Goal: Use online tool/utility: Utilize a website feature to perform a specific function

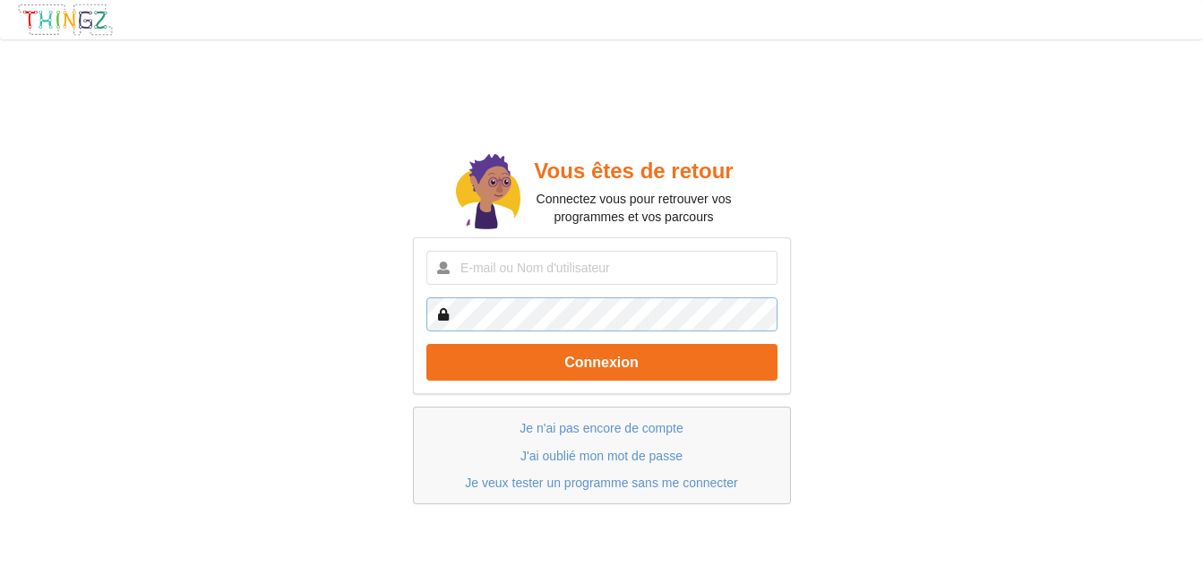
click at [311, 76] on div "Vous êtes de retour Connectez vous pour retrouver vos programmes et vos parcour…" at bounding box center [601, 327] width 1228 height 600
click at [57, 20] on img at bounding box center [65, 20] width 97 height 34
click at [1092, 482] on div "Vous êtes de retour Connectez vous pour retrouver vos programmes et vos parcour…" at bounding box center [601, 327] width 1228 height 600
click at [993, 160] on div "Vous êtes de retour Connectez vous pour retrouver vos programmes et vos parcour…" at bounding box center [601, 327] width 1228 height 600
click at [593, 433] on link "Je n'ai pas encore de compte" at bounding box center [601, 428] width 163 height 14
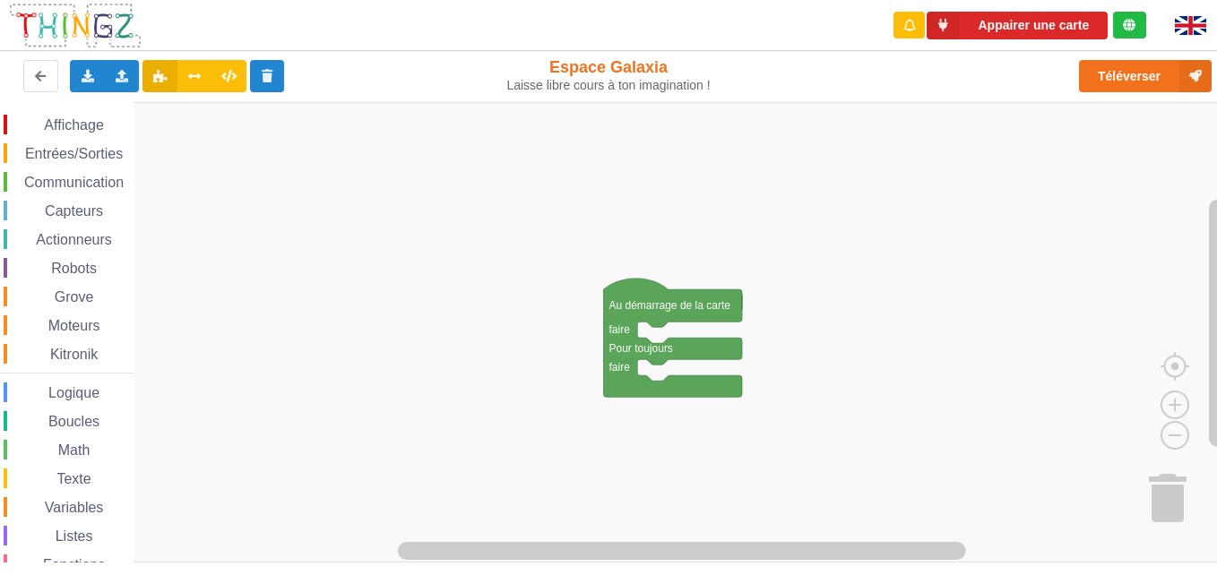
click at [71, 182] on span "Communication" at bounding box center [73, 182] width 105 height 15
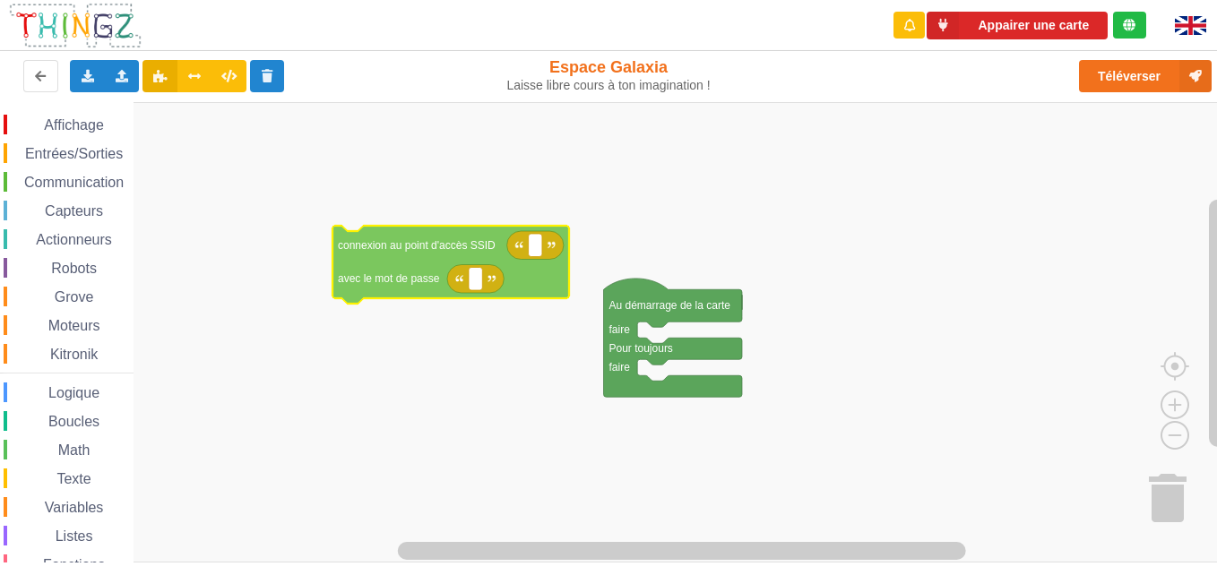
click at [244, 279] on div "Affichage Entrées/Sorties Communication Capteurs Actionneurs Robots Grove Moteu…" at bounding box center [614, 332] width 1229 height 460
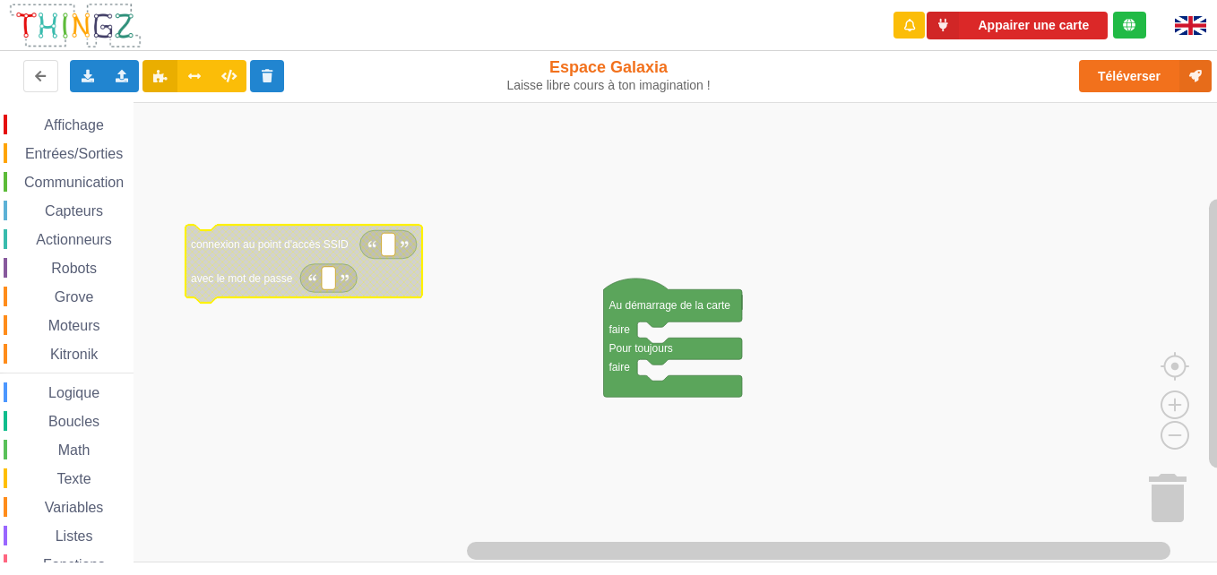
click at [394, 246] on rect "Espace de travail de Blocky" at bounding box center [388, 244] width 13 height 23
type input "technoa5"
click at [328, 281] on text "Espace de travail de Blocky" at bounding box center [328, 277] width 3 height 13
click at [328, 281] on input at bounding box center [328, 292] width 13 height 23
type input "1234567890"
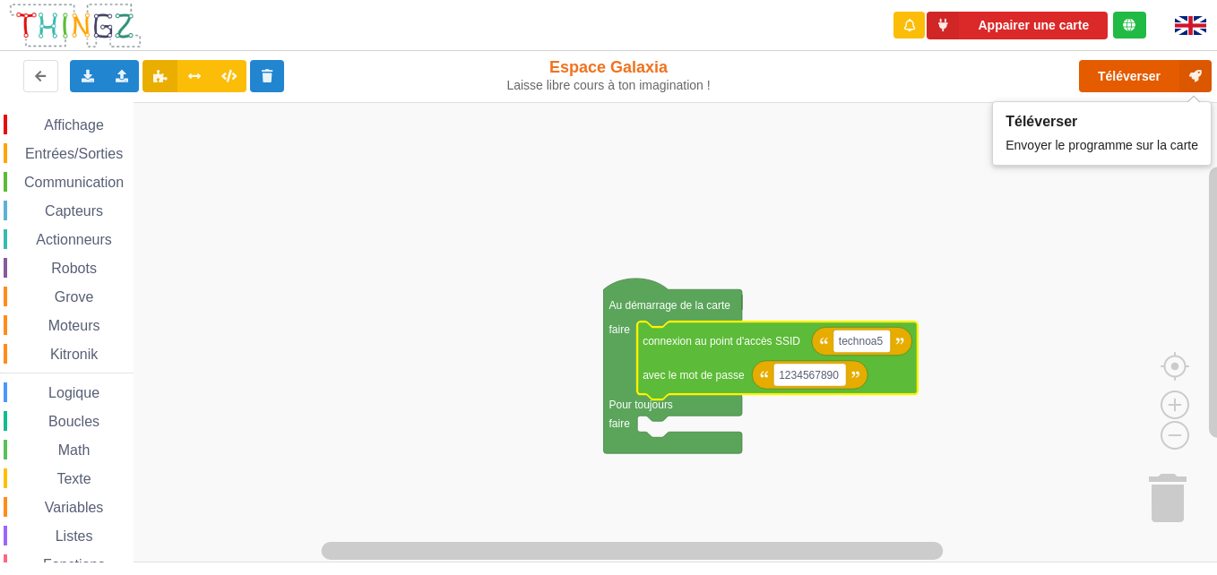
click at [1100, 66] on button "Téléverser" at bounding box center [1145, 76] width 133 height 32
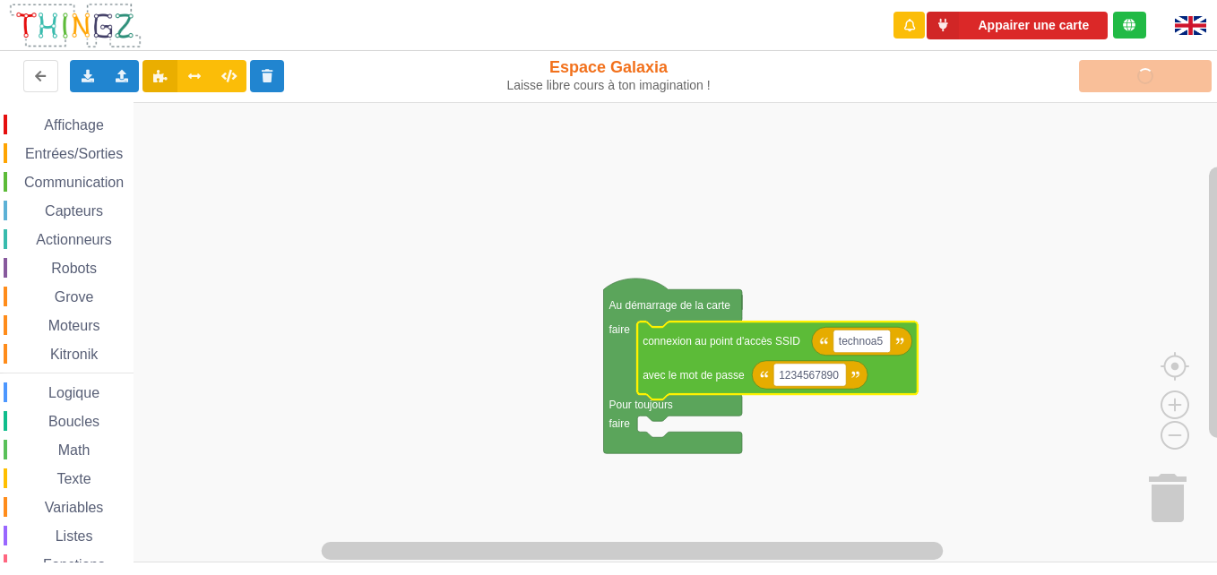
click at [341, 184] on rect "Espace de travail de Blocky" at bounding box center [614, 332] width 1229 height 460
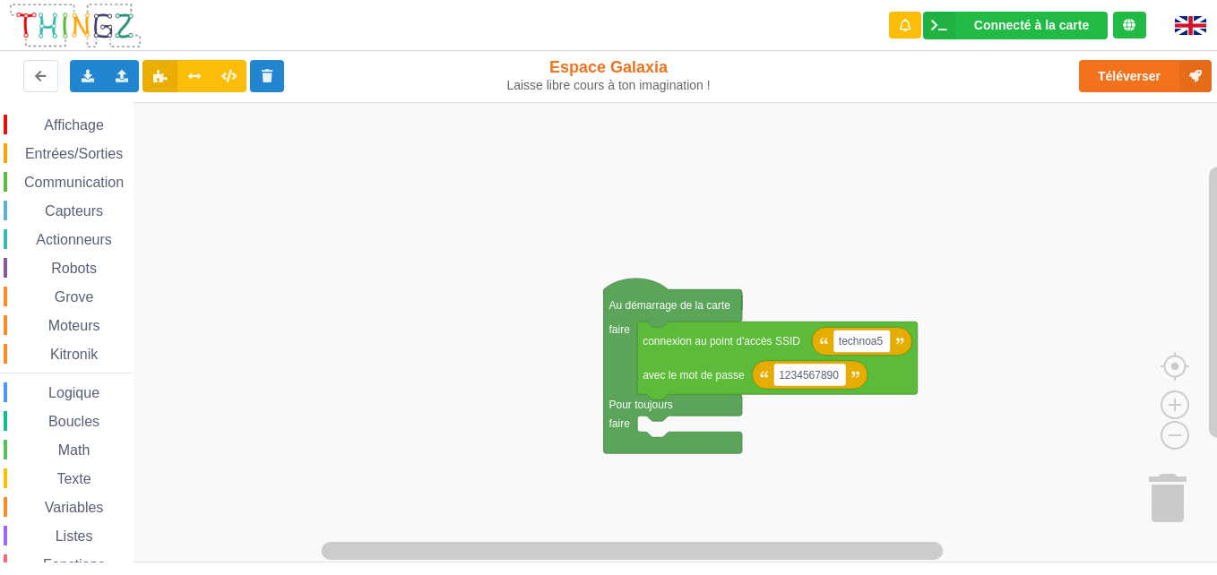
click at [75, 187] on span "Communication" at bounding box center [73, 182] width 105 height 15
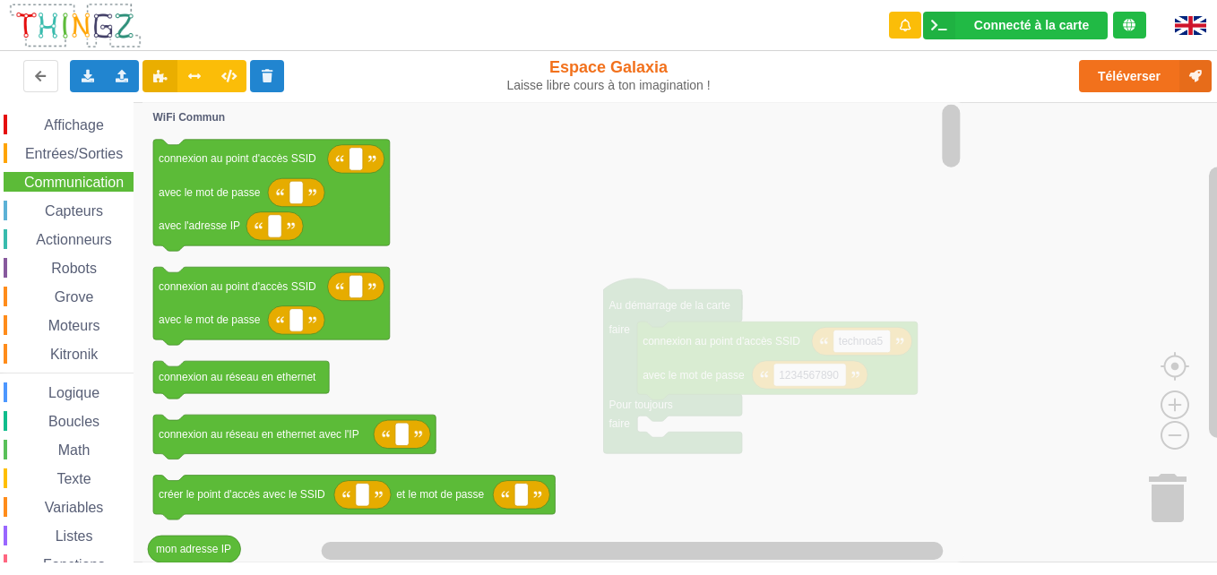
click at [484, 138] on icon "Espace de travail de Blocky" at bounding box center [552, 332] width 821 height 460
click at [469, 182] on icon "Espace de travail de Blocky" at bounding box center [552, 332] width 821 height 460
click at [704, 267] on icon "Espace de travail de Blocky" at bounding box center [552, 332] width 821 height 460
click at [699, 323] on icon "Espace de travail de Blocky" at bounding box center [552, 332] width 821 height 460
click at [102, 181] on span "Communication" at bounding box center [73, 182] width 105 height 15
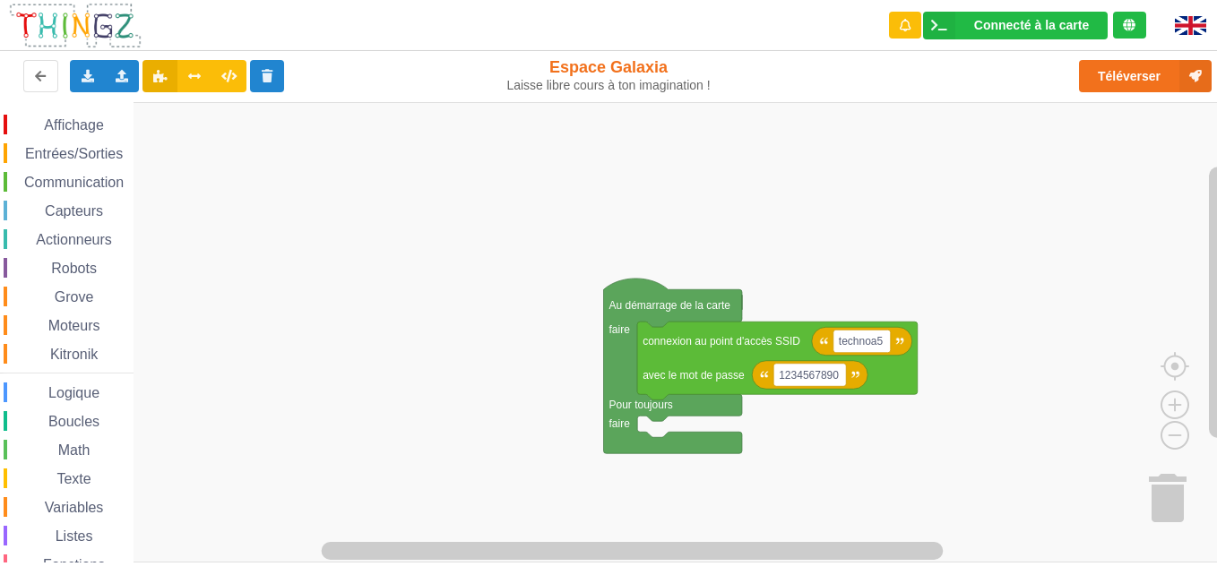
click at [82, 425] on span "Boucles" at bounding box center [74, 421] width 56 height 15
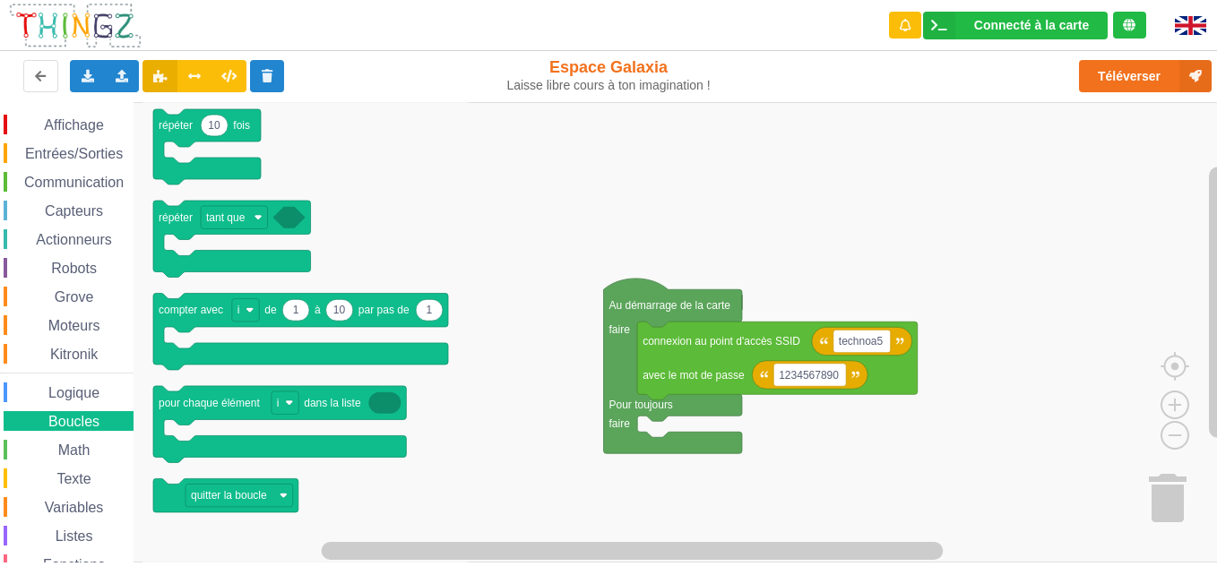
click at [60, 446] on span "Math" at bounding box center [75, 450] width 38 height 15
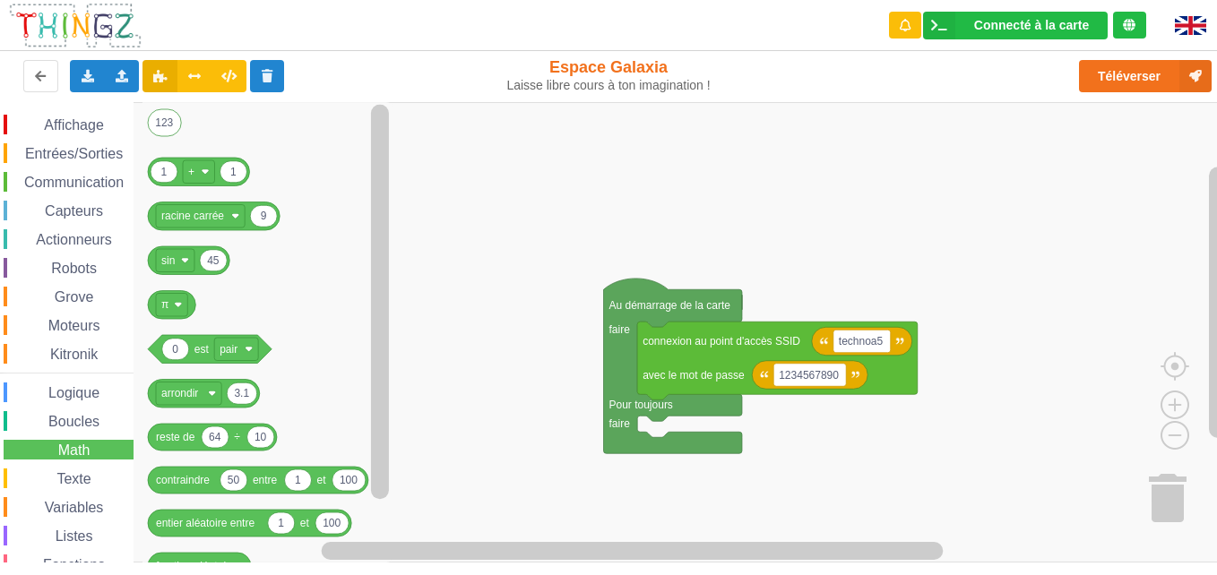
click at [54, 425] on span "Boucles" at bounding box center [74, 421] width 56 height 15
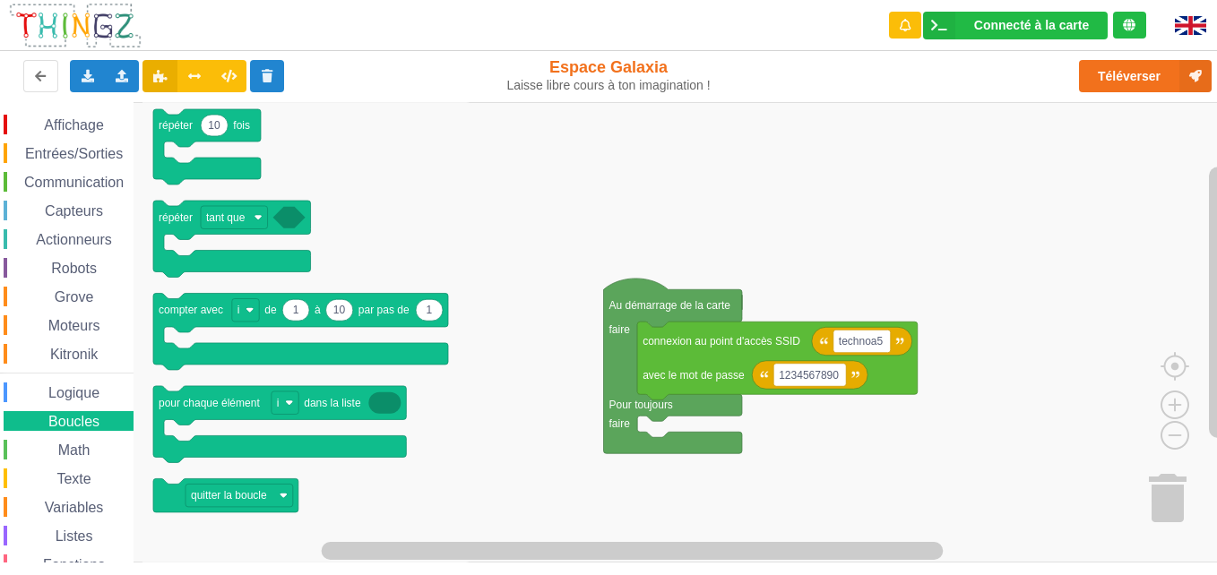
click at [40, 185] on span "Communication" at bounding box center [73, 182] width 105 height 15
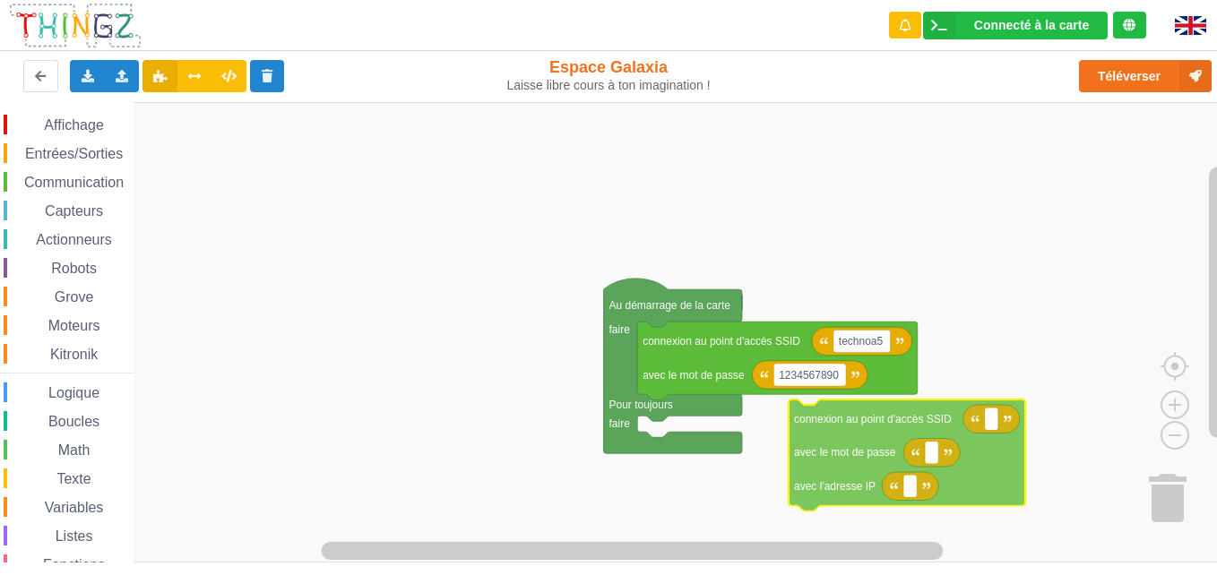
click at [857, 486] on div "Affichage Entrées/Sorties Communication Capteurs Actionneurs Robots Grove Moteu…" at bounding box center [614, 332] width 1229 height 460
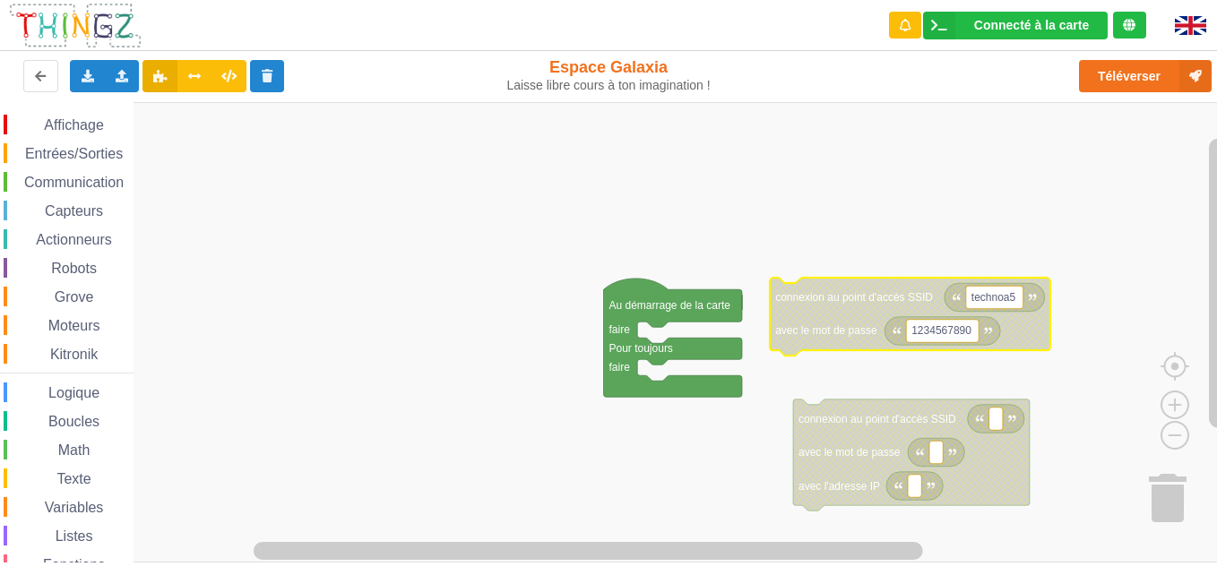
click at [951, 300] on icon "Espace de travail de Blocky" at bounding box center [994, 297] width 100 height 29
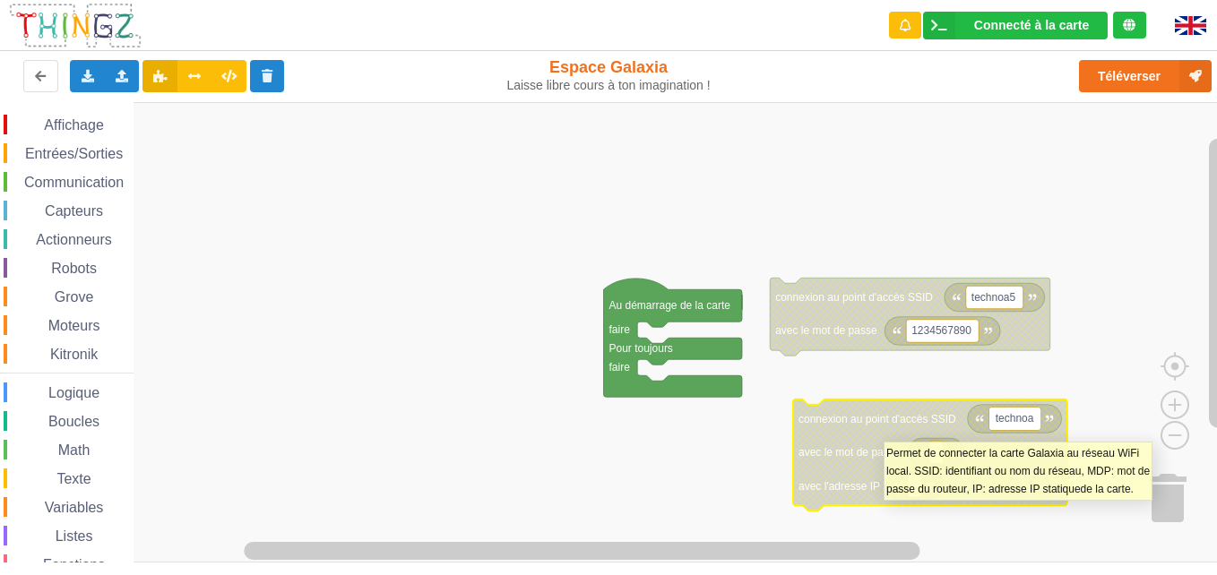
type input "technoa5"
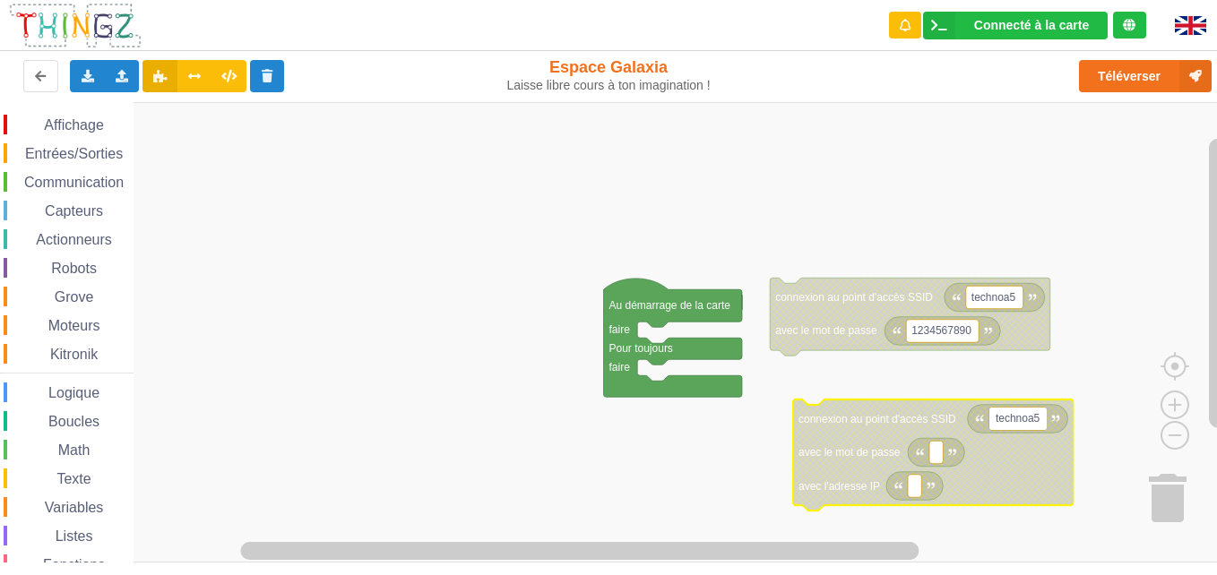
click at [934, 460] on rect "Espace de travail de Blocky" at bounding box center [935, 452] width 13 height 23
type input "1234567890"
click at [915, 486] on text "Espace de travail de Blocky" at bounding box center [914, 485] width 3 height 13
type input "192.168.0.012"
click at [719, 521] on rect "Espace de travail de Blocky" at bounding box center [614, 332] width 1229 height 460
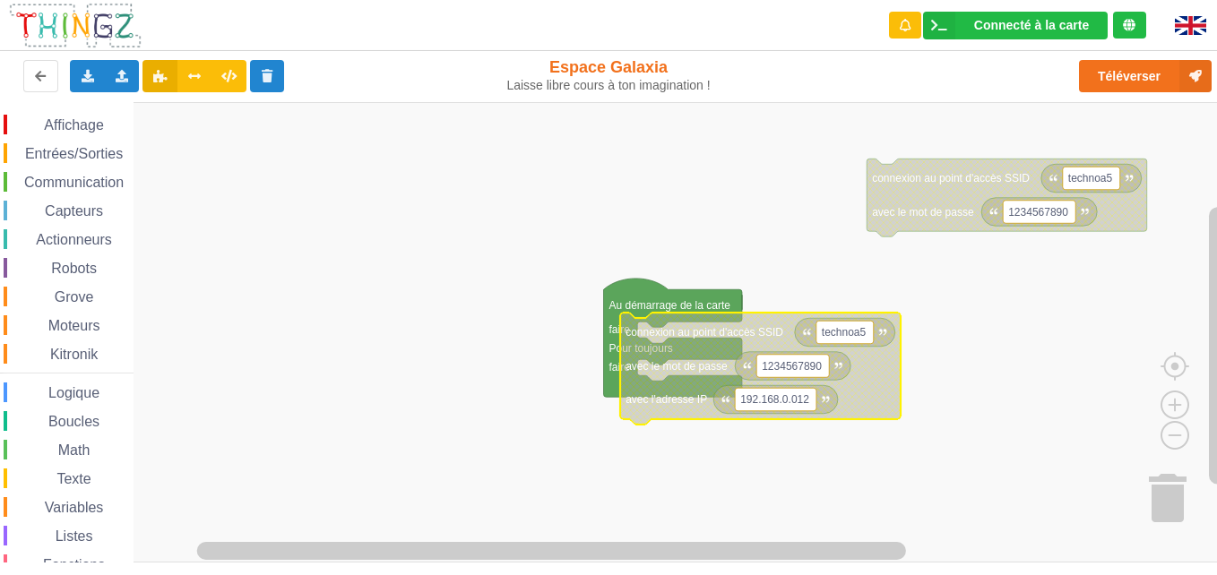
click at [803, 400] on text "192.168.0.012" at bounding box center [774, 399] width 69 height 13
click at [804, 401] on g "192.168.0.012" at bounding box center [776, 399] width 82 height 23
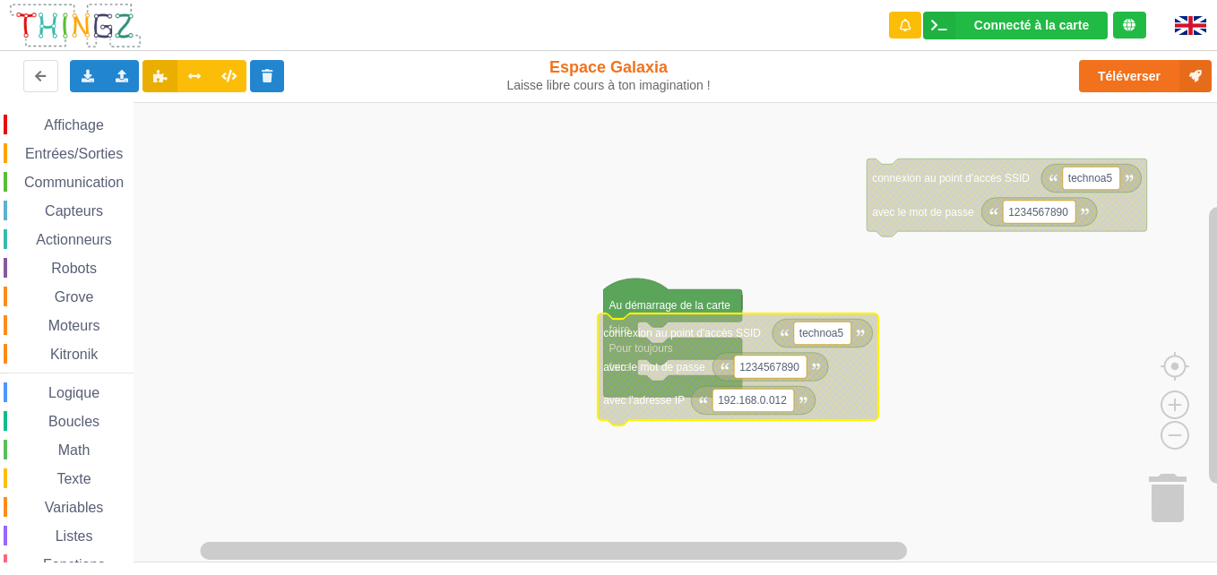
click at [781, 402] on rect "Espace de travail de Blocky" at bounding box center [753, 400] width 82 height 23
type input "[TECHNICAL_ID]"
click at [973, 475] on rect "Espace de travail de Blocky" at bounding box center [614, 332] width 1229 height 460
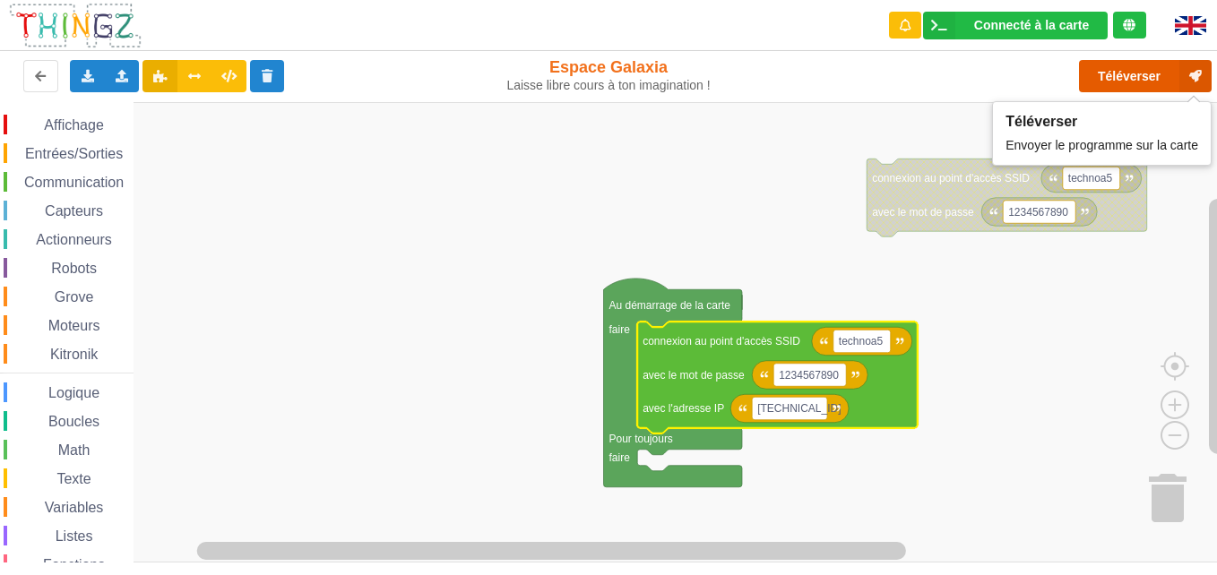
click at [1139, 72] on button "Téléverser" at bounding box center [1145, 76] width 133 height 32
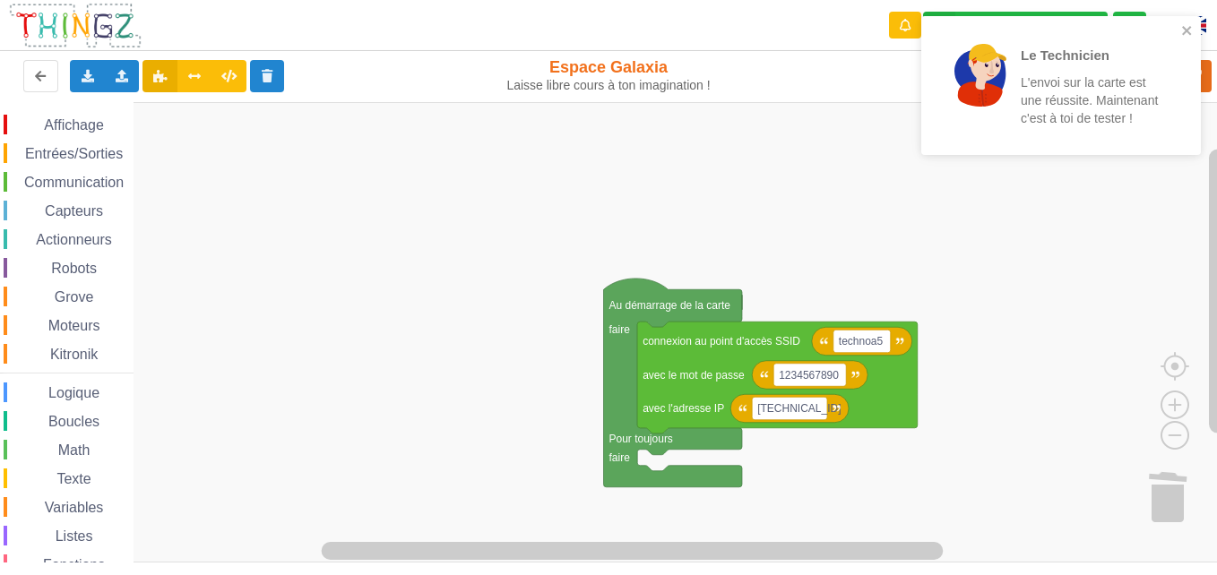
click at [1087, 112] on p "L'envoi sur la carte est une réussite. Maintenant c'est à toi de tester !" at bounding box center [1090, 100] width 140 height 54
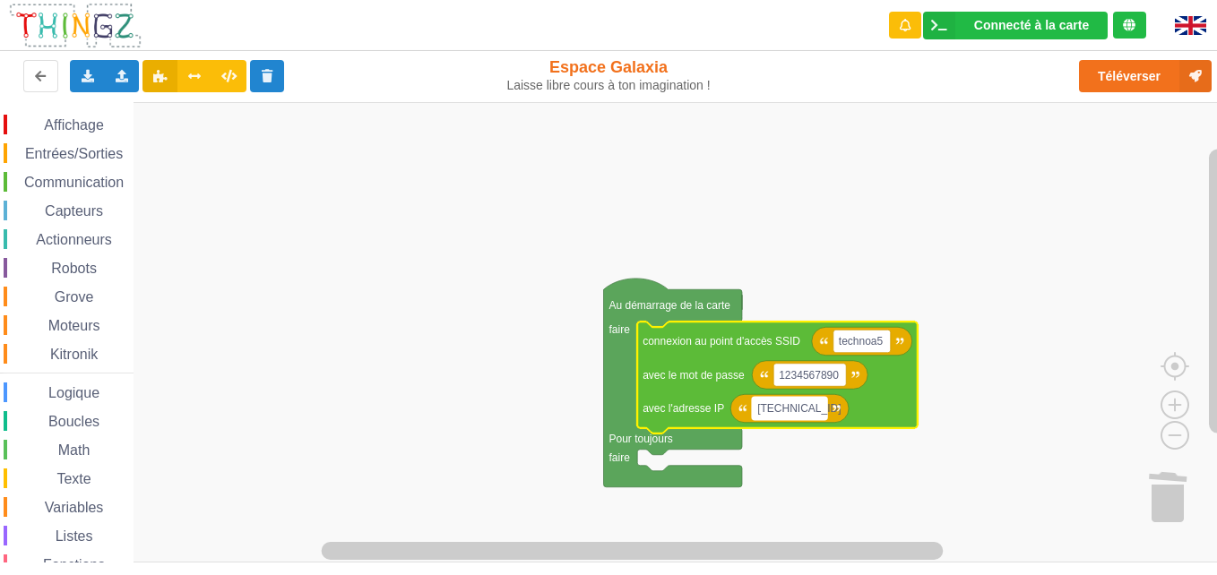
click at [804, 411] on text "[TECHNICAL_ID]" at bounding box center [798, 408] width 83 height 13
click at [927, 499] on rect "Espace de travail de Blocky" at bounding box center [614, 332] width 1229 height 460
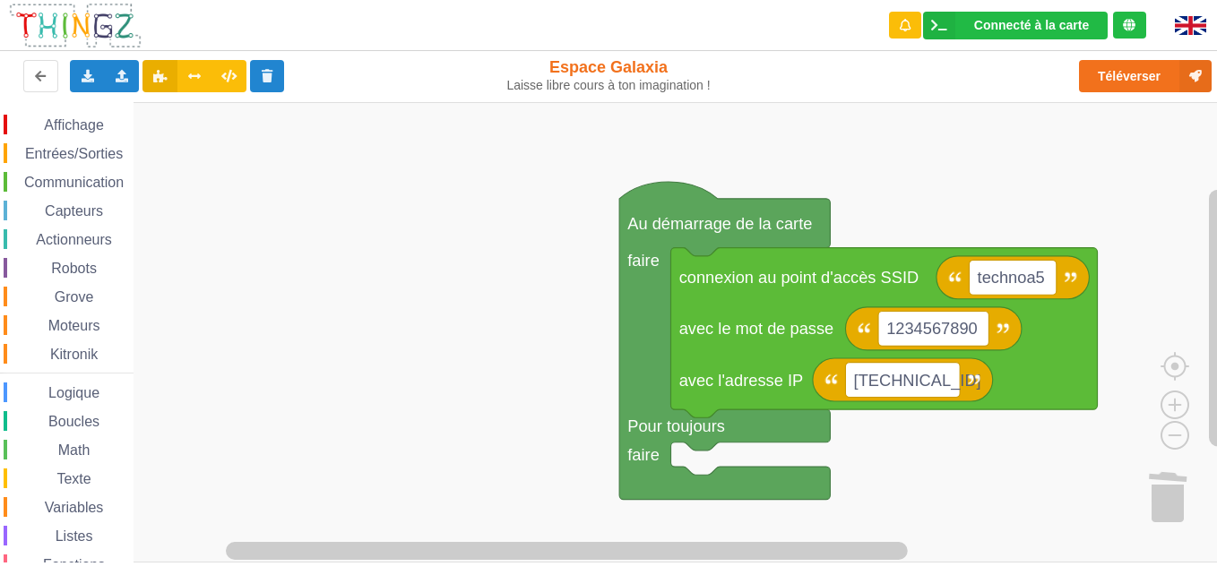
click at [42, 123] on span "Affichage" at bounding box center [73, 124] width 64 height 15
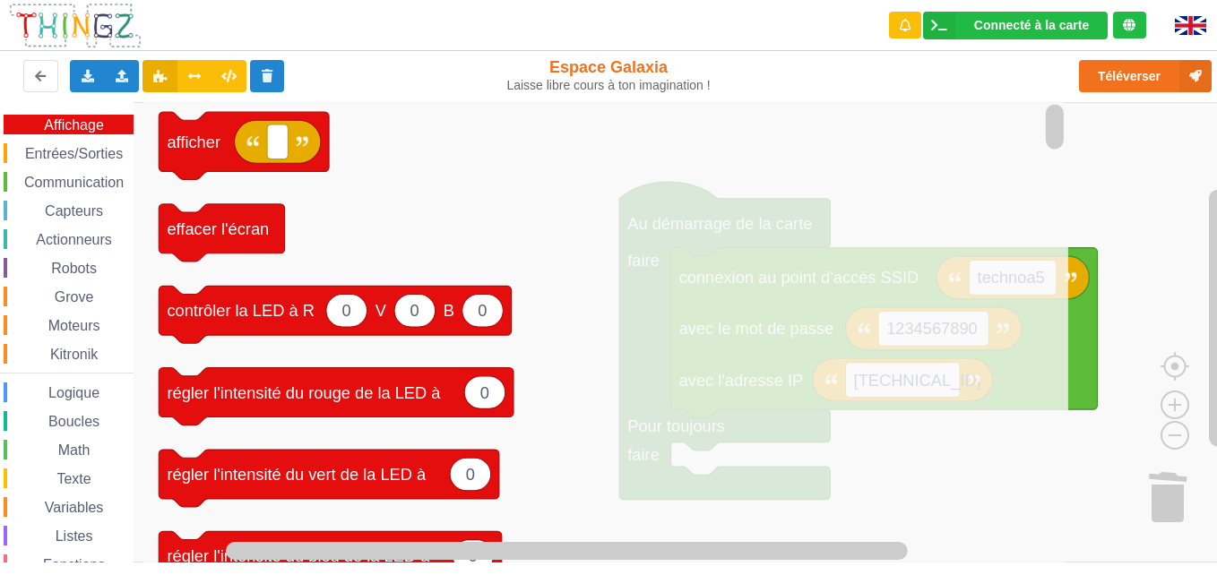
click at [42, 123] on span "Affichage" at bounding box center [73, 124] width 64 height 15
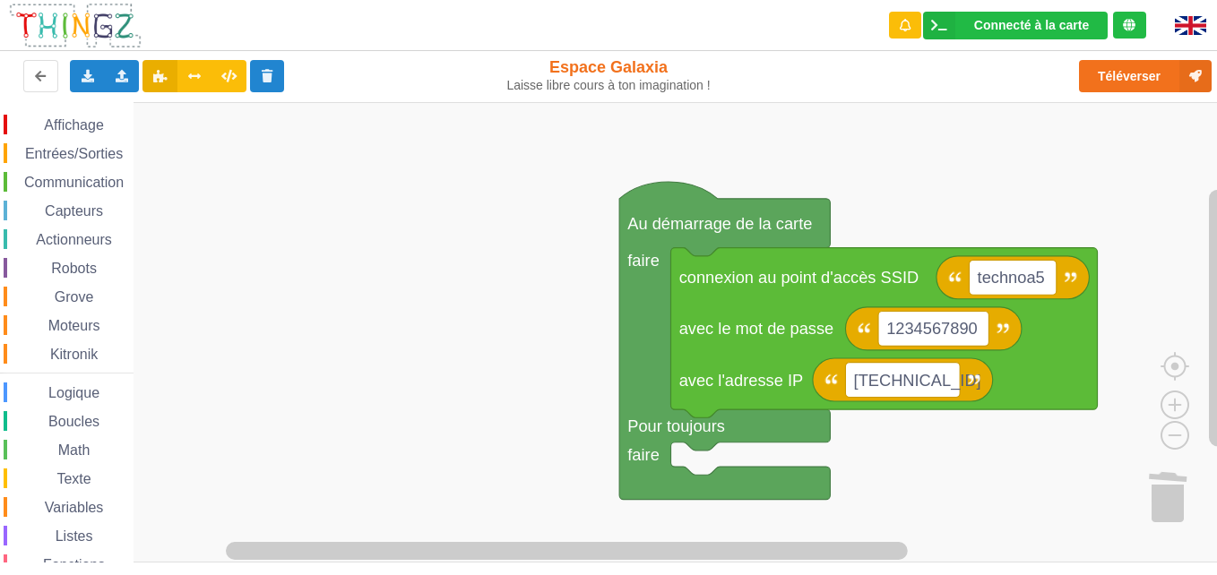
click at [42, 123] on span "Affichage" at bounding box center [73, 124] width 64 height 15
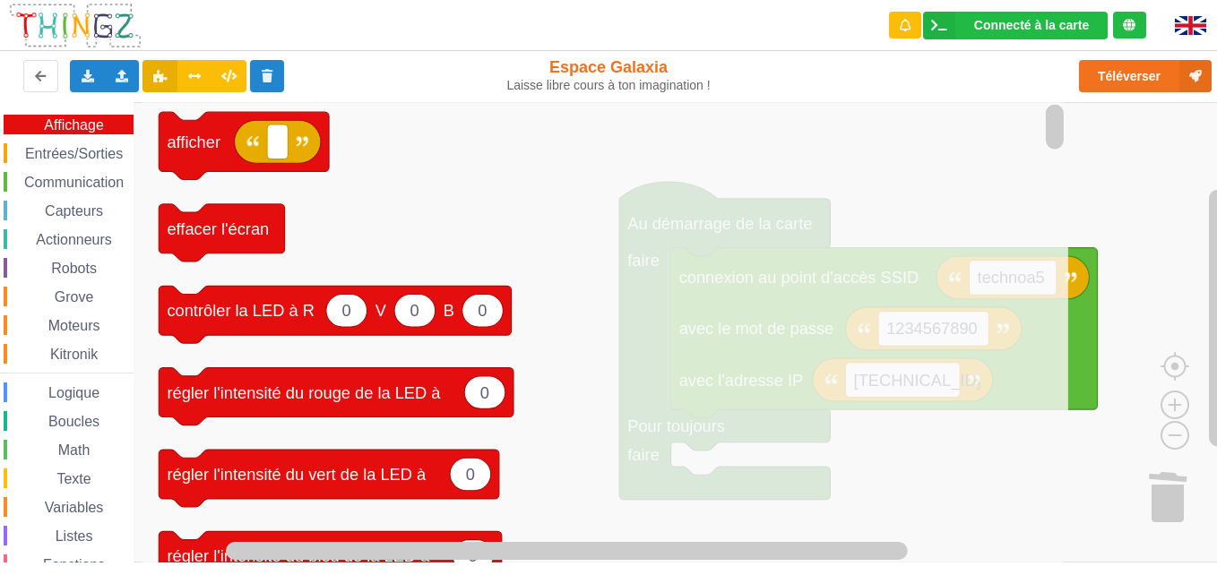
click at [460, 167] on icon "Espace de travail de Blocky" at bounding box center [604, 332] width 925 height 460
click at [60, 123] on span "Affichage" at bounding box center [73, 124] width 64 height 15
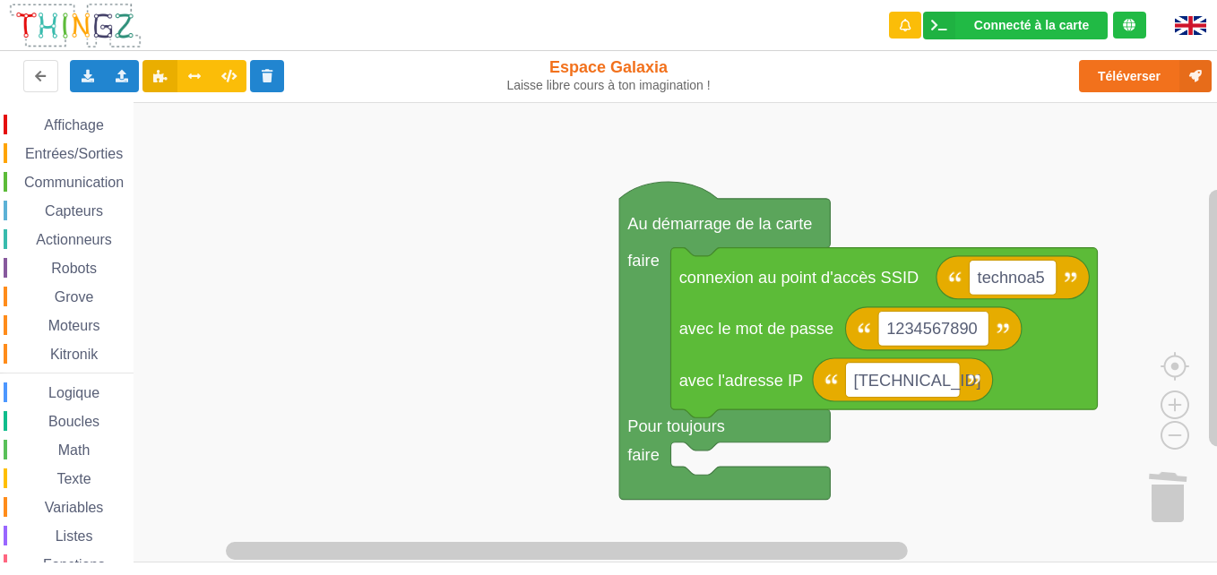
click at [74, 116] on div "Affichage" at bounding box center [69, 125] width 130 height 20
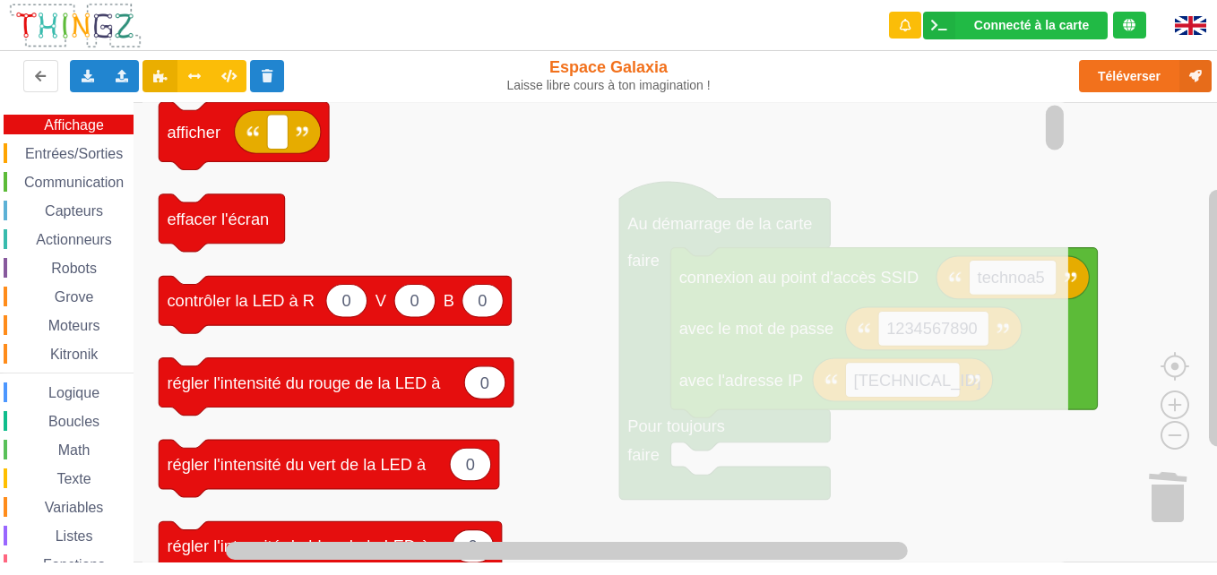
click at [78, 123] on span "Affichage" at bounding box center [73, 124] width 64 height 15
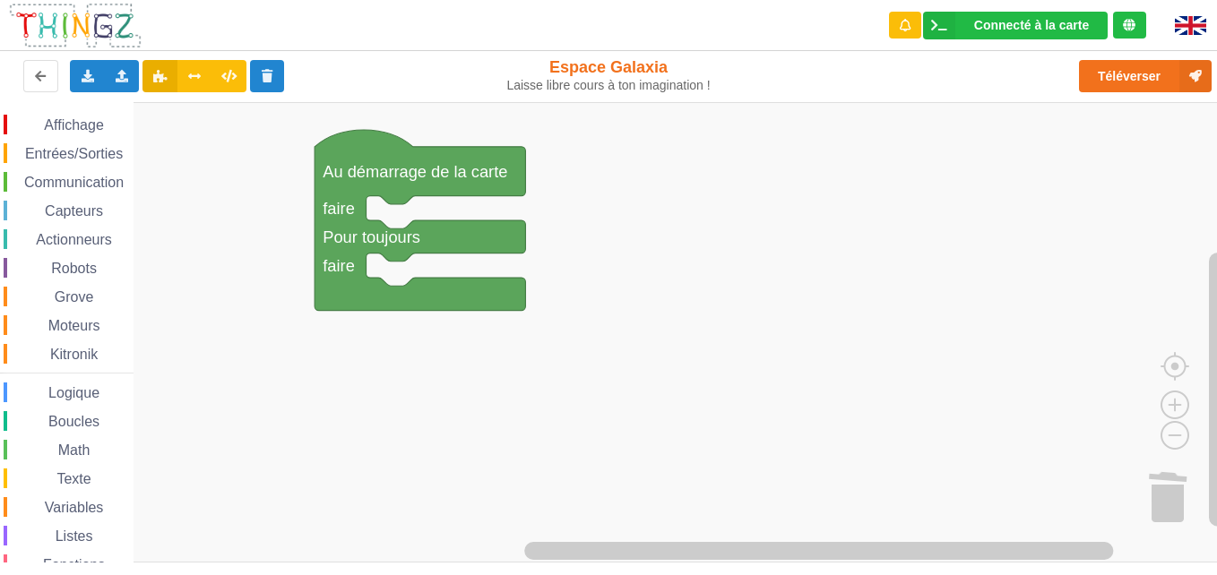
click at [337, 193] on icon "Espace de travail de Blocky" at bounding box center [419, 220] width 211 height 181
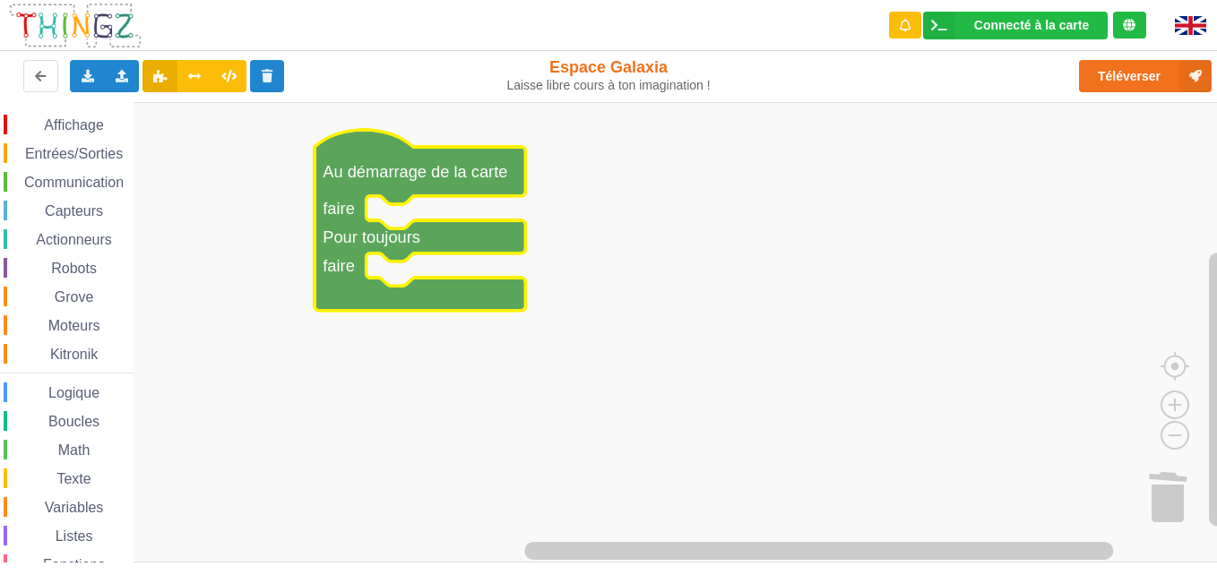
click at [337, 193] on icon "Espace de travail de Blocky" at bounding box center [419, 220] width 211 height 181
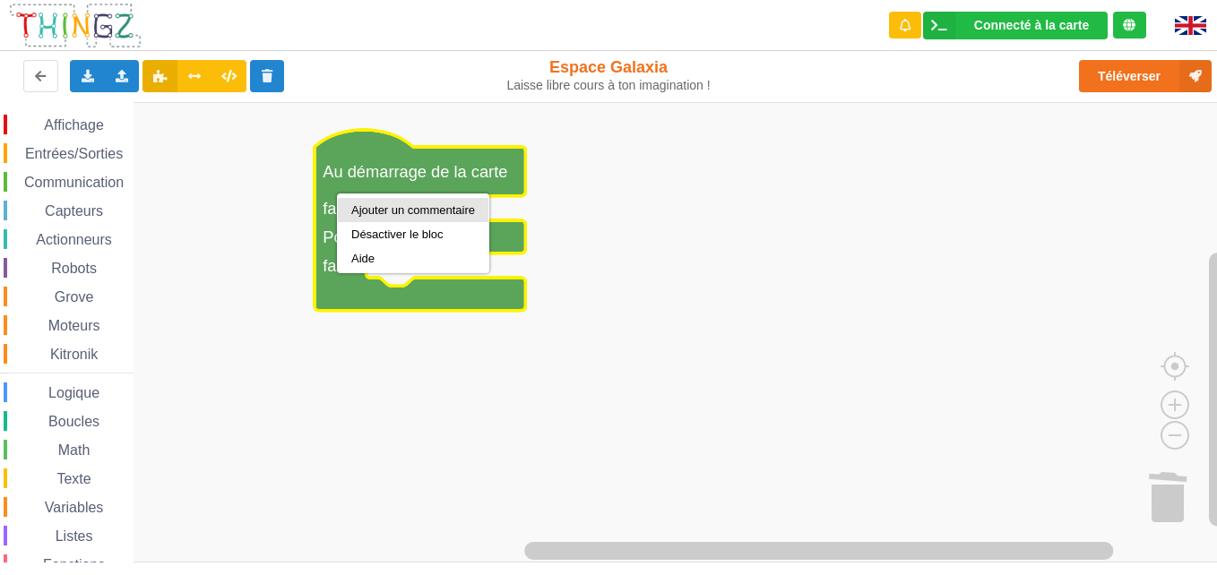
click at [363, 207] on div "Ajouter un commentaire" at bounding box center [413, 209] width 124 height 13
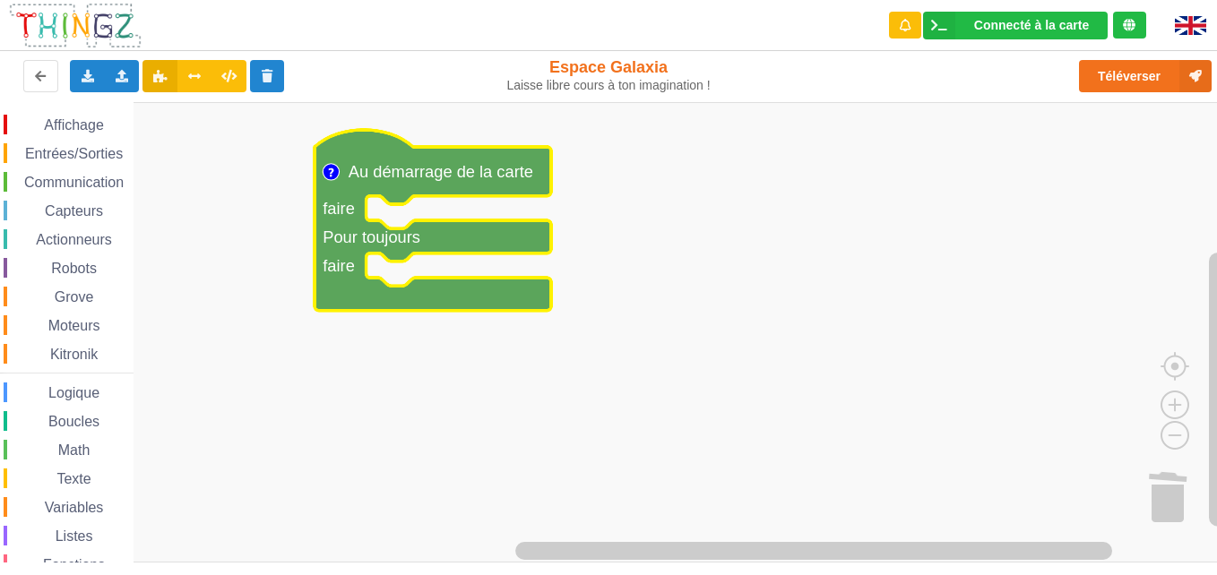
click at [331, 168] on icon "Espace de travail de Blocky" at bounding box center [331, 170] width 5 height 5
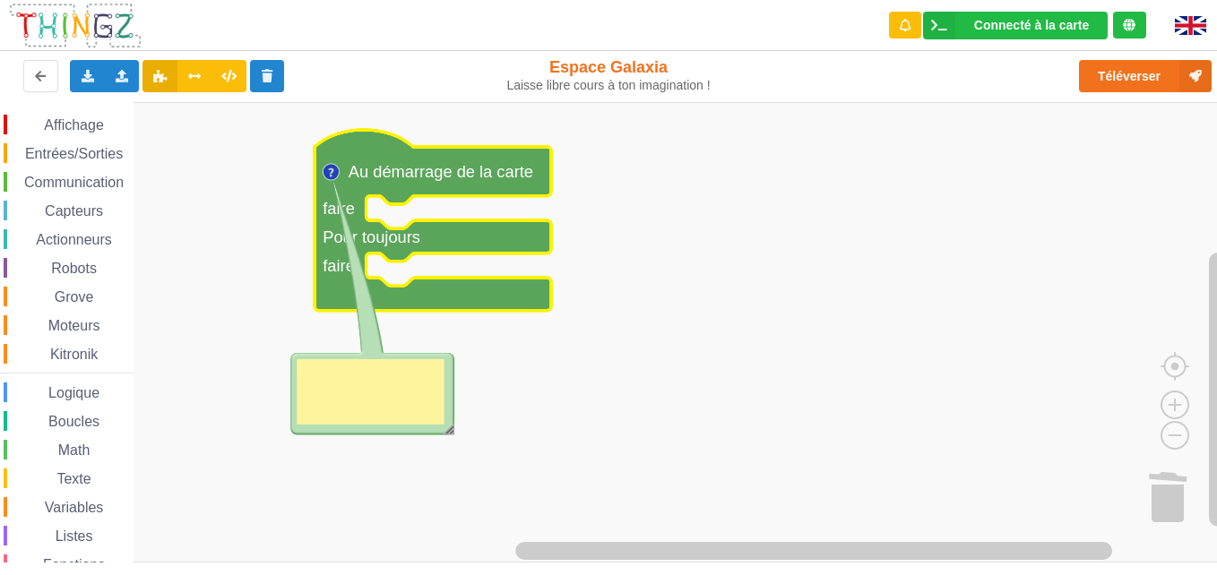
click at [599, 282] on rect "Espace de travail de Blocky" at bounding box center [614, 332] width 1229 height 460
click at [326, 178] on circle "Espace de travail de Blocky" at bounding box center [330, 172] width 16 height 16
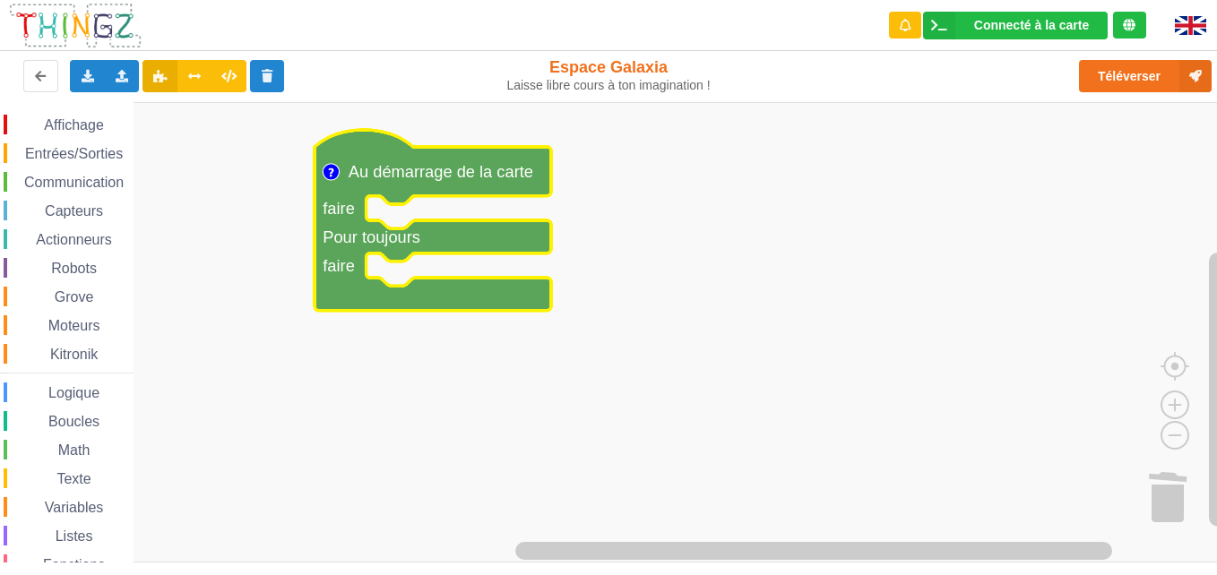
click at [326, 178] on circle "Espace de travail de Blocky" at bounding box center [330, 172] width 16 height 16
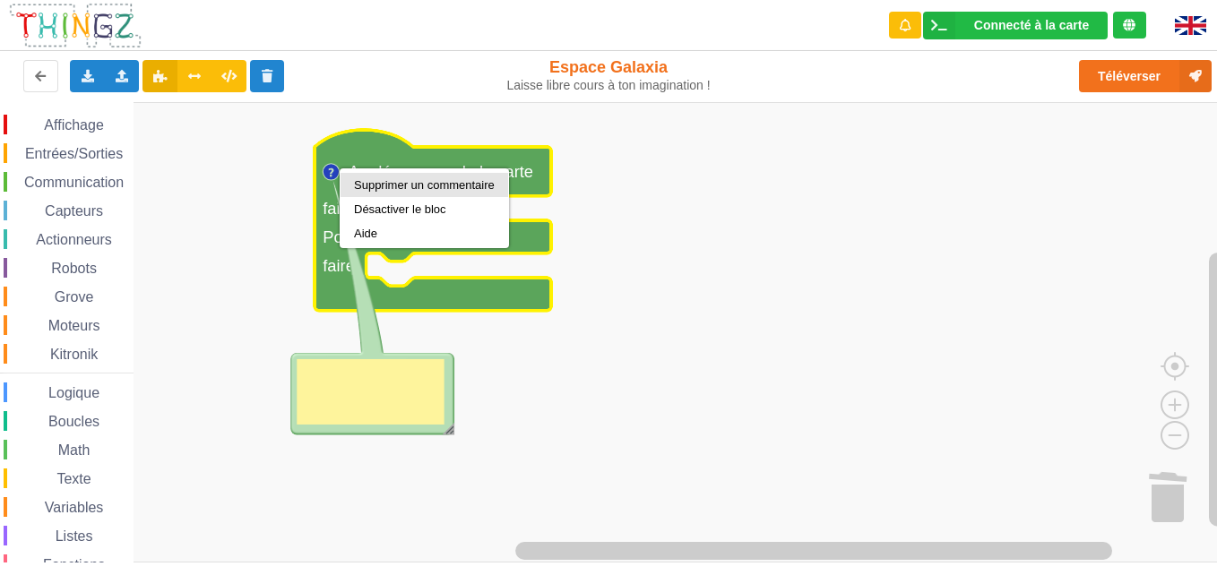
click at [360, 177] on div "Supprimer un commentaire" at bounding box center [424, 185] width 168 height 24
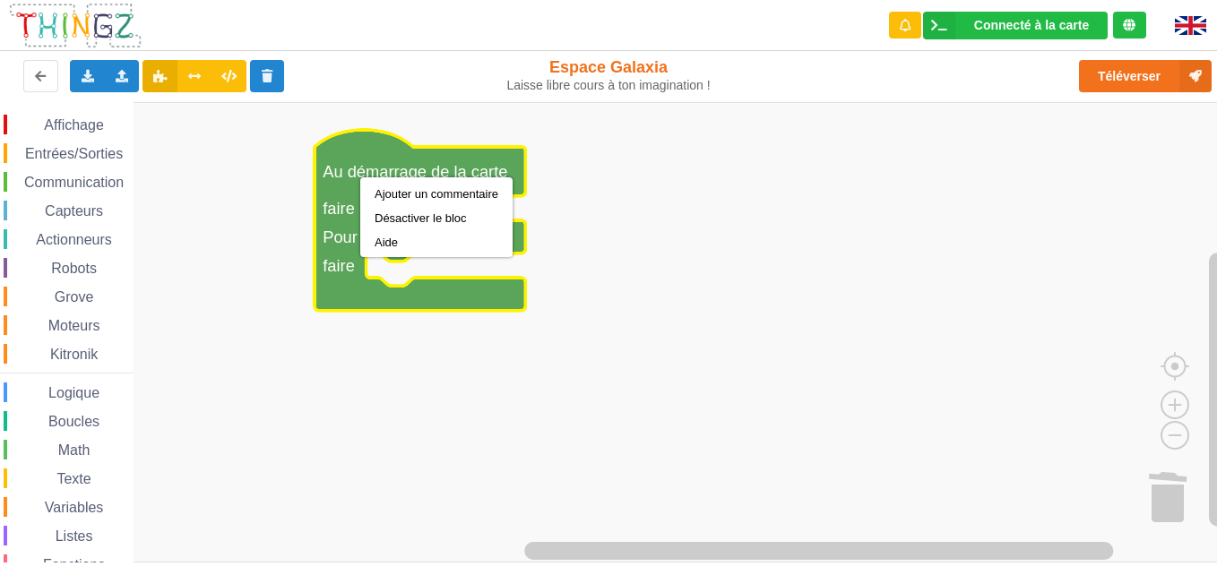
click at [502, 435] on rect "Espace de travail de Blocky" at bounding box center [614, 332] width 1229 height 460
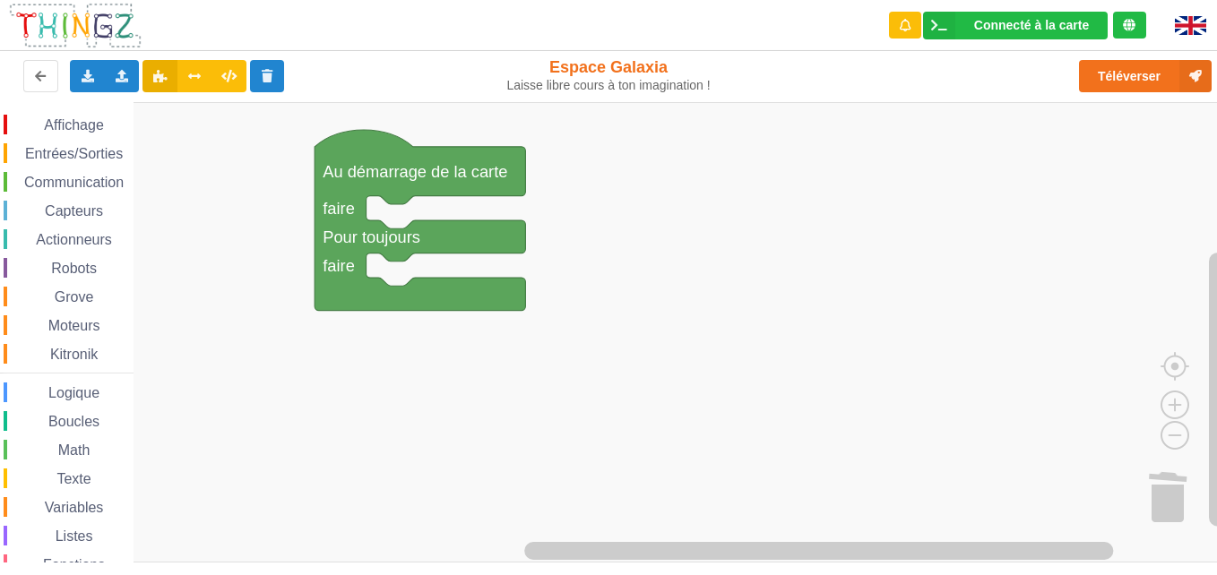
click at [75, 184] on div "Affichage Entrées/Sorties Communication Capteurs Actionneurs Robots Grove Moteu…" at bounding box center [66, 369] width 133 height 508
click at [82, 152] on span "Entrées/Sorties" at bounding box center [73, 153] width 103 height 15
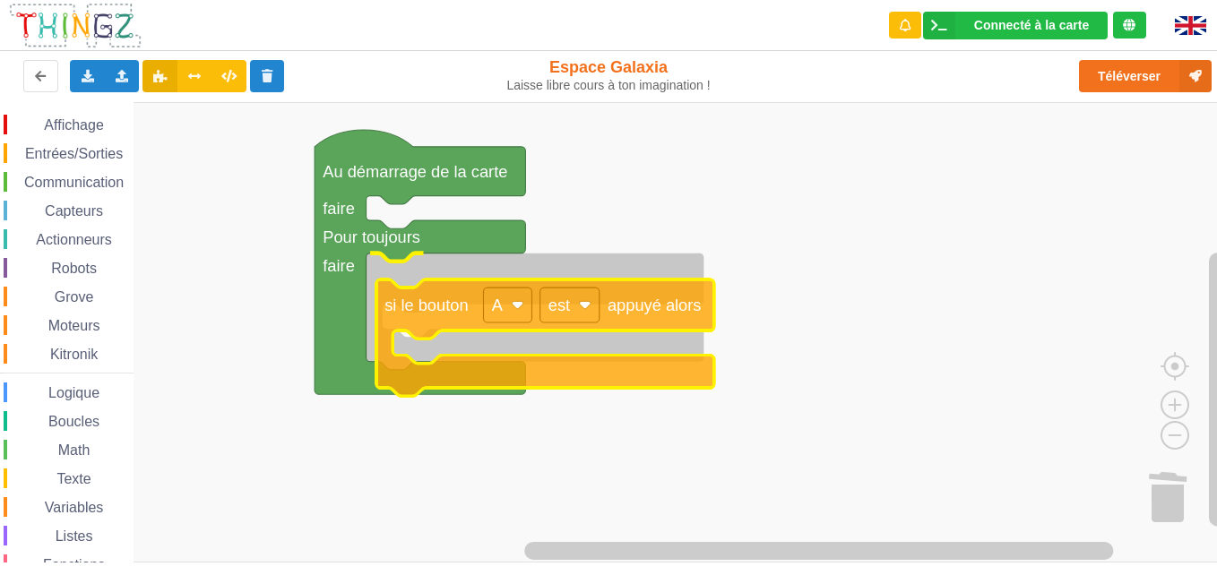
click at [427, 323] on div "Affichage Entrées/Sorties Communication Capteurs Actionneurs Robots Grove Moteu…" at bounding box center [614, 332] width 1229 height 460
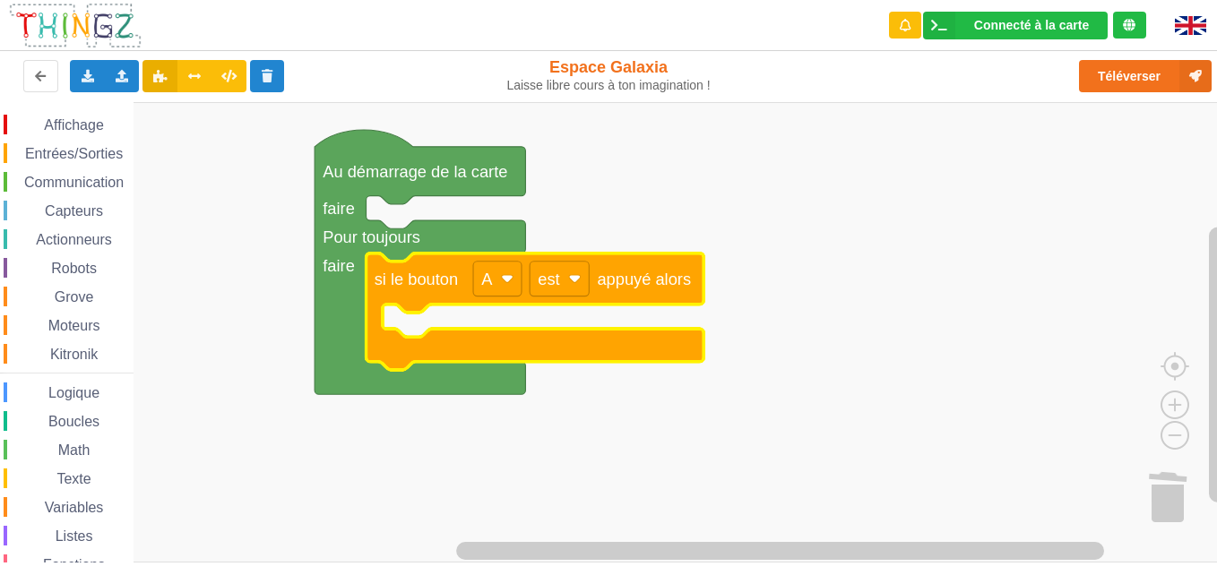
click at [30, 128] on span "Espace de travail de Blocky" at bounding box center [34, 125] width 14 height 14
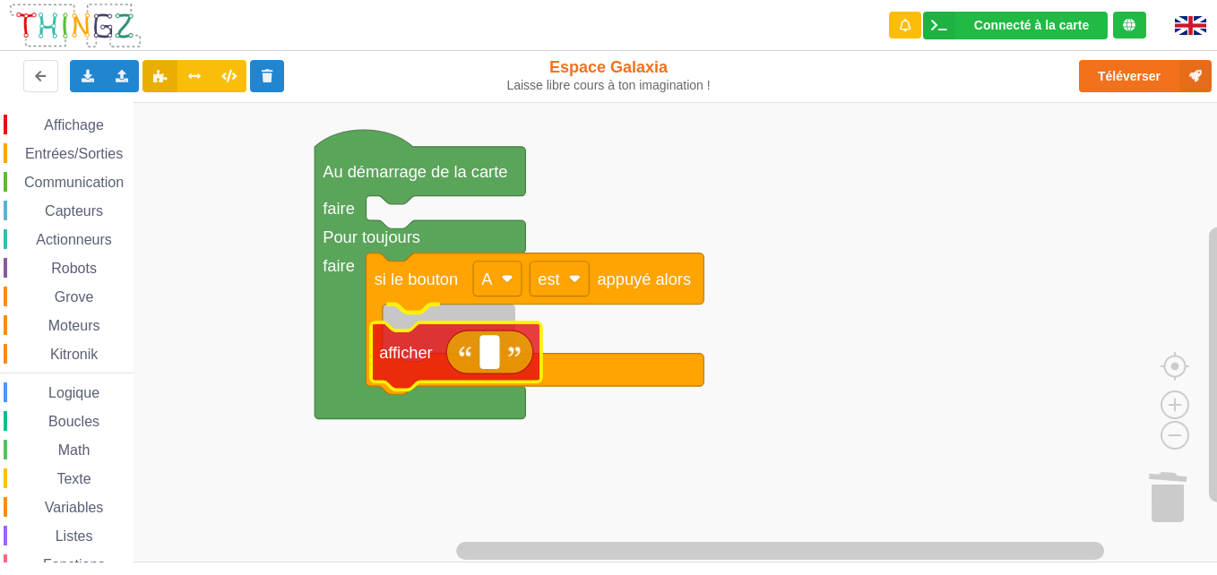
click at [386, 339] on div "Affichage Entrées/Sorties Communication Capteurs Actionneurs Robots Grove Moteu…" at bounding box center [614, 332] width 1229 height 460
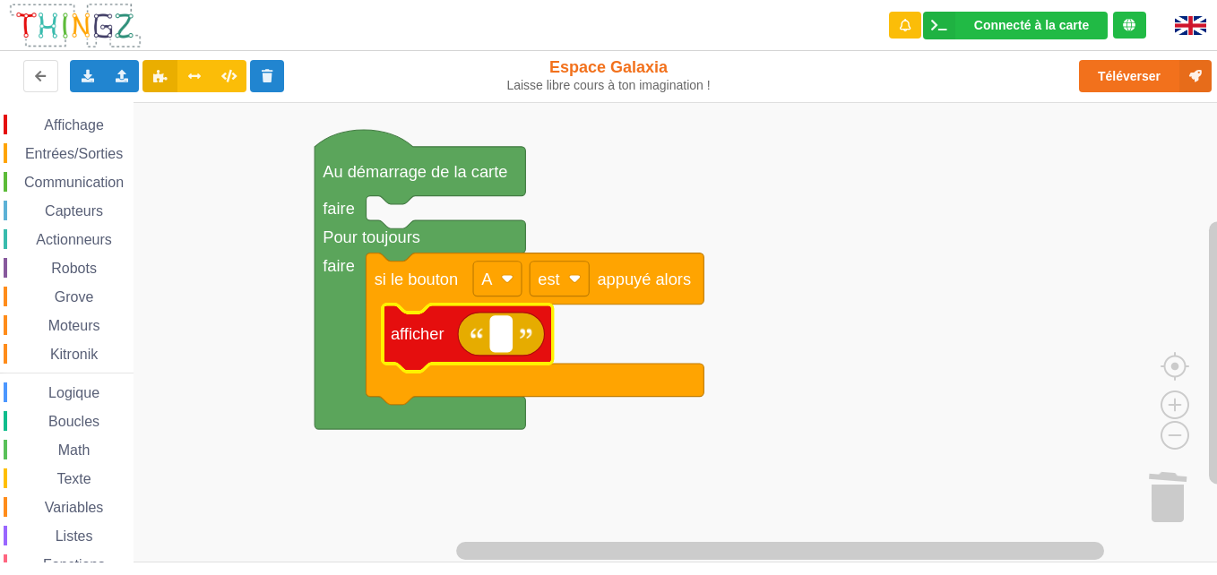
click at [505, 342] on rect "Espace de travail de Blocky" at bounding box center [501, 333] width 21 height 35
type input "&"
type input "1"
click at [975, 339] on rect "Espace de travail de Blocky" at bounding box center [614, 332] width 1229 height 460
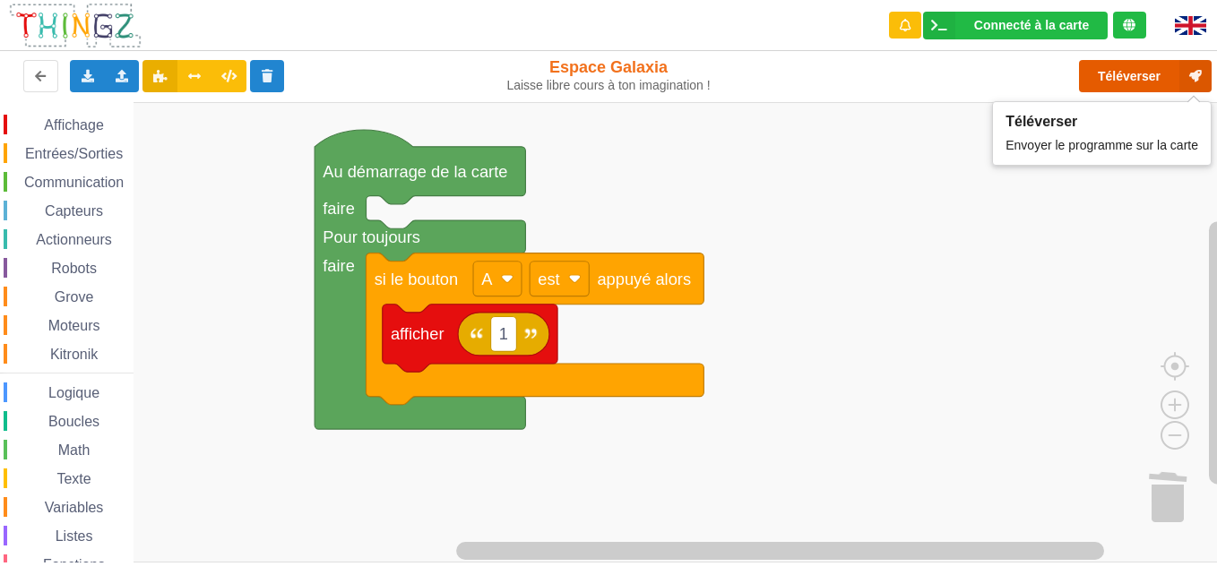
click at [1115, 73] on button "Téléverser" at bounding box center [1145, 76] width 133 height 32
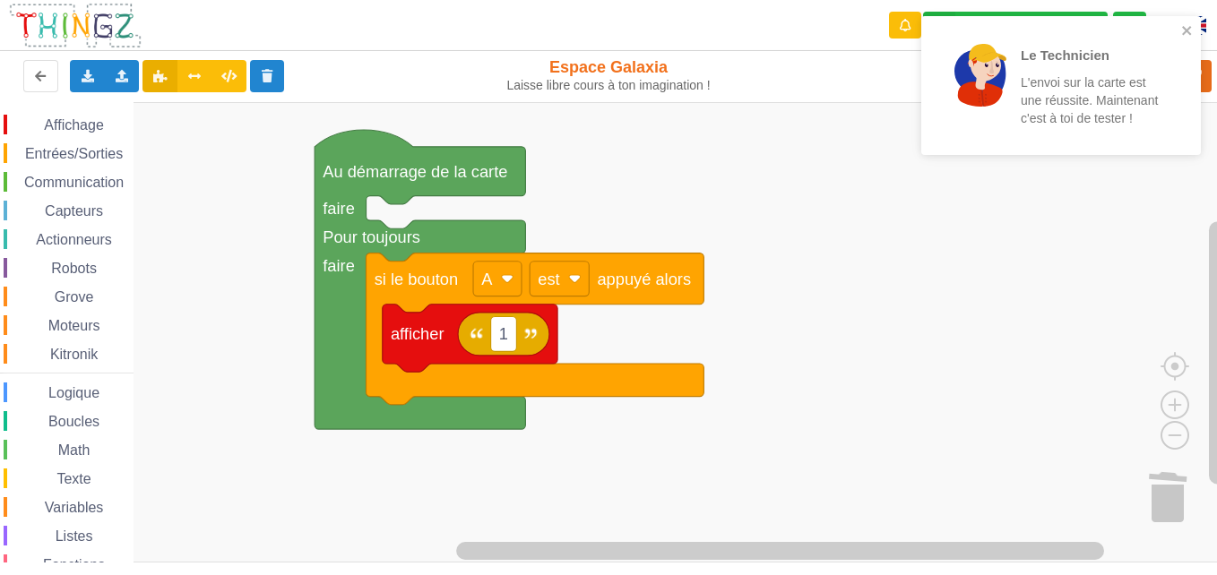
click at [1061, 81] on p "L'envoi sur la carte est une réussite. Maintenant c'est à toi de tester !" at bounding box center [1090, 100] width 140 height 54
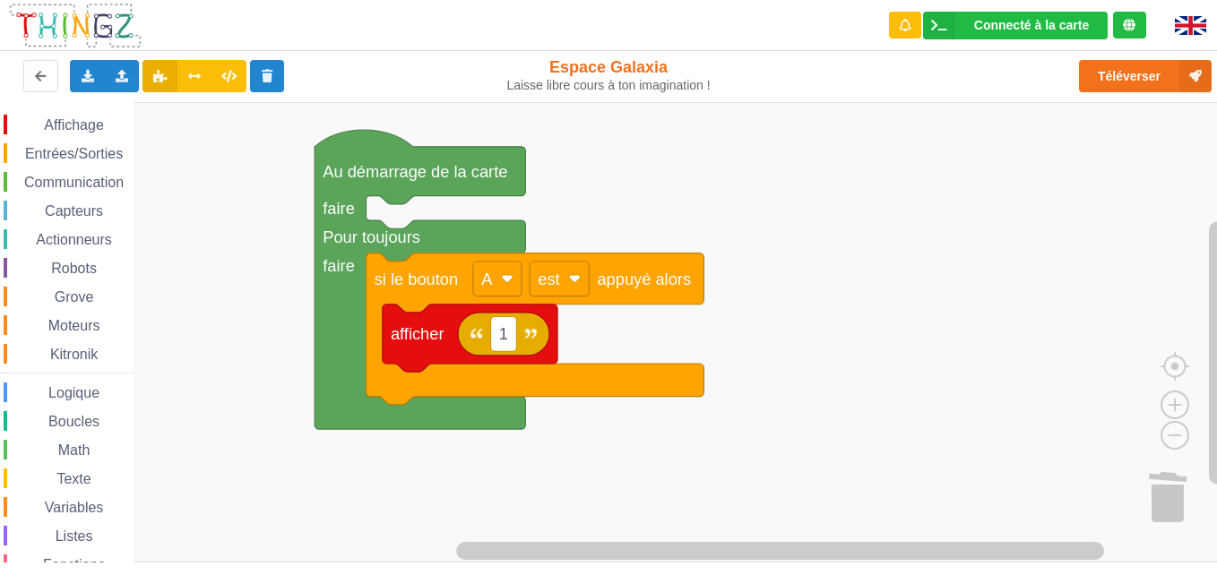
click at [1013, 370] on rect "Espace de travail de Blocky" at bounding box center [614, 332] width 1229 height 460
click at [511, 329] on rect "Espace de travail de Blocky" at bounding box center [504, 333] width 26 height 35
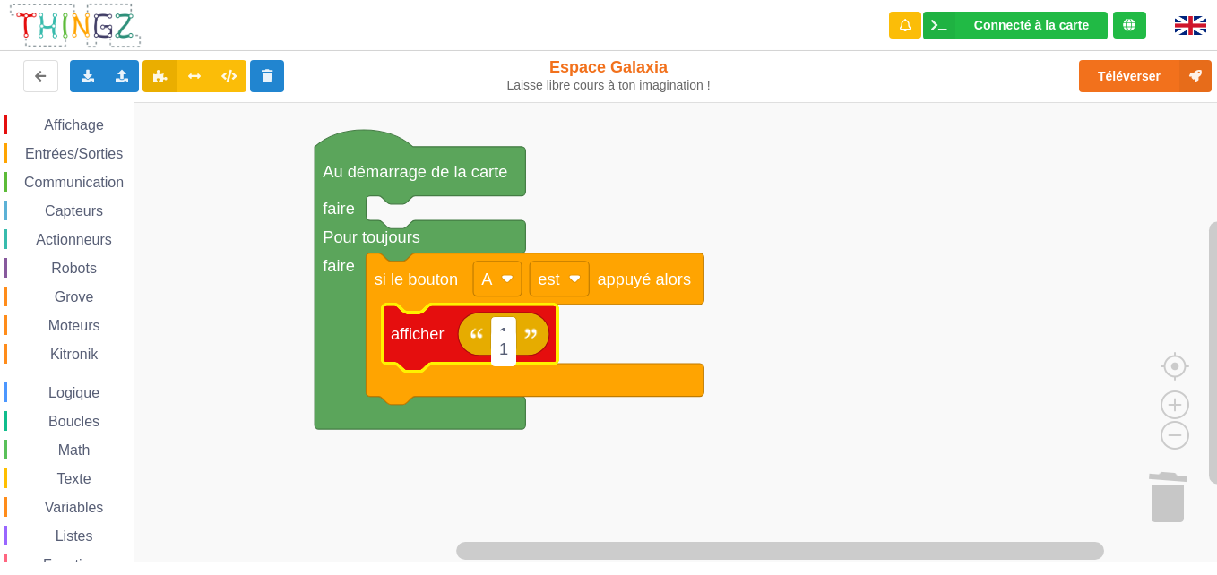
click at [755, 325] on rect "Espace de travail de Blocky" at bounding box center [614, 332] width 1229 height 460
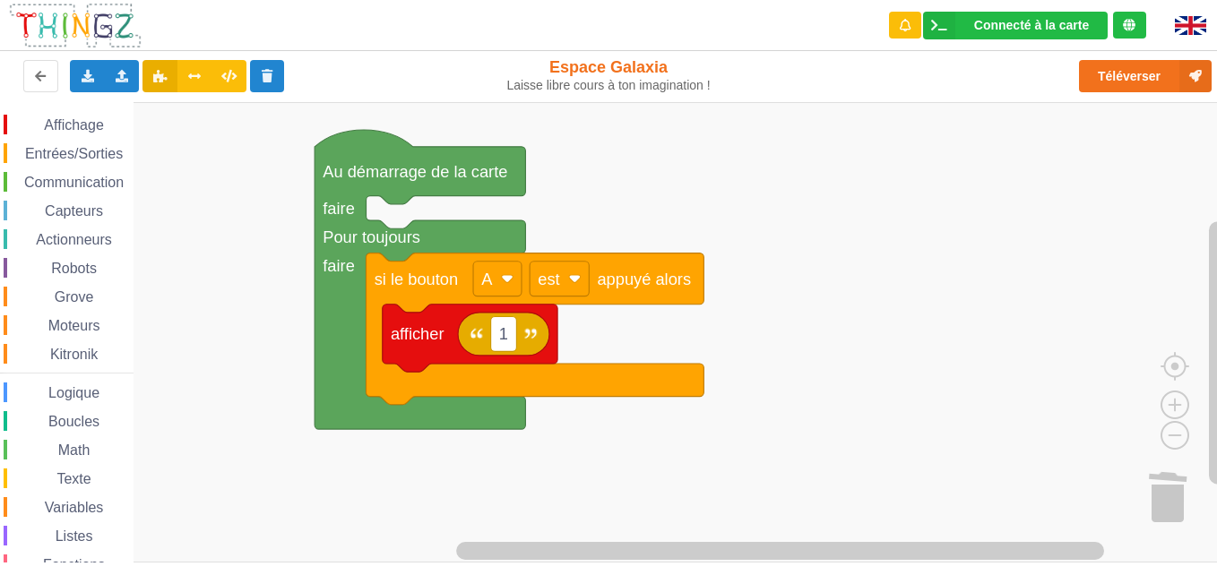
click at [477, 333] on image "Espace de travail de Blocky" at bounding box center [476, 333] width 13 height 13
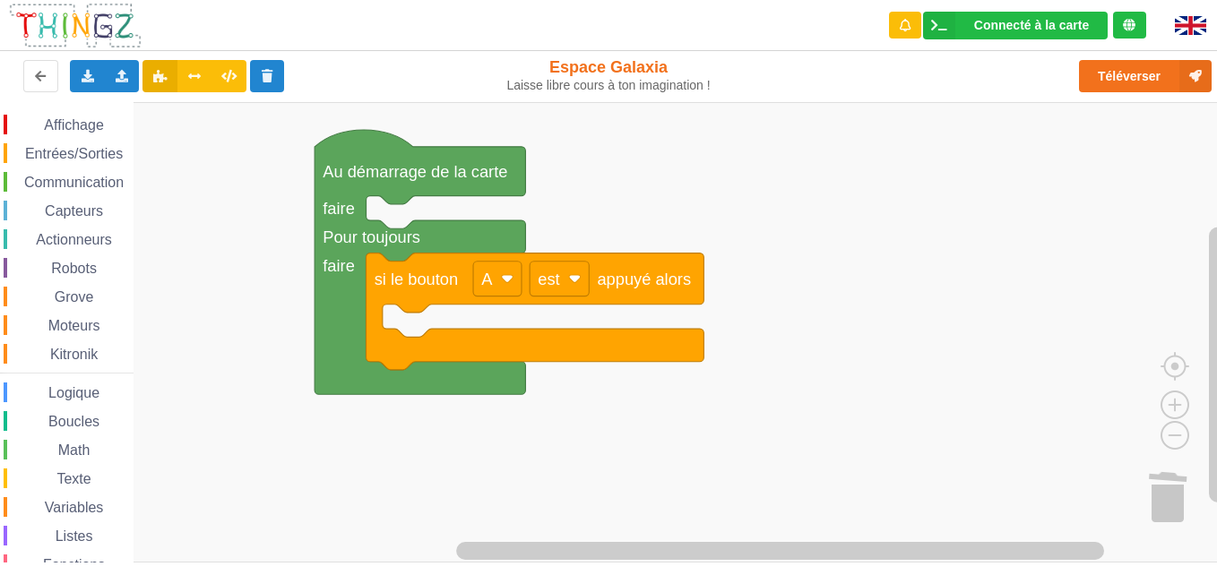
click at [77, 103] on div "Affichage Entrées/Sorties Communication Capteurs Actionneurs Robots Grove Moteu…" at bounding box center [66, 366] width 133 height 529
click at [76, 125] on span "Affichage" at bounding box center [73, 124] width 64 height 15
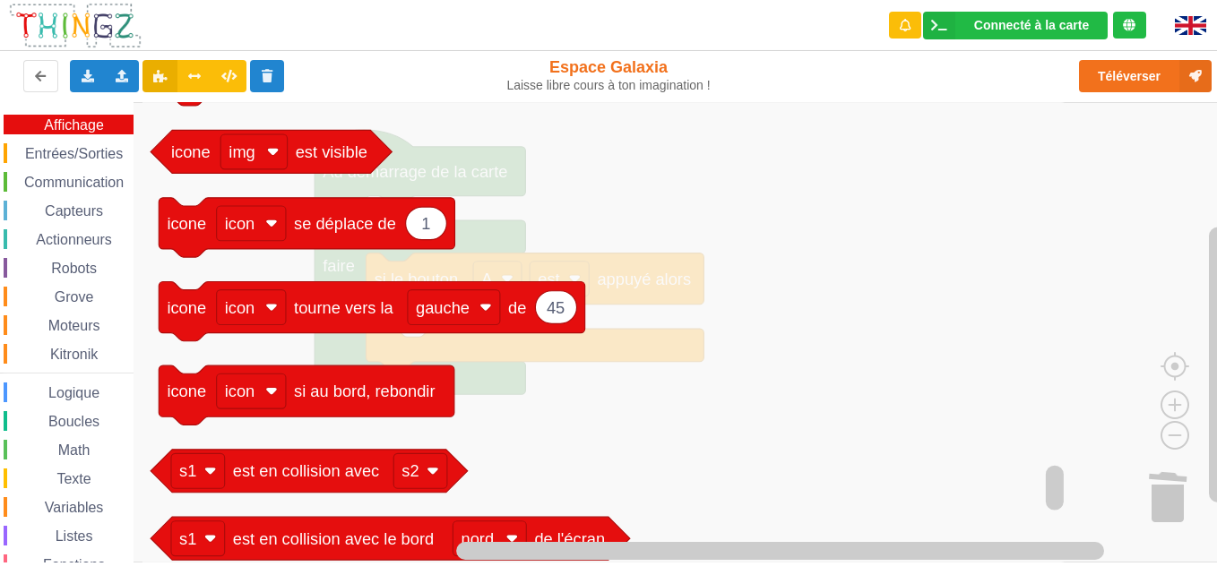
click at [521, 91] on div "Laisse libre cours à ton imagination !" at bounding box center [608, 85] width 206 height 15
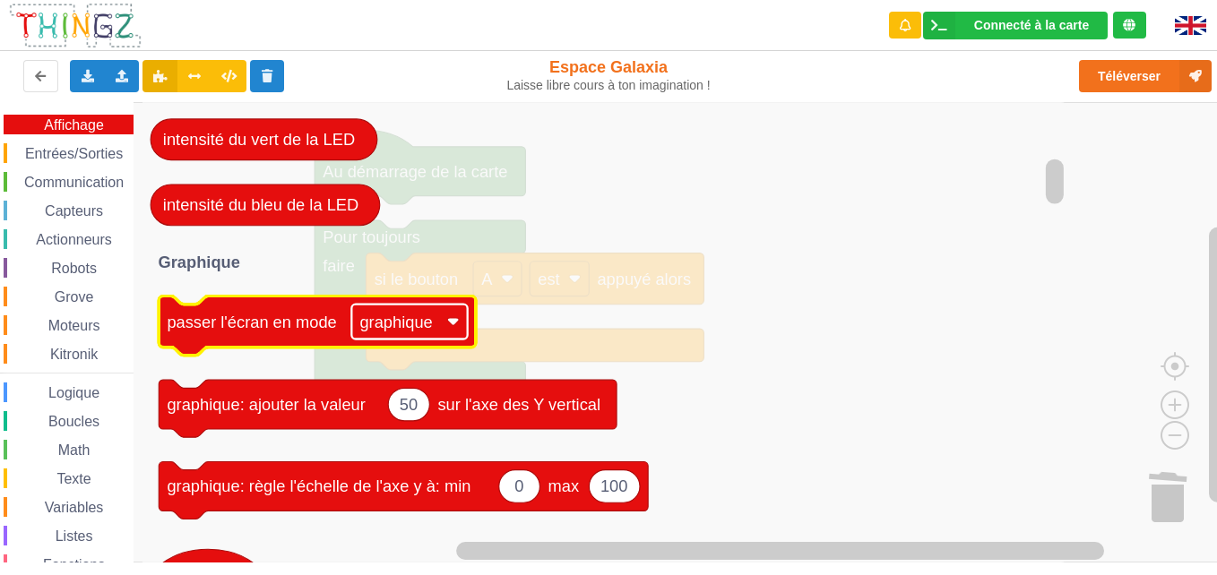
click at [418, 322] on text "graphique" at bounding box center [395, 321] width 73 height 19
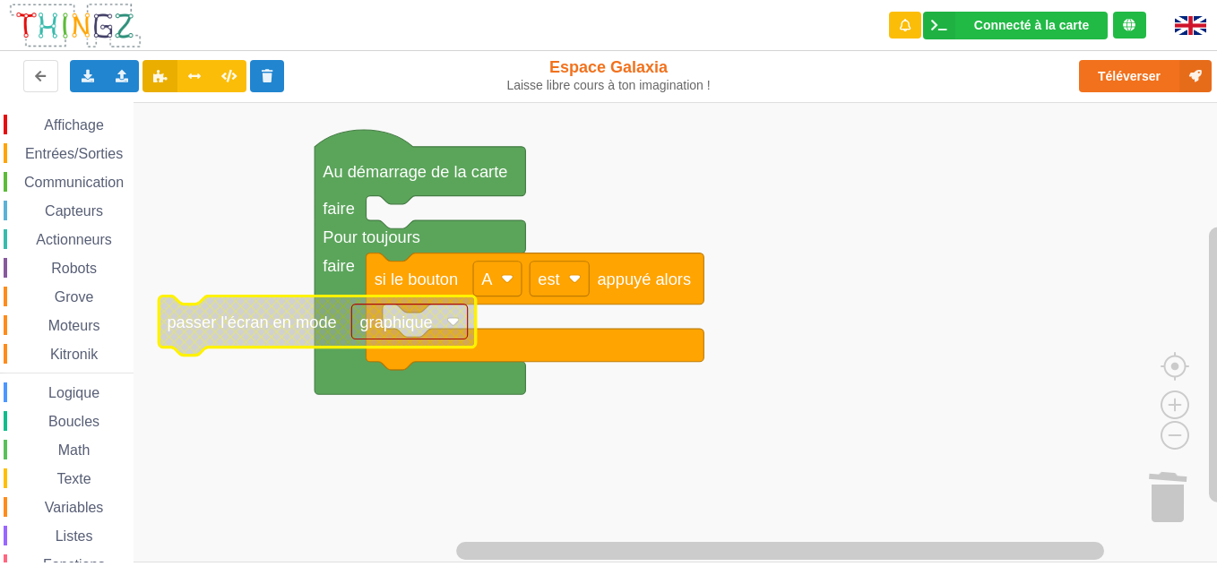
click at [417, 318] on text "graphique" at bounding box center [395, 321] width 73 height 19
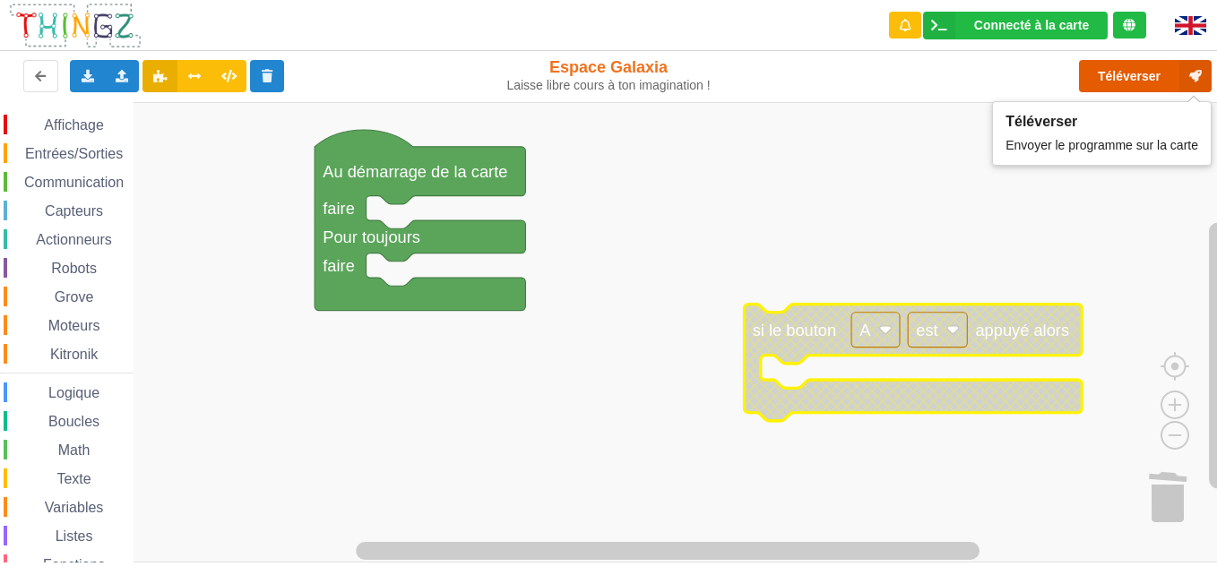
click at [1110, 90] on button "Téléverser" at bounding box center [1145, 76] width 133 height 32
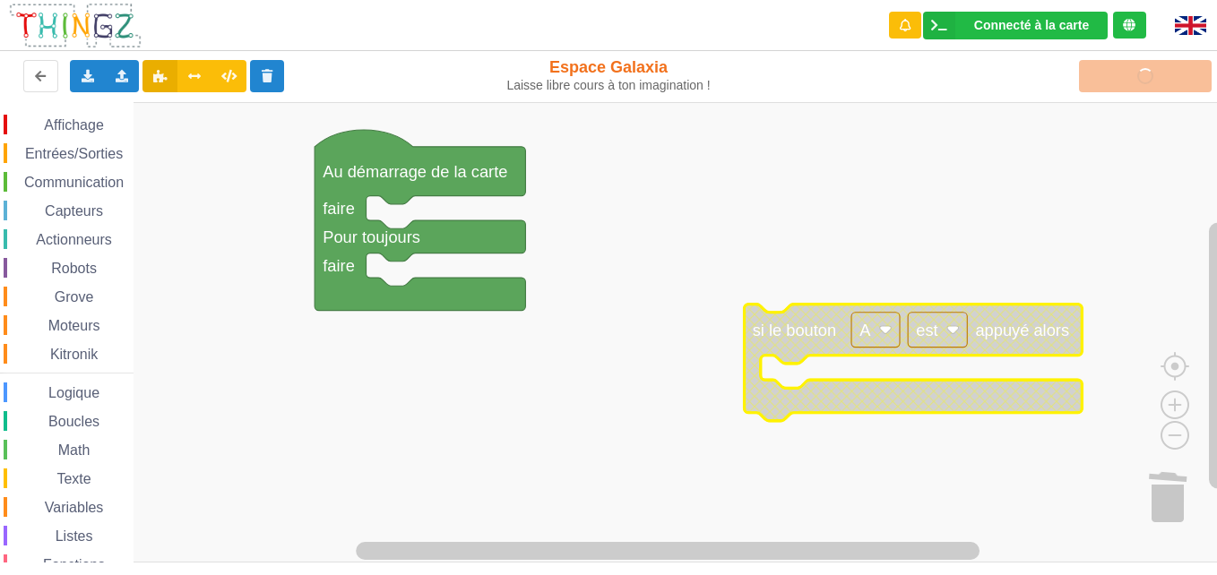
click at [24, 116] on div "Affichage" at bounding box center [69, 125] width 130 height 20
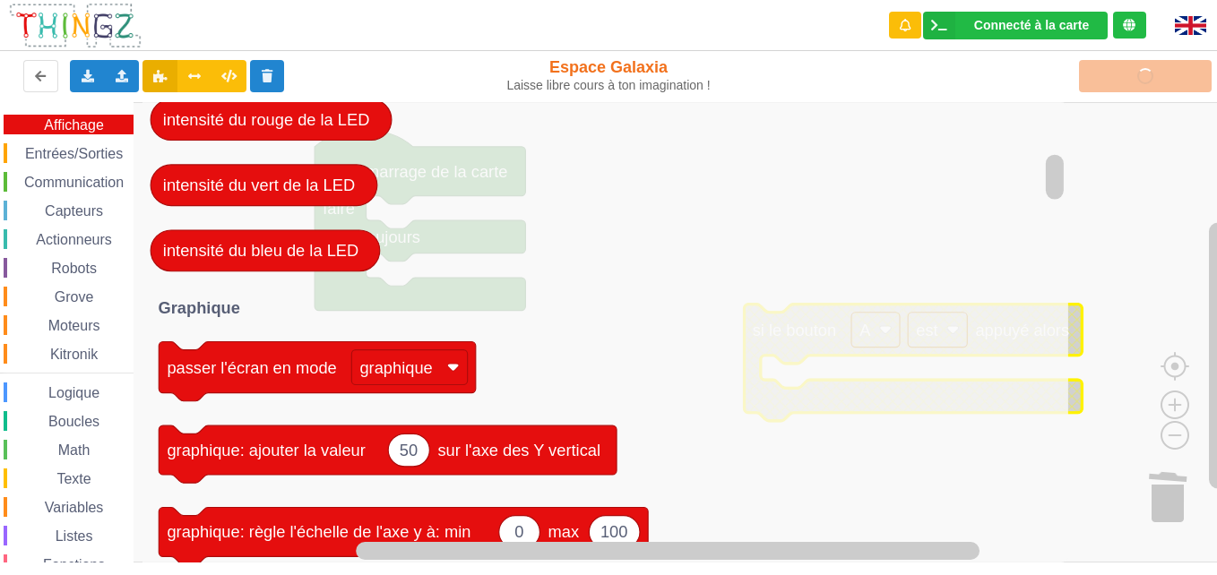
click at [712, 284] on icon "Espace de travail de Blocky" at bounding box center [604, 332] width 925 height 460
click at [1105, 243] on rect "Espace de travail de Blocky" at bounding box center [614, 332] width 1229 height 460
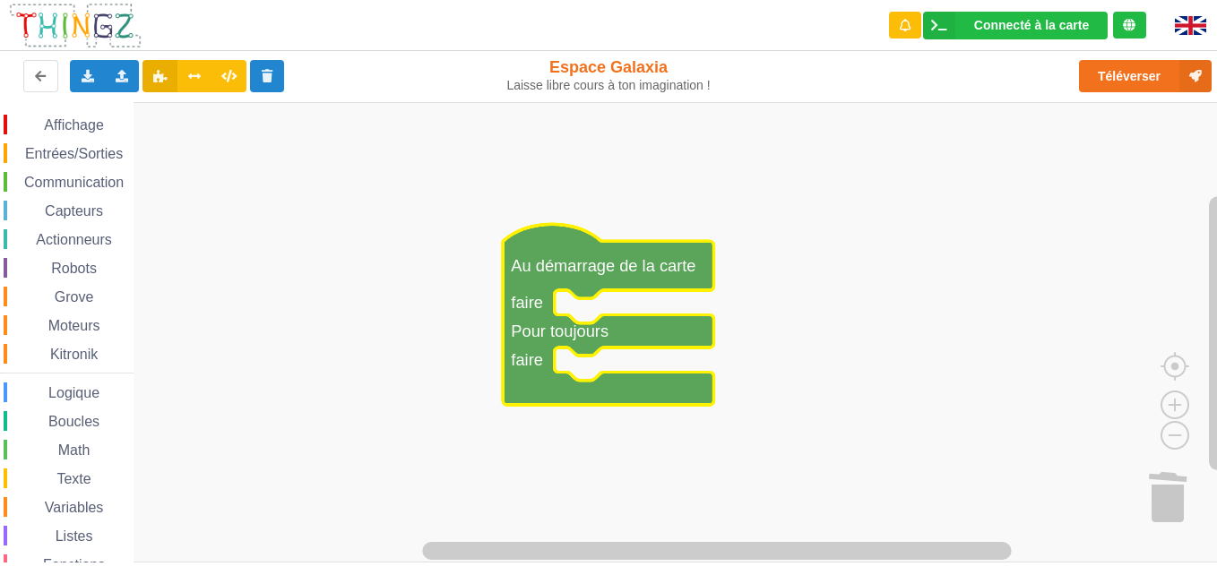
click at [554, 273] on text "Au démarrage de la carte" at bounding box center [603, 265] width 185 height 19
click at [73, 147] on span "Entrées/Sorties" at bounding box center [73, 153] width 103 height 15
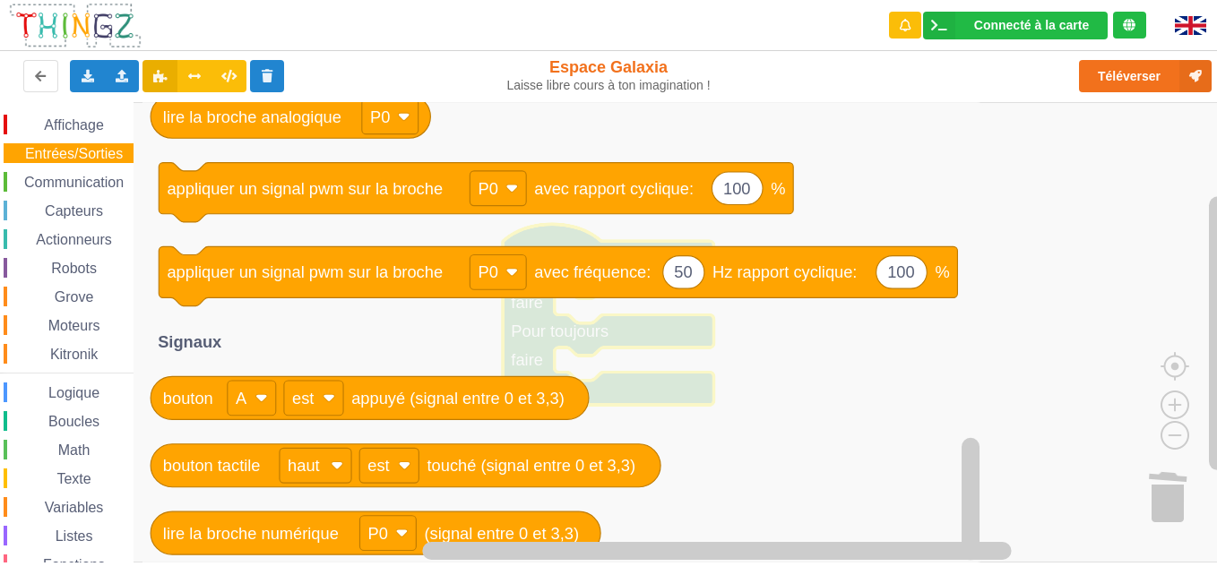
click at [58, 412] on div "Boucles" at bounding box center [69, 421] width 130 height 20
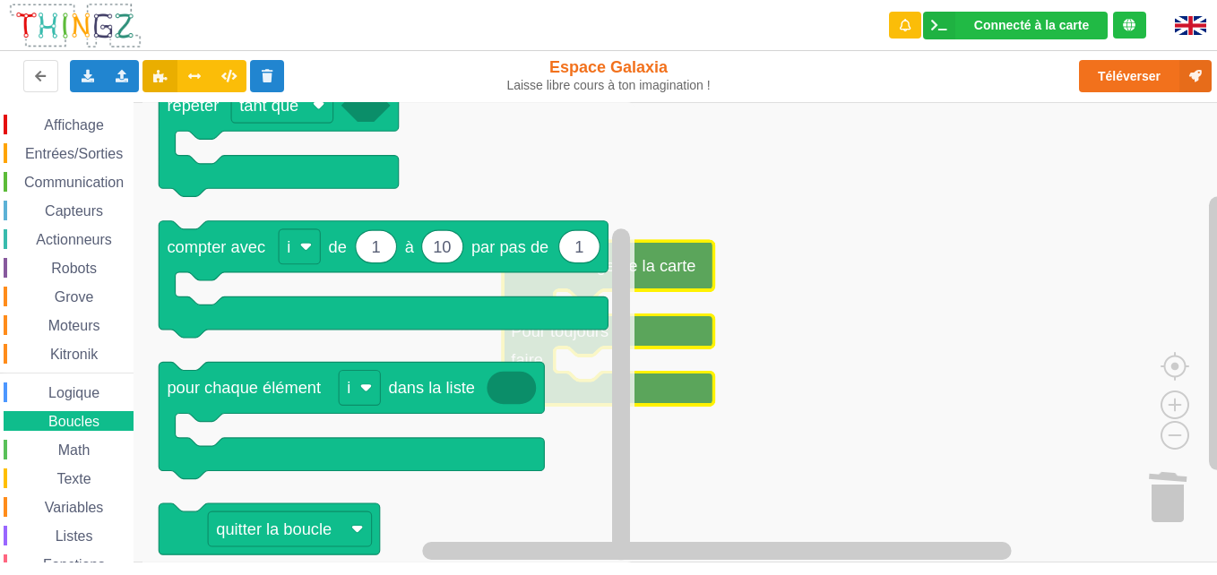
click at [64, 399] on span "Logique" at bounding box center [74, 392] width 56 height 15
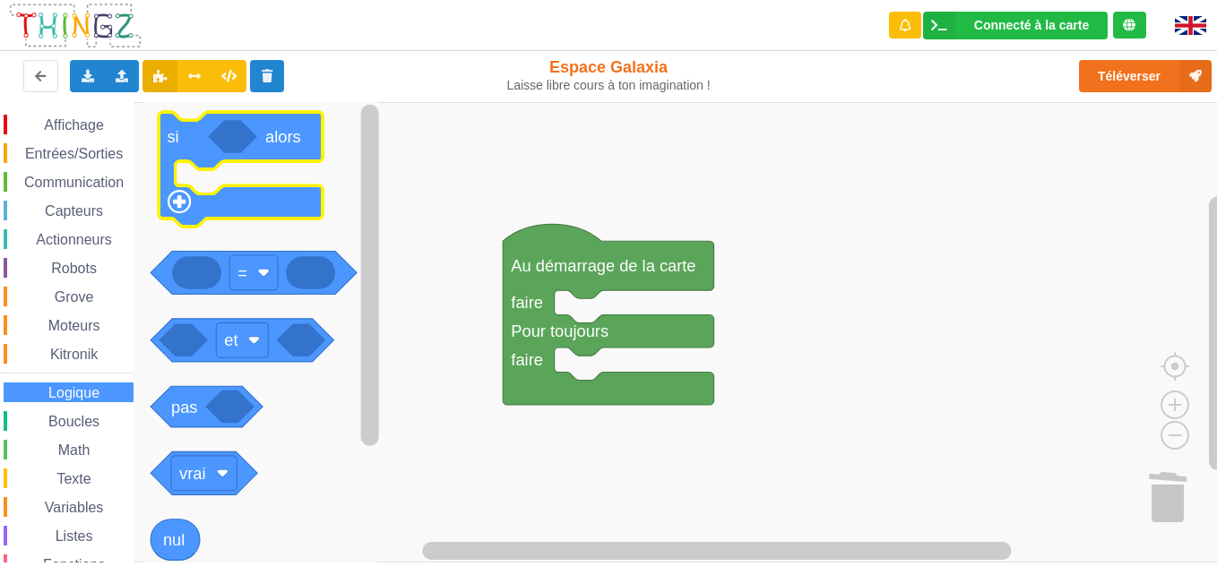
click at [171, 207] on image "Espace de travail de Blocky" at bounding box center [179, 201] width 24 height 24
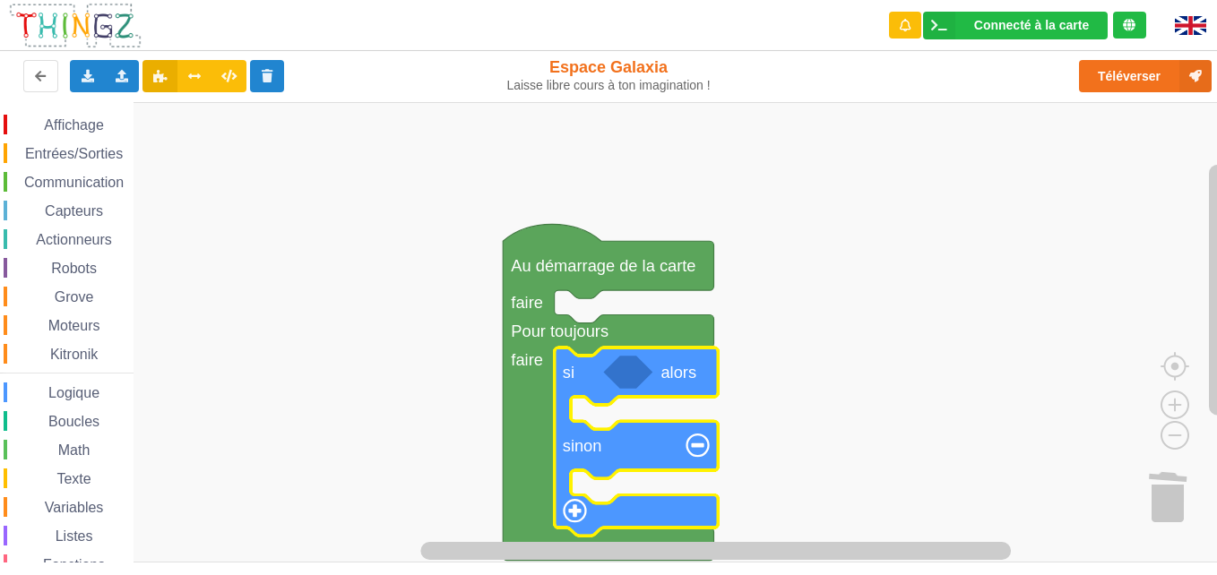
click at [60, 219] on div "Capteurs" at bounding box center [69, 211] width 130 height 20
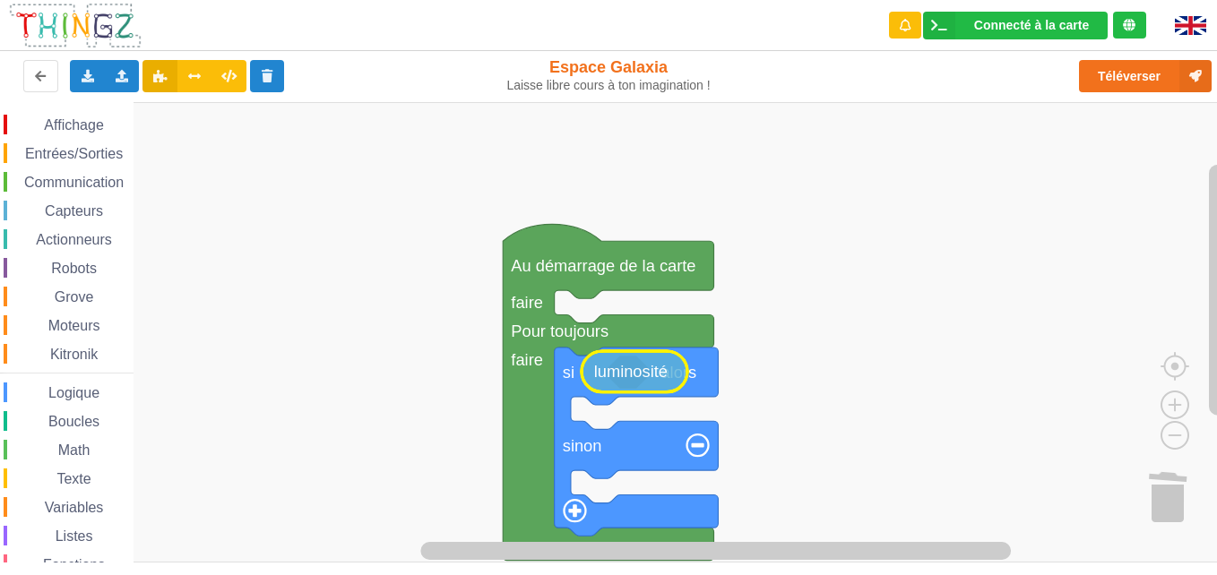
click at [628, 378] on div "Affichage Entrées/Sorties Communication Capteurs Actionneurs Robots Grove Moteu…" at bounding box center [614, 332] width 1229 height 460
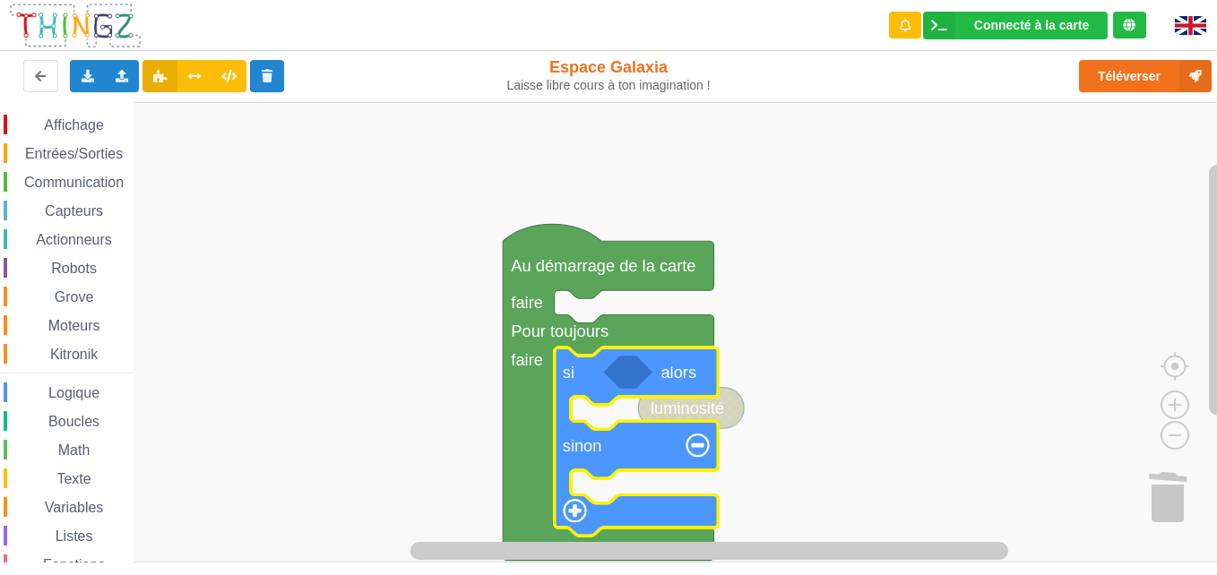
click at [974, 353] on rect "Espace de travail de Blocky" at bounding box center [614, 332] width 1229 height 460
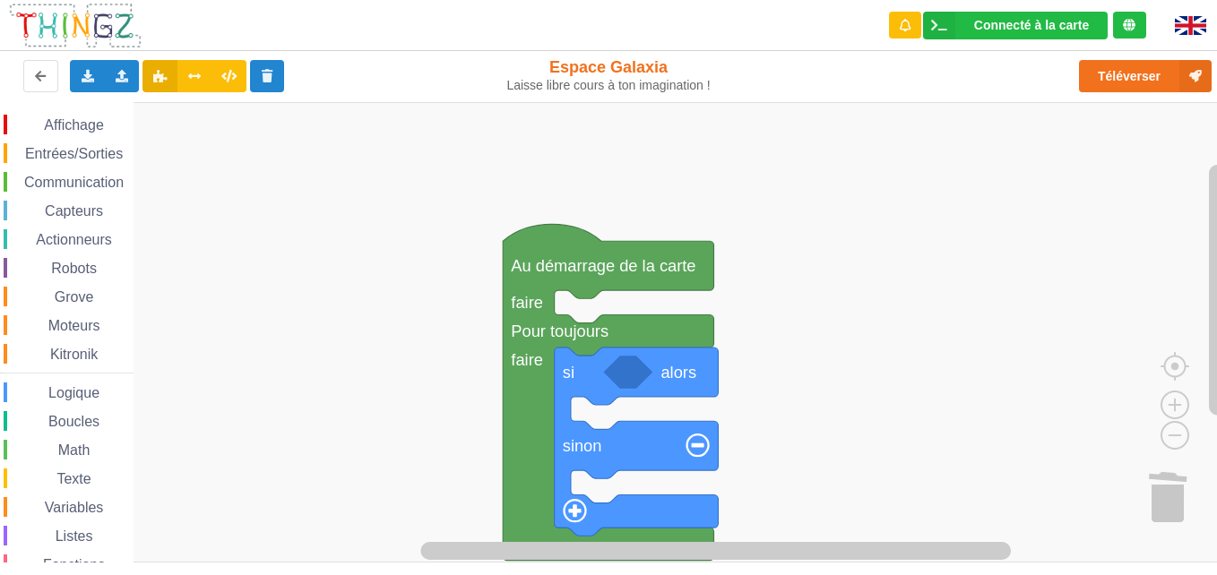
click at [86, 237] on span "Actionneurs" at bounding box center [74, 239] width 82 height 15
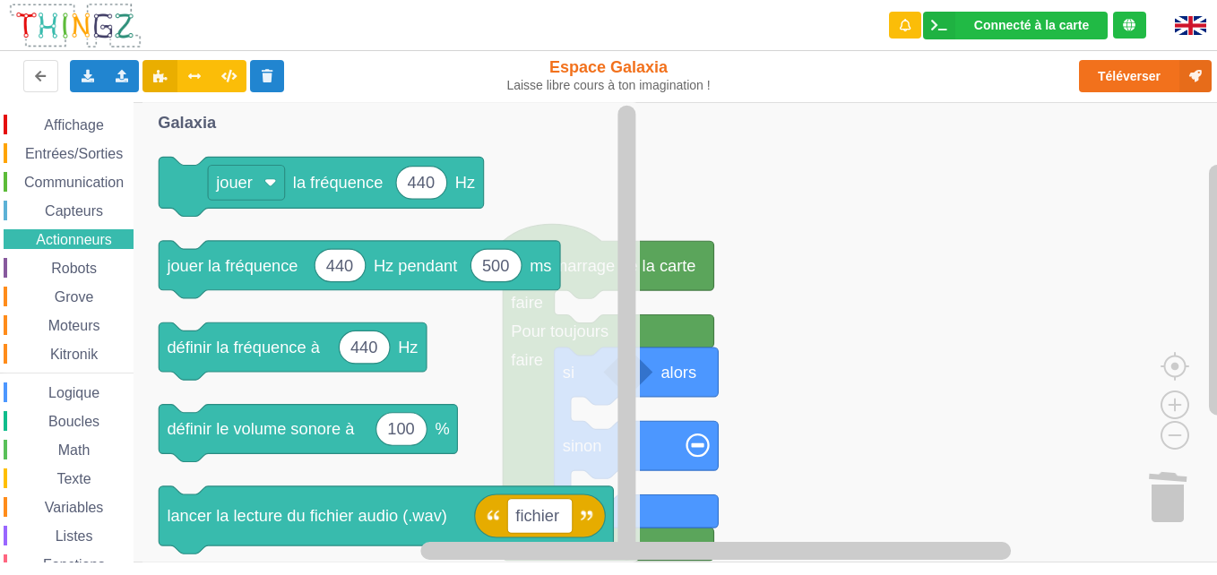
click at [847, 267] on rect "Espace de travail de Blocky" at bounding box center [614, 332] width 1229 height 460
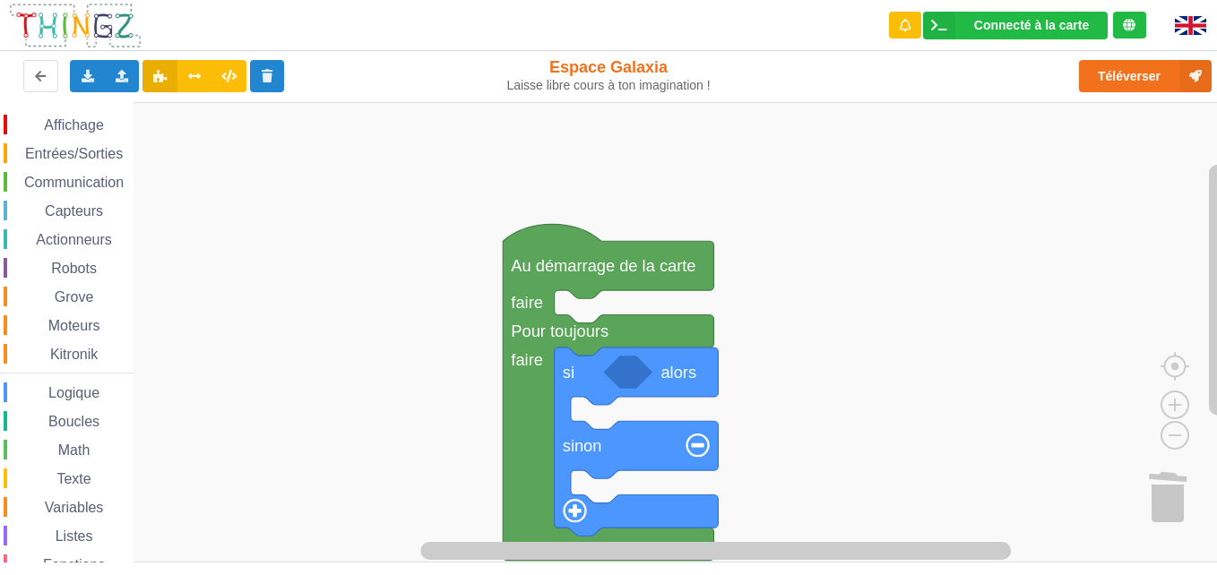
click at [79, 265] on span "Robots" at bounding box center [73, 268] width 51 height 15
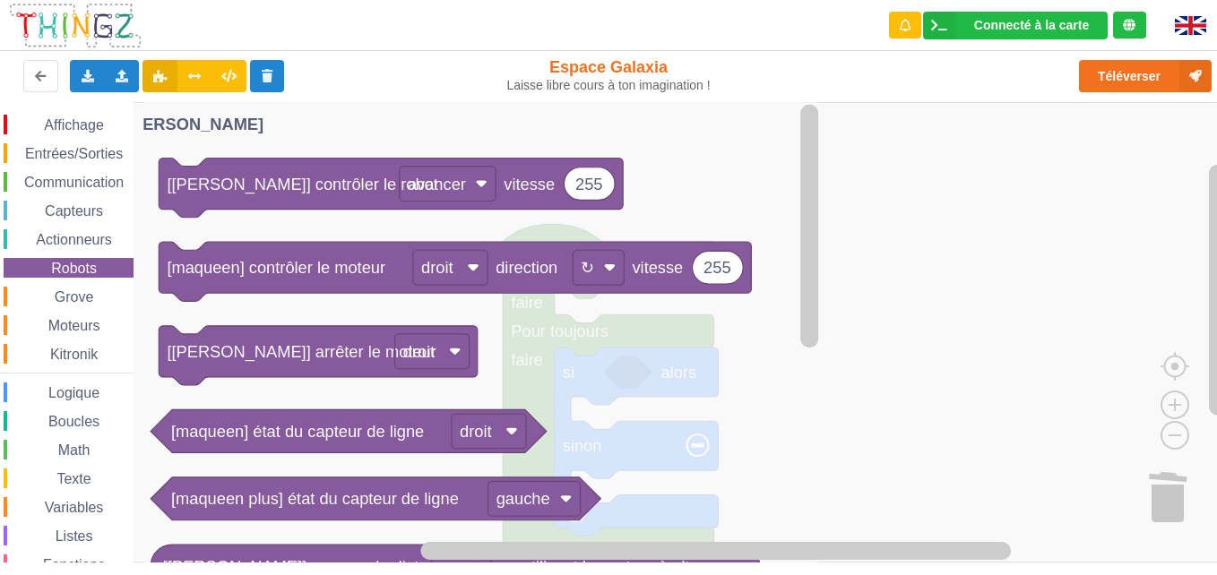
click at [81, 232] on span "Actionneurs" at bounding box center [74, 239] width 82 height 15
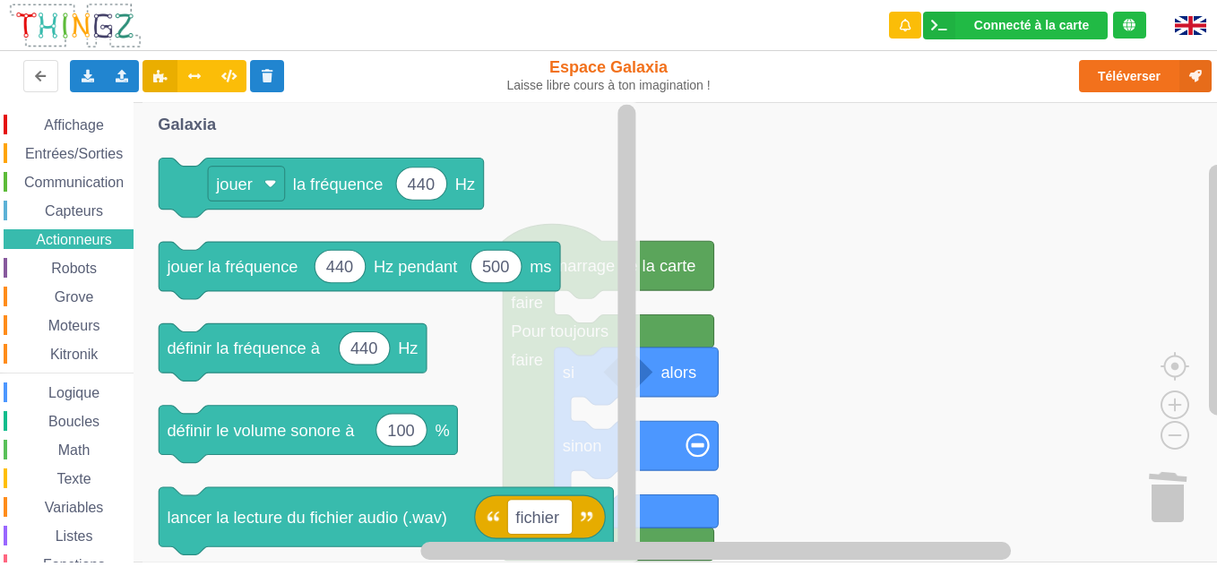
click at [79, 211] on span "Capteurs" at bounding box center [74, 210] width 64 height 15
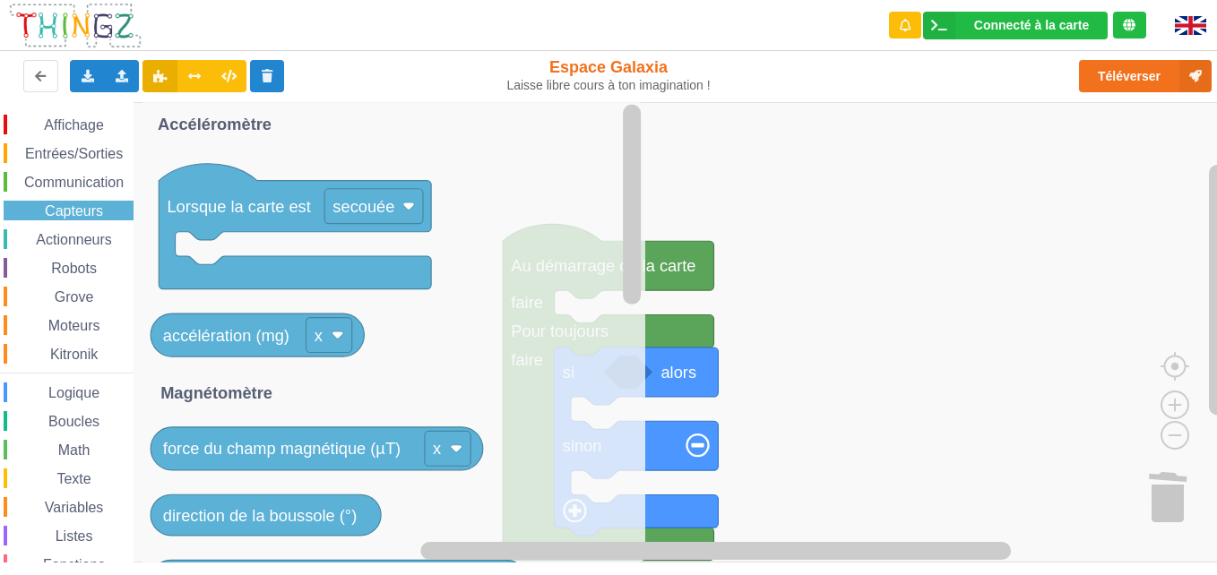
click at [63, 413] on div "Boucles" at bounding box center [69, 421] width 130 height 20
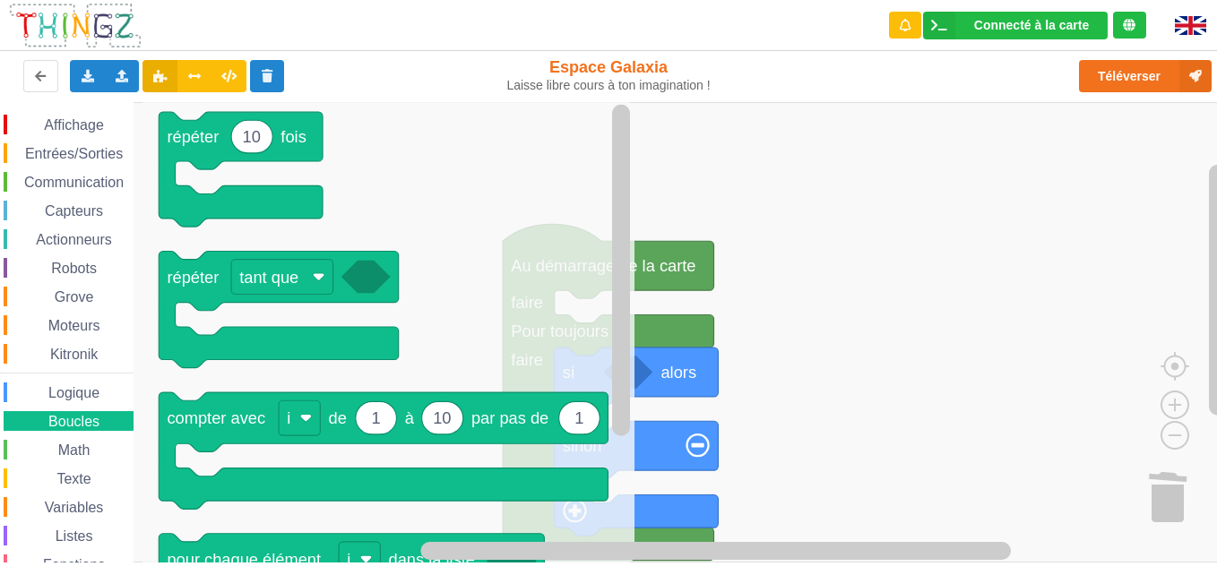
click at [64, 391] on span "Logique" at bounding box center [74, 392] width 56 height 15
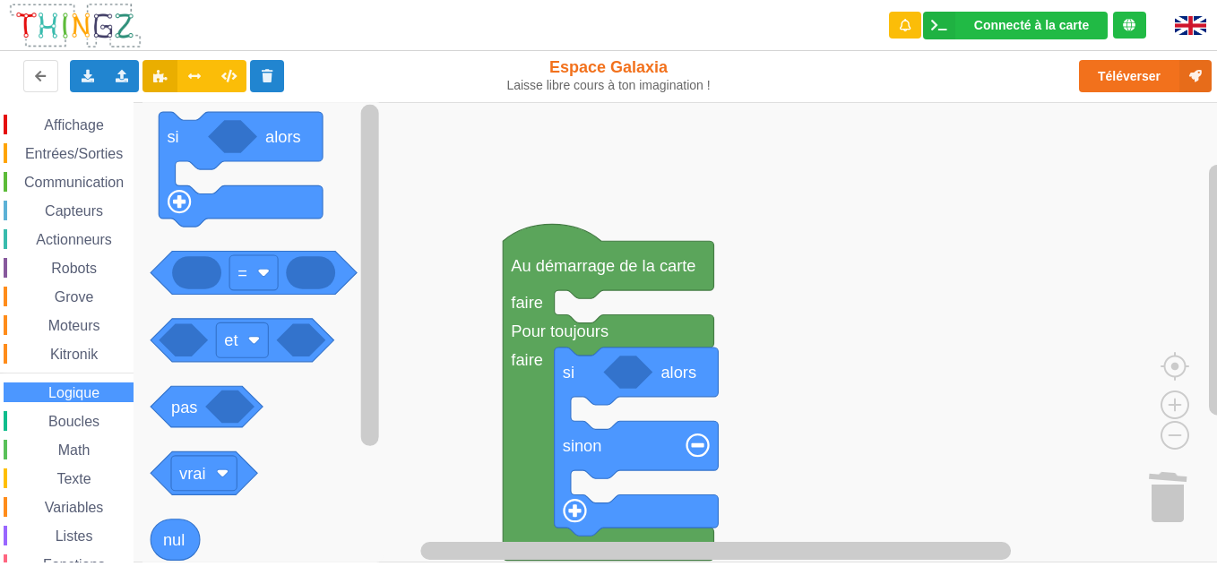
click at [52, 440] on div "Math" at bounding box center [69, 450] width 130 height 20
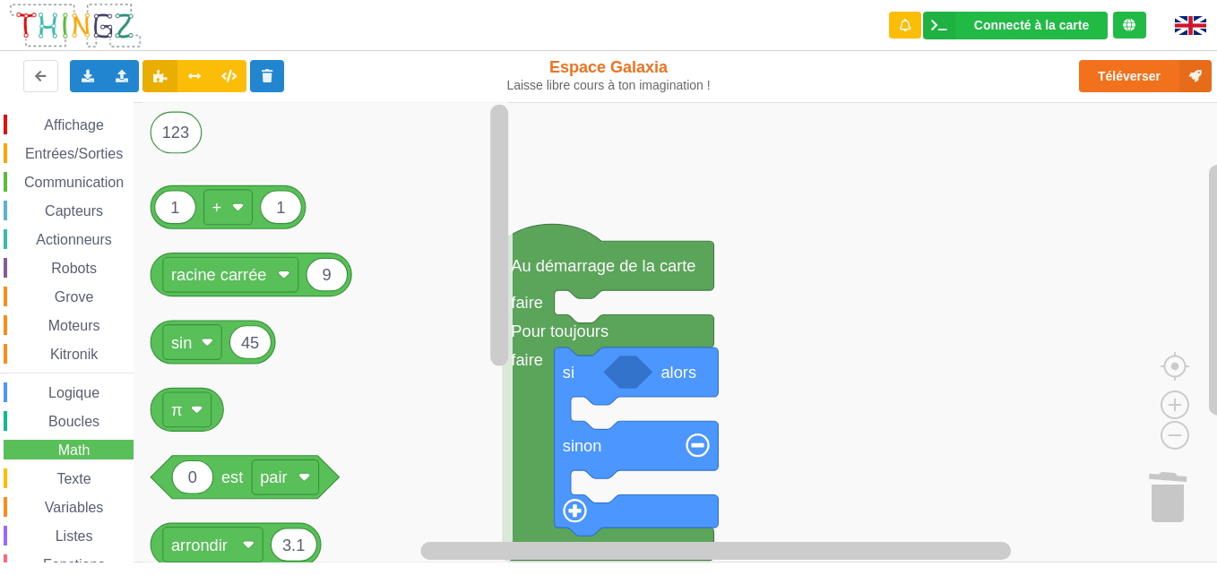
click at [59, 400] on div "Logique" at bounding box center [69, 393] width 130 height 20
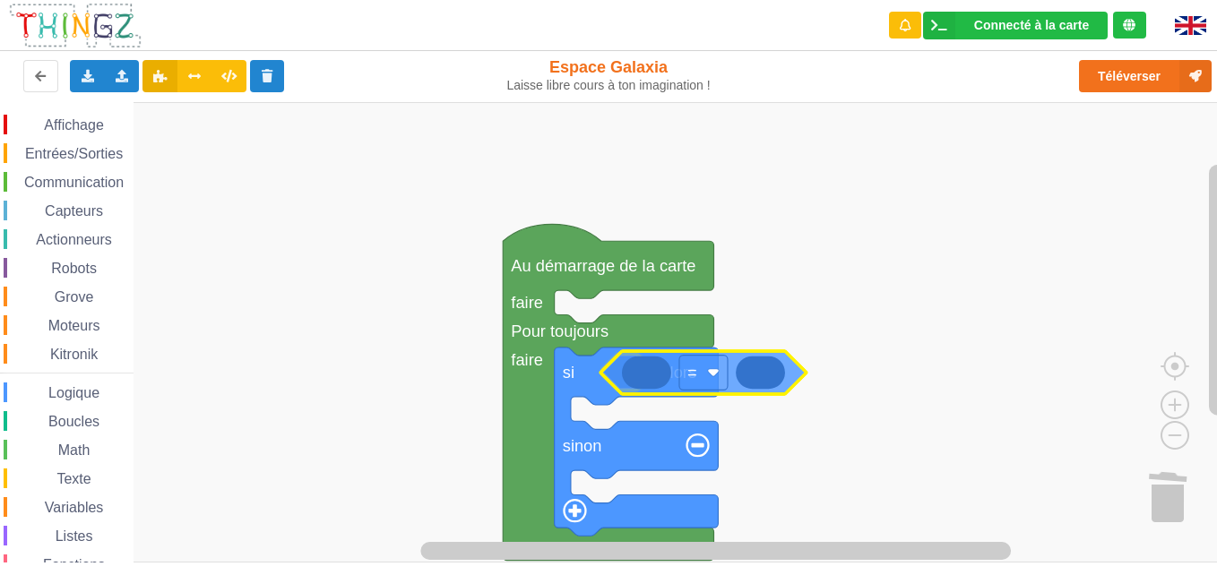
click at [658, 374] on div "Affichage Entrées/Sorties Communication Capteurs Actionneurs Robots Grove Moteu…" at bounding box center [614, 332] width 1229 height 460
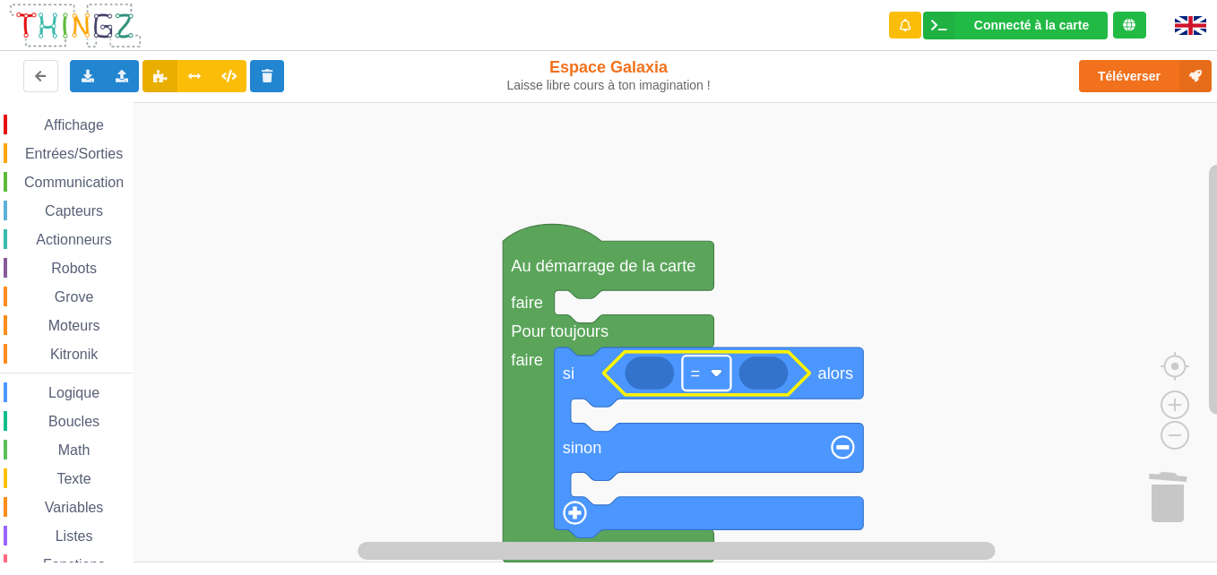
click at [720, 382] on rect "Espace de travail de Blocky" at bounding box center [706, 373] width 48 height 35
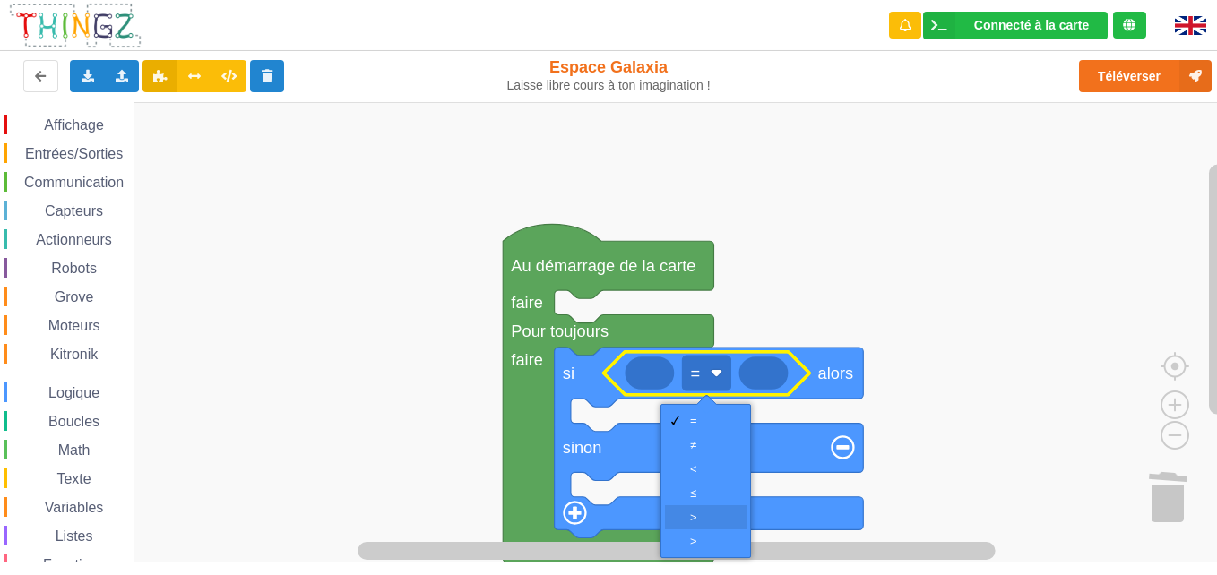
click at [692, 516] on div "‏>" at bounding box center [711, 517] width 43 height 13
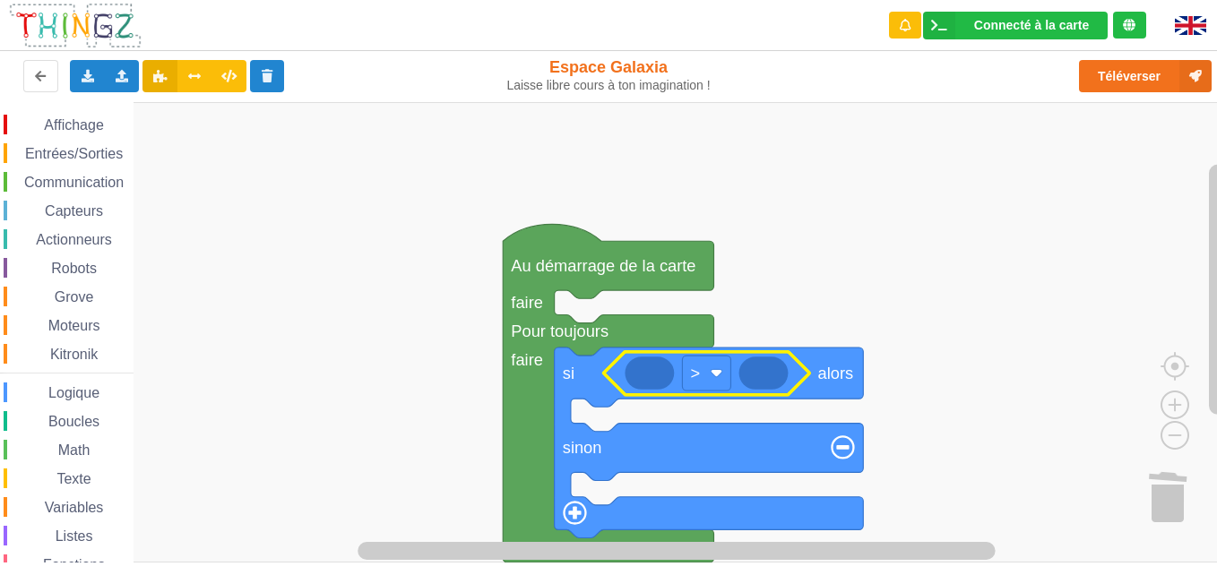
click at [57, 212] on span "Capteurs" at bounding box center [74, 210] width 64 height 15
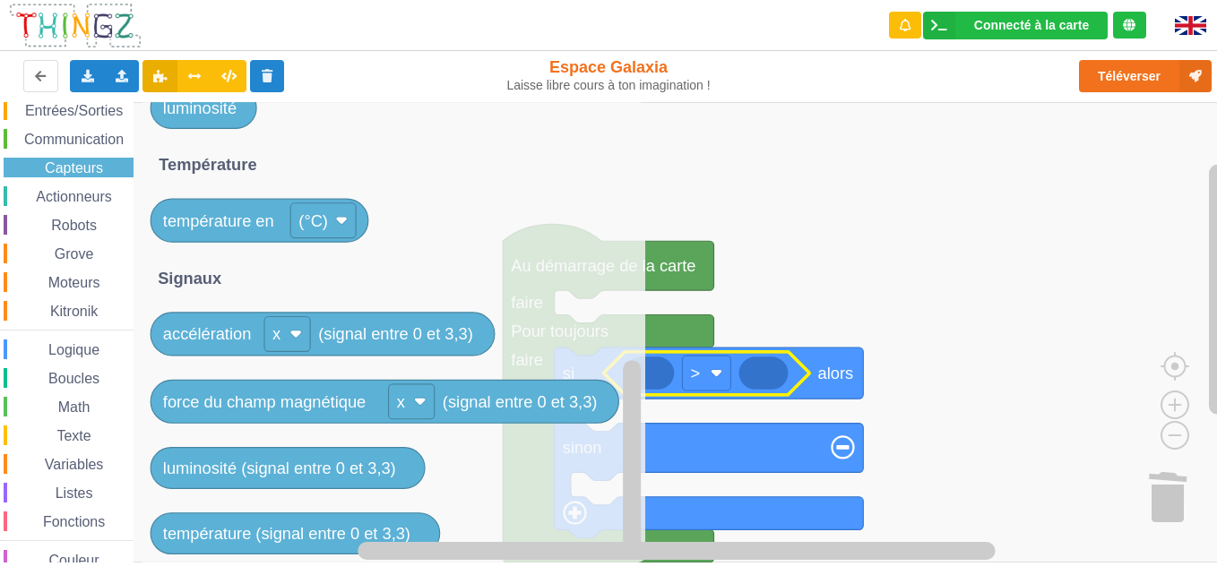
scroll to position [68, 0]
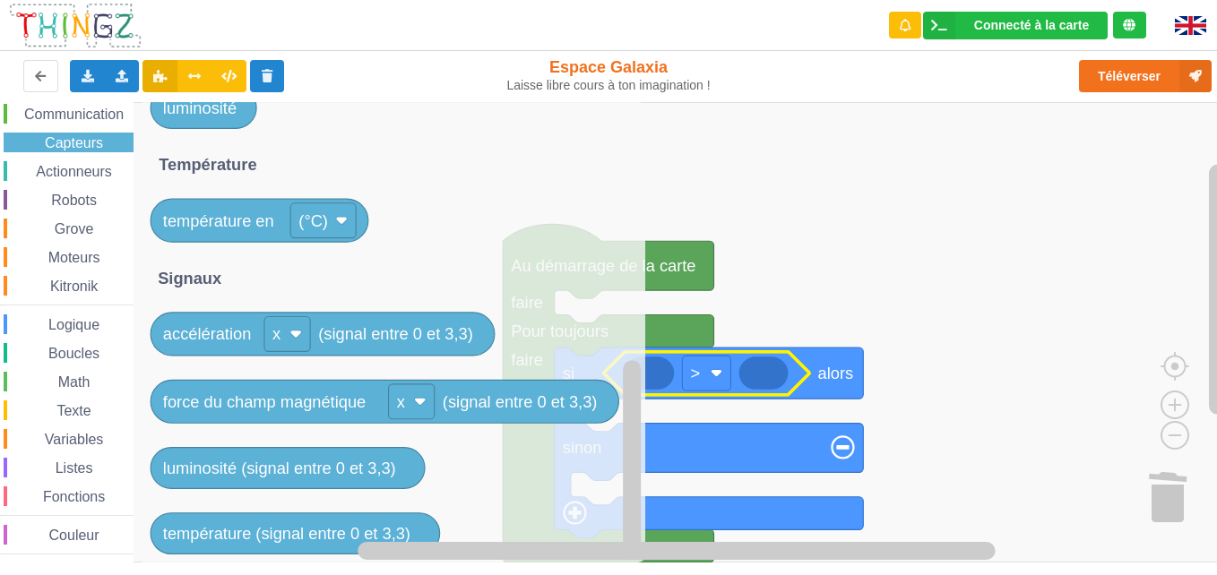
click at [78, 178] on span "Actionneurs" at bounding box center [74, 171] width 82 height 15
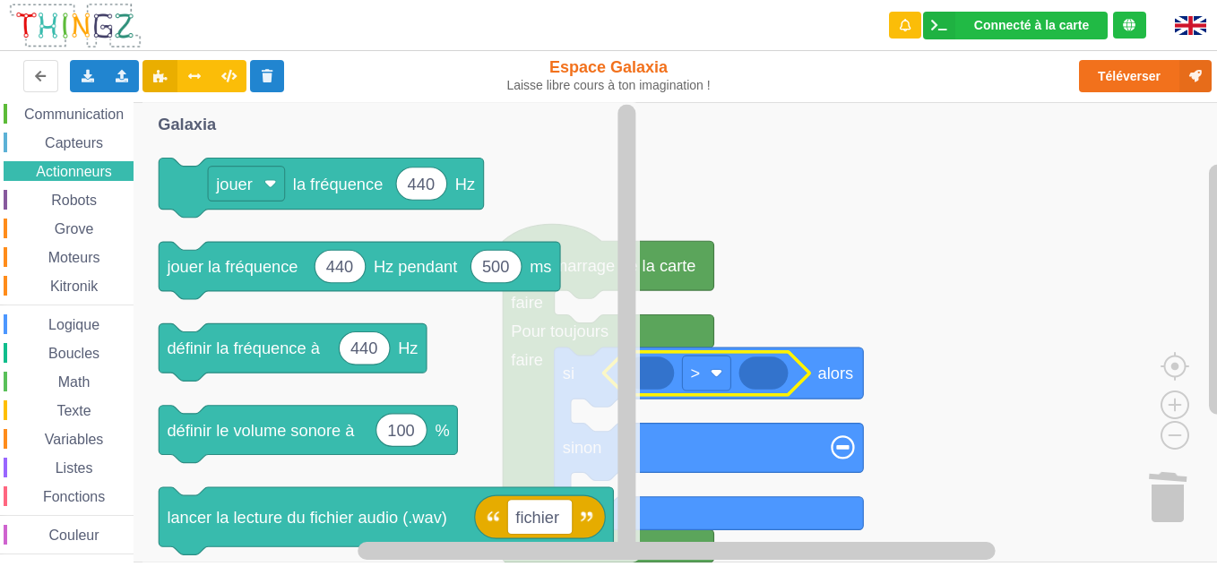
click at [64, 472] on span "Listes" at bounding box center [74, 467] width 43 height 15
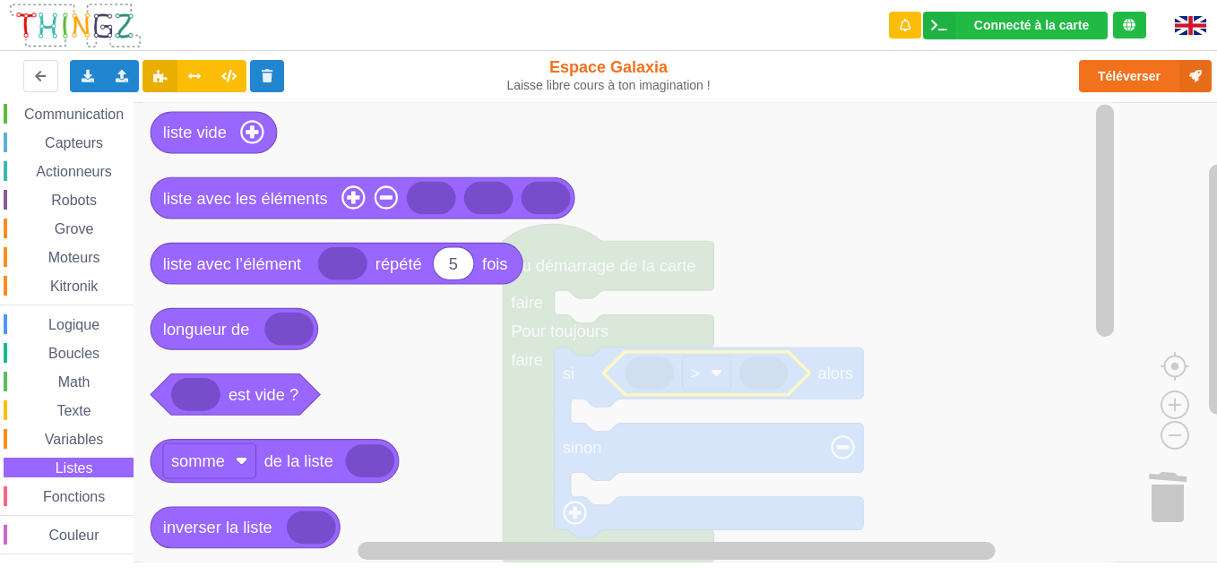
click at [84, 437] on span "Variables" at bounding box center [74, 439] width 64 height 15
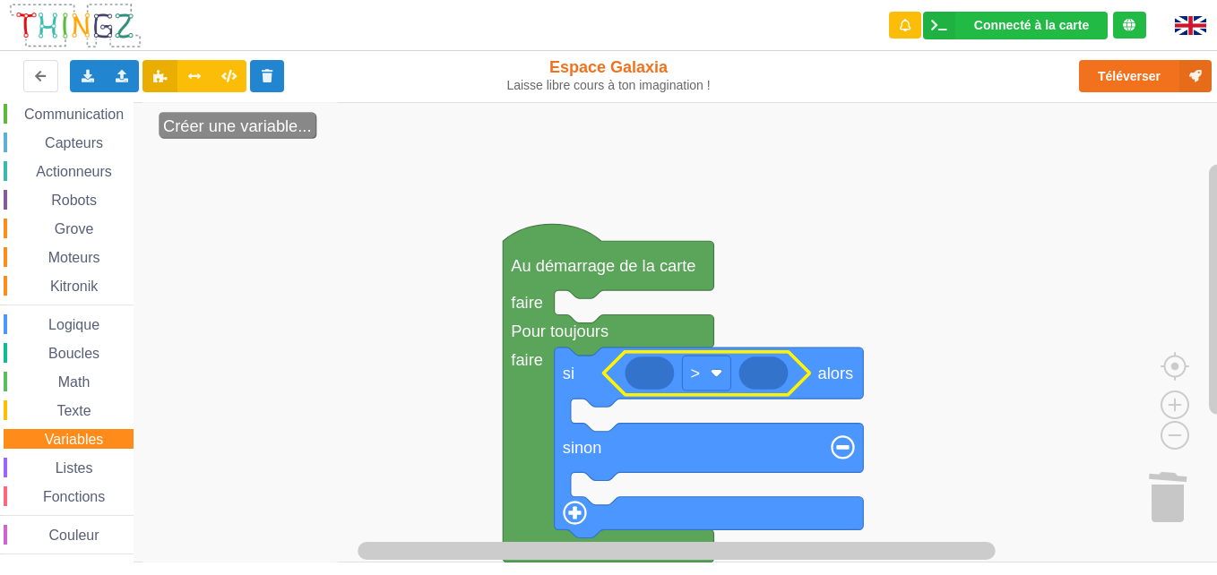
click at [75, 407] on span "Texte" at bounding box center [73, 410] width 39 height 15
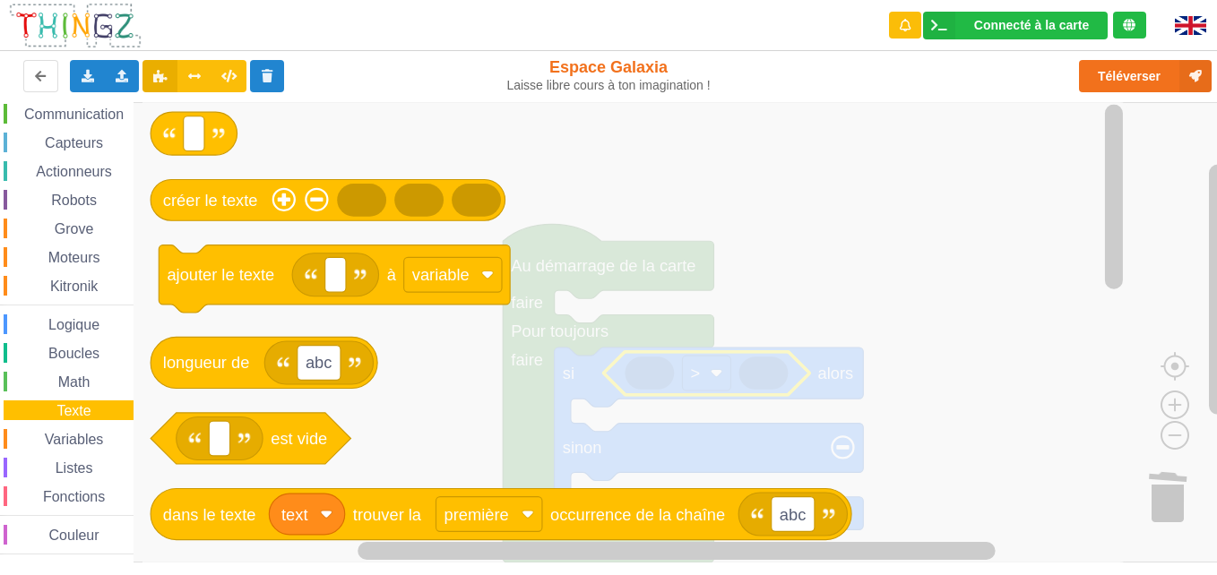
click at [82, 380] on span "Math" at bounding box center [75, 381] width 38 height 15
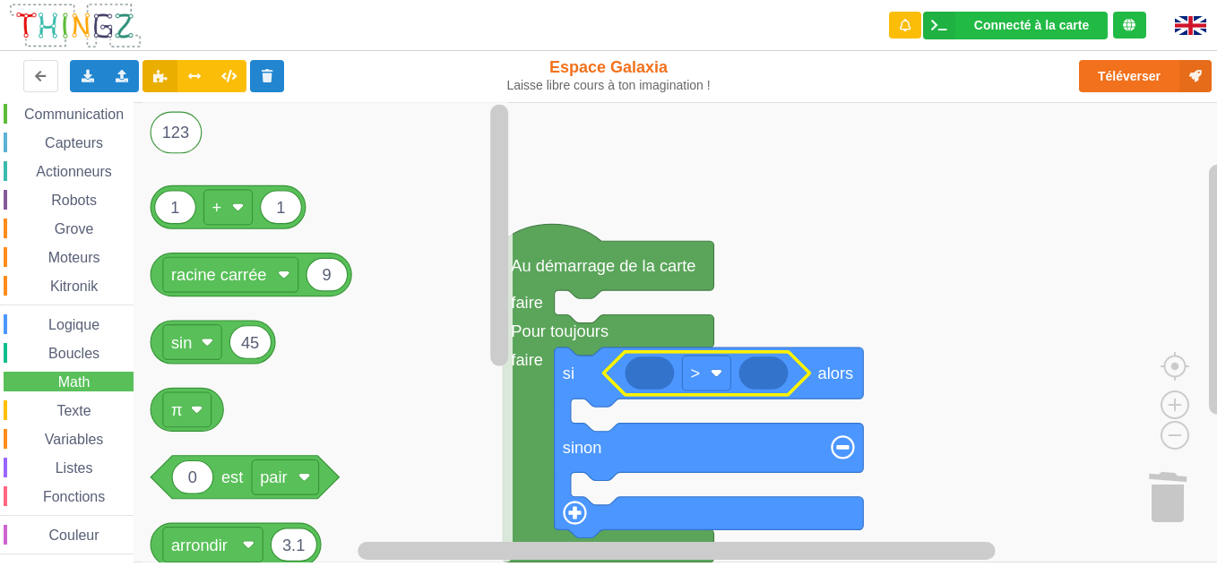
click at [82, 341] on div "Affichage Entrées/Sorties Communication Capteurs Actionneurs Robots Grove Moteu…" at bounding box center [66, 301] width 133 height 508
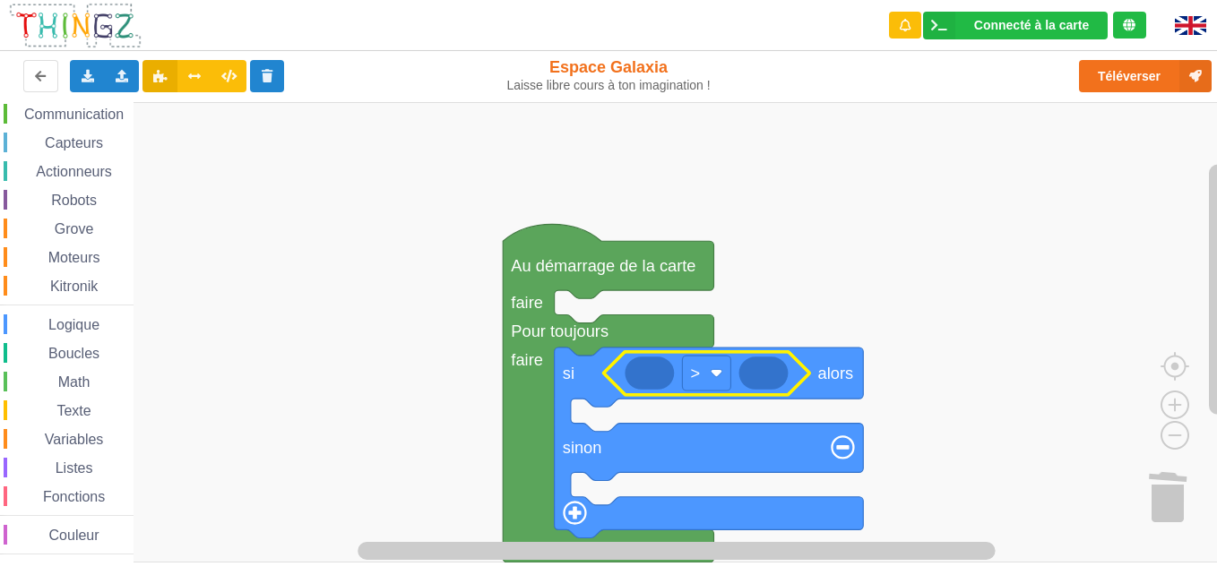
click at [763, 378] on icon "Espace de travail de Blocky" at bounding box center [763, 373] width 49 height 33
click at [62, 169] on span "Actionneurs" at bounding box center [74, 171] width 82 height 15
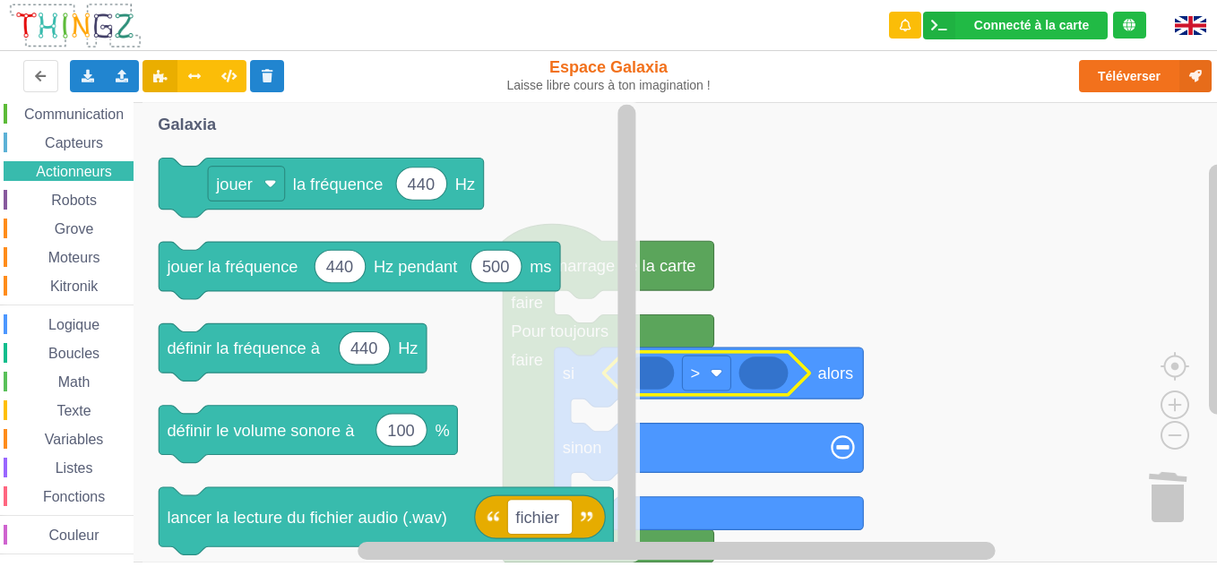
click at [52, 211] on div "Affichage Entrées/Sorties Communication Capteurs Actionneurs Robots Grove Moteu…" at bounding box center [66, 301] width 133 height 508
click at [51, 327] on span "Logique" at bounding box center [74, 324] width 56 height 15
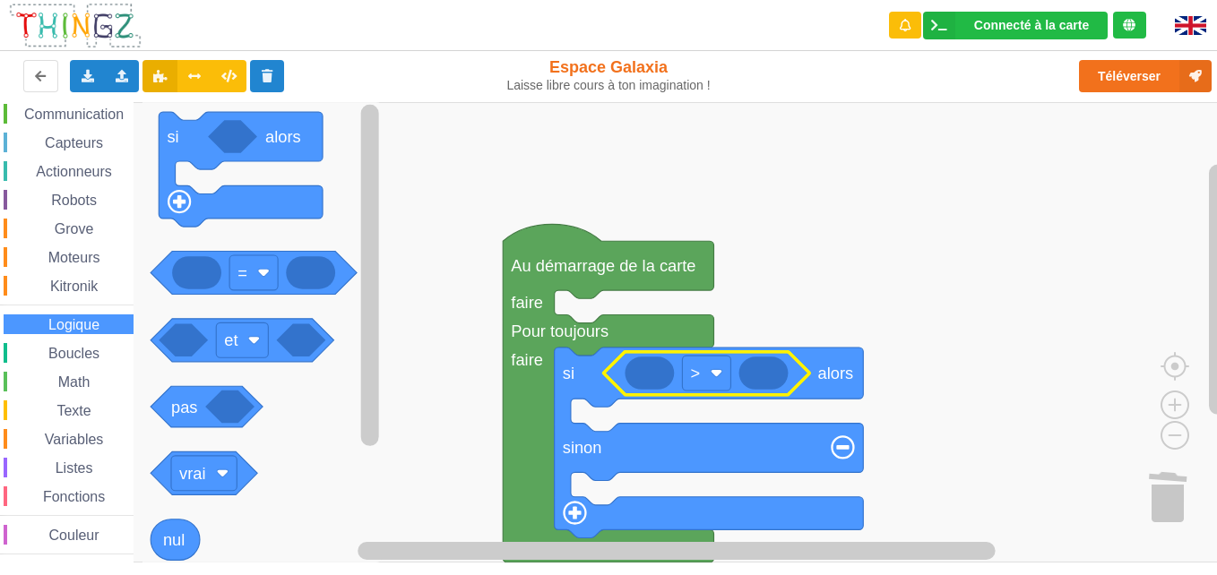
click at [48, 368] on div "Affichage Entrées/Sorties Communication Capteurs Actionneurs Robots Grove Moteu…" at bounding box center [66, 301] width 133 height 508
click at [61, 353] on span "Boucles" at bounding box center [74, 353] width 56 height 15
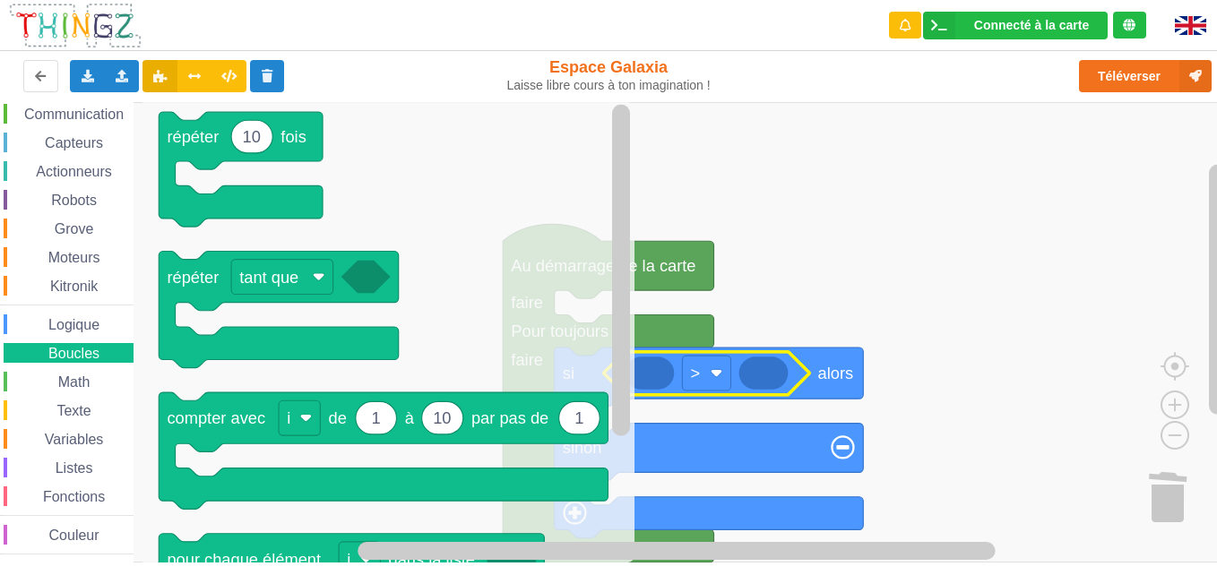
click at [61, 377] on span "Math" at bounding box center [75, 381] width 38 height 15
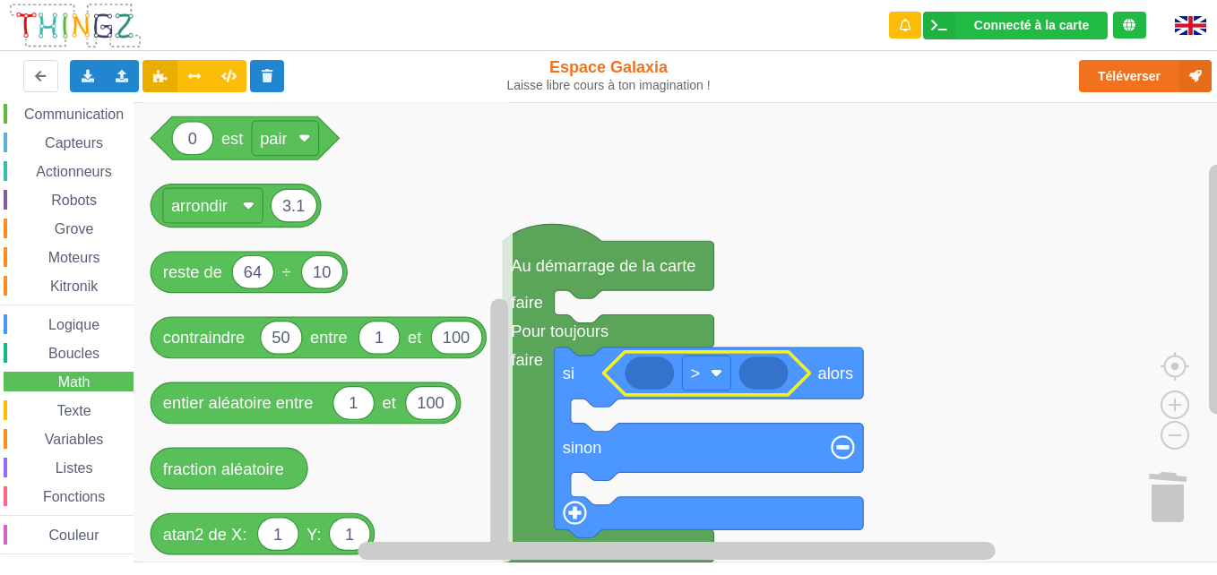
click at [56, 140] on span "Capteurs" at bounding box center [74, 142] width 64 height 15
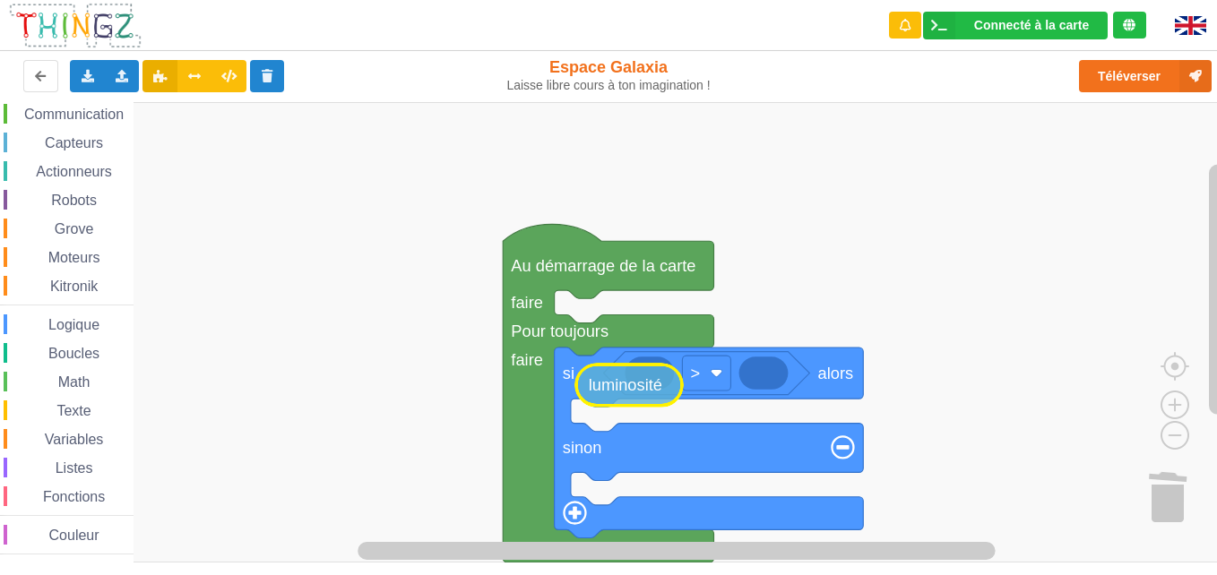
click at [652, 374] on div "Affichage Entrées/Sorties Communication Capteurs Actionneurs Robots Grove Moteu…" at bounding box center [614, 332] width 1229 height 460
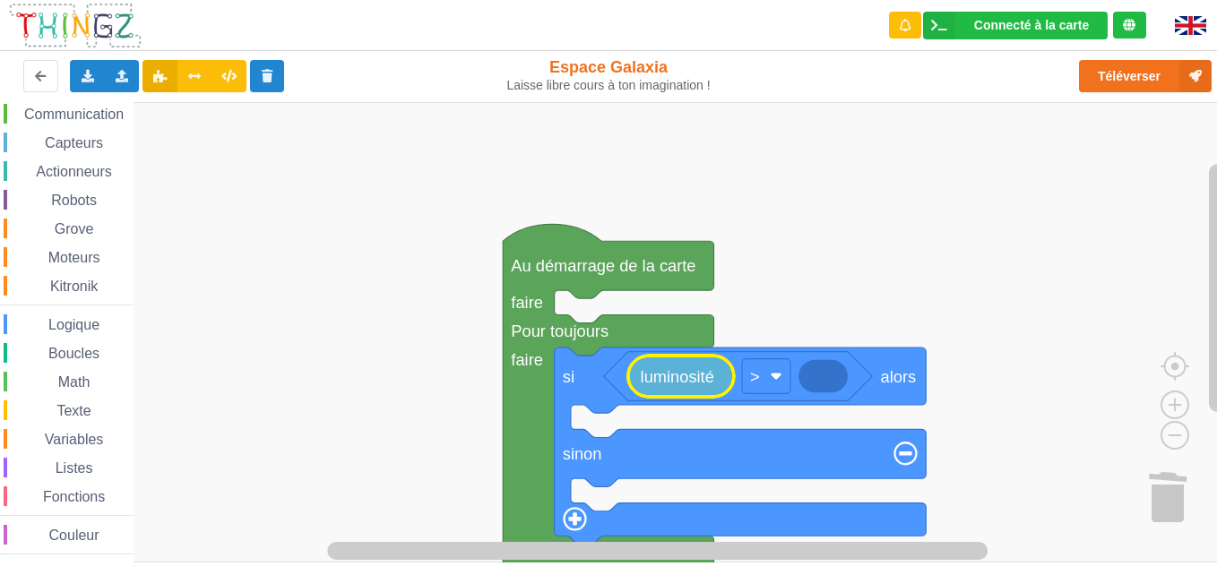
click at [64, 327] on span "Logique" at bounding box center [74, 324] width 56 height 15
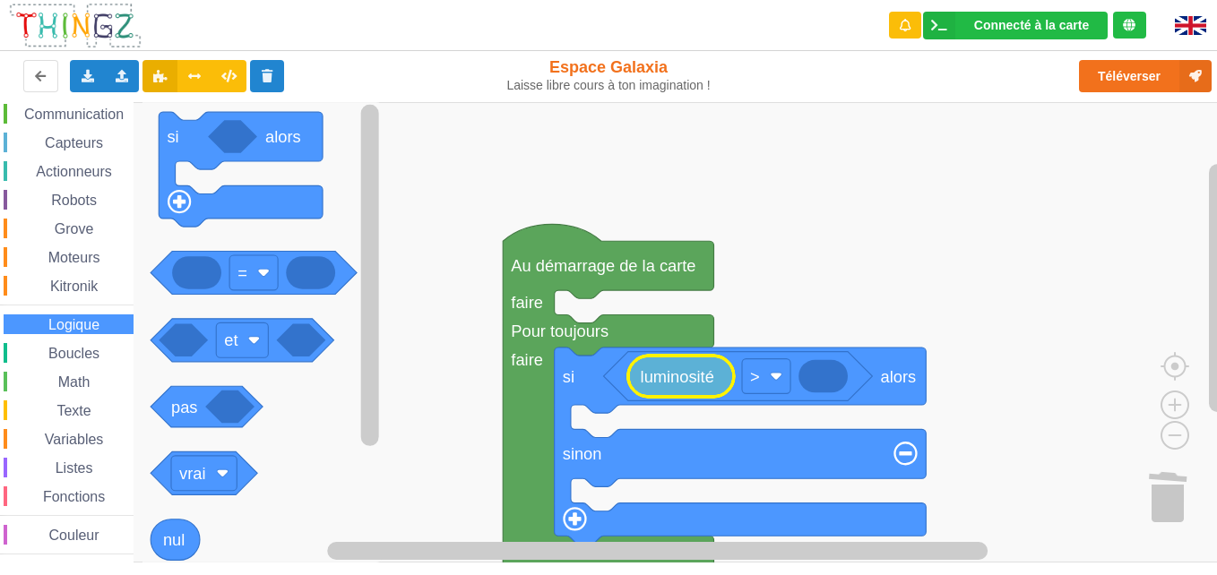
click at [57, 364] on div "Affichage Entrées/Sorties Communication Capteurs Actionneurs Robots Grove Moteu…" at bounding box center [66, 301] width 133 height 508
click at [55, 379] on span "Espace de travail de Blocky" at bounding box center [48, 382] width 14 height 14
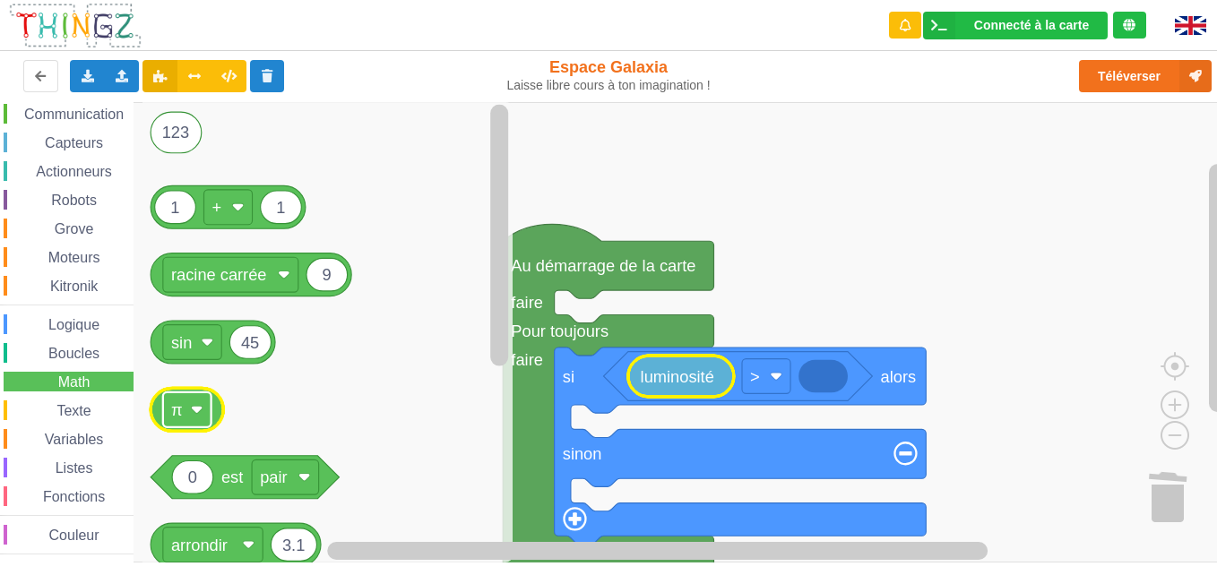
click at [188, 412] on rect "Espace de travail de Blocky" at bounding box center [187, 409] width 48 height 35
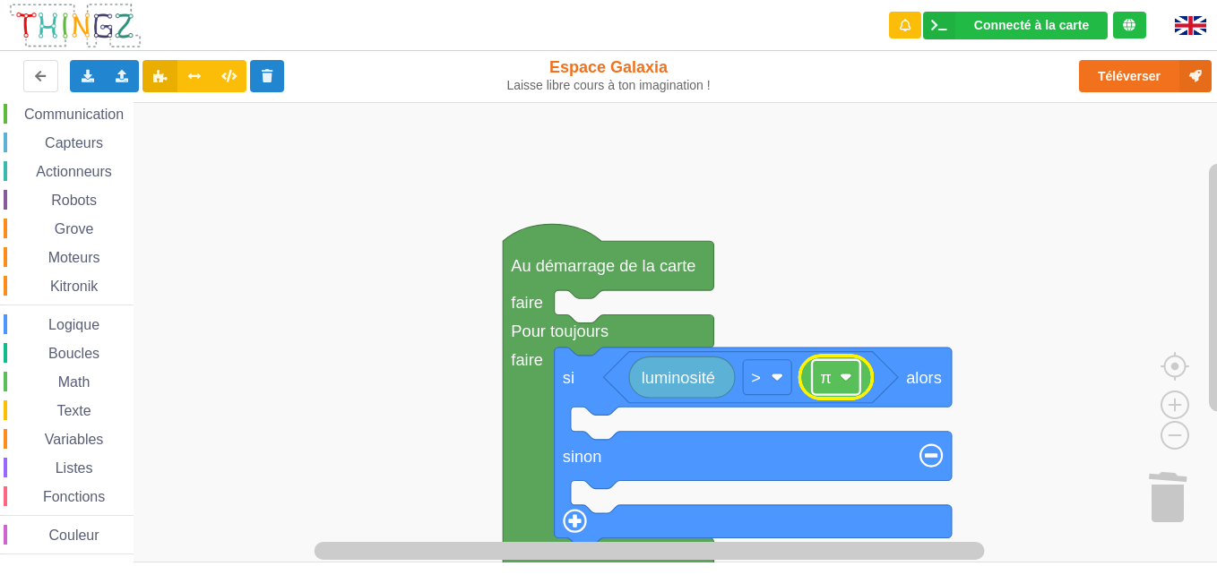
click at [853, 373] on rect "Espace de travail de Blocky" at bounding box center [836, 377] width 48 height 35
click at [711, 211] on rect "Espace de travail de Blocky" at bounding box center [614, 332] width 1229 height 460
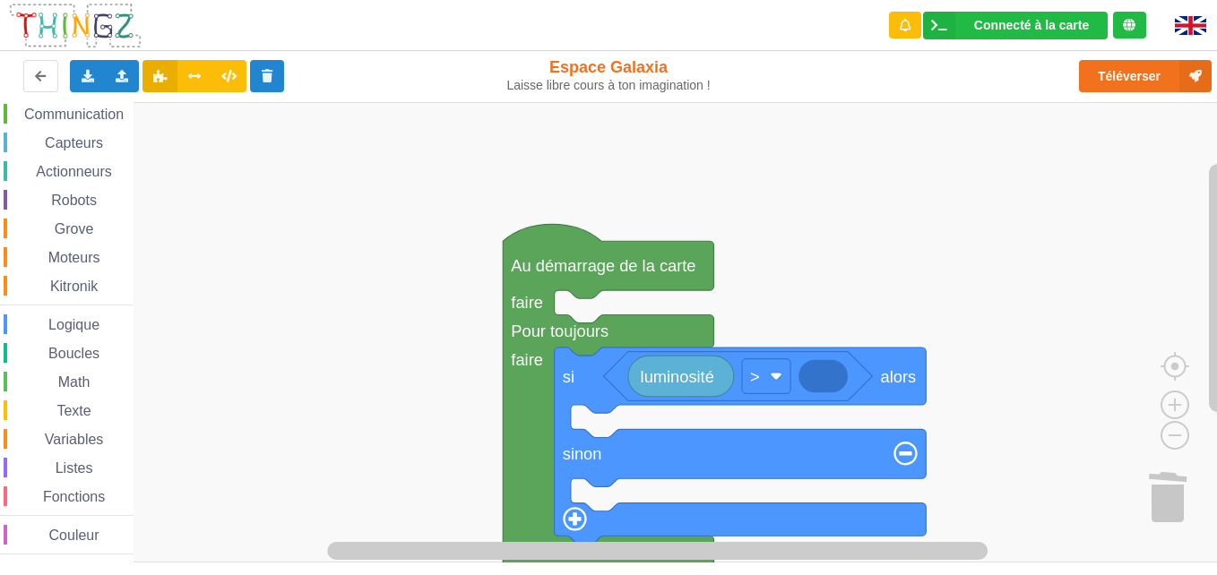
click at [99, 372] on div "Math" at bounding box center [69, 382] width 130 height 20
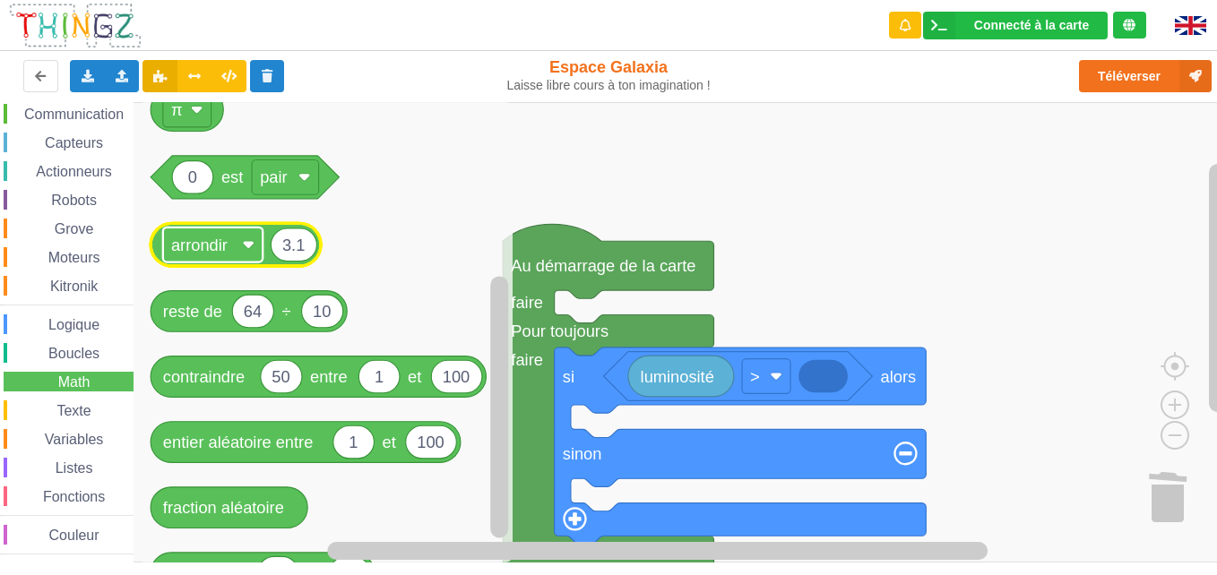
click at [232, 250] on rect "Espace de travail de Blocky" at bounding box center [212, 245] width 99 height 35
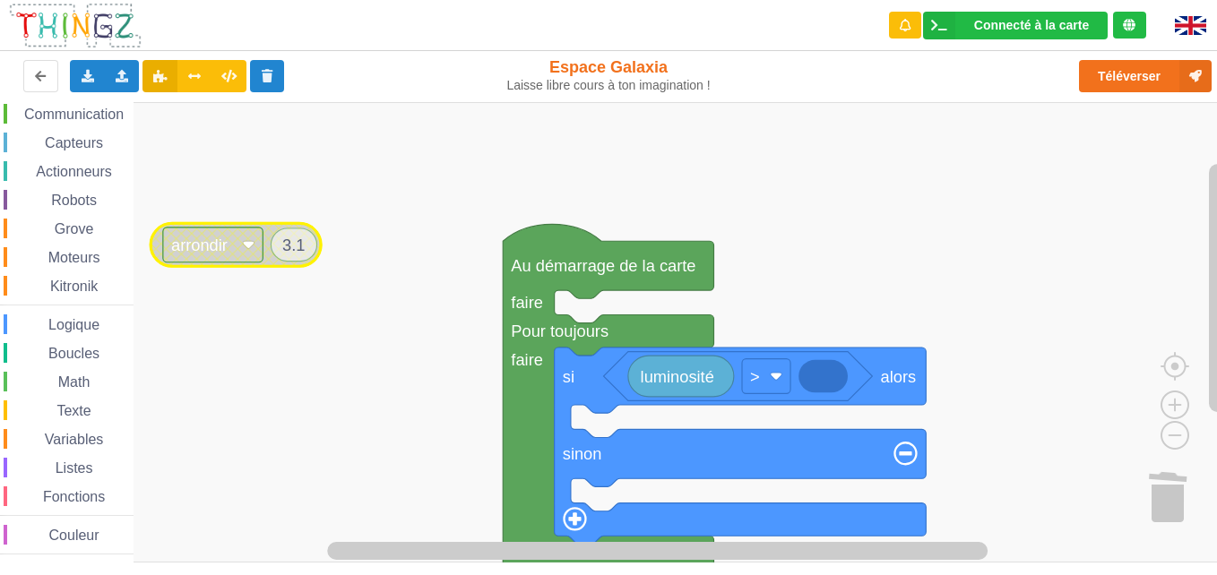
click at [232, 250] on rect "Espace de travail de Blocky" at bounding box center [212, 245] width 99 height 35
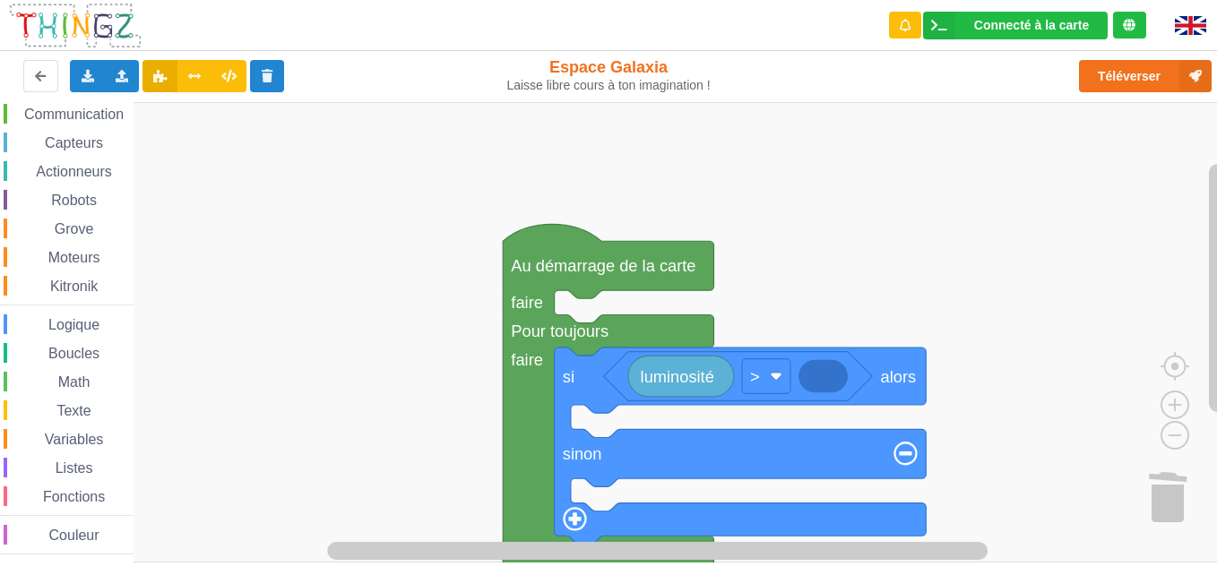
click at [77, 286] on span "Kitronik" at bounding box center [73, 286] width 53 height 15
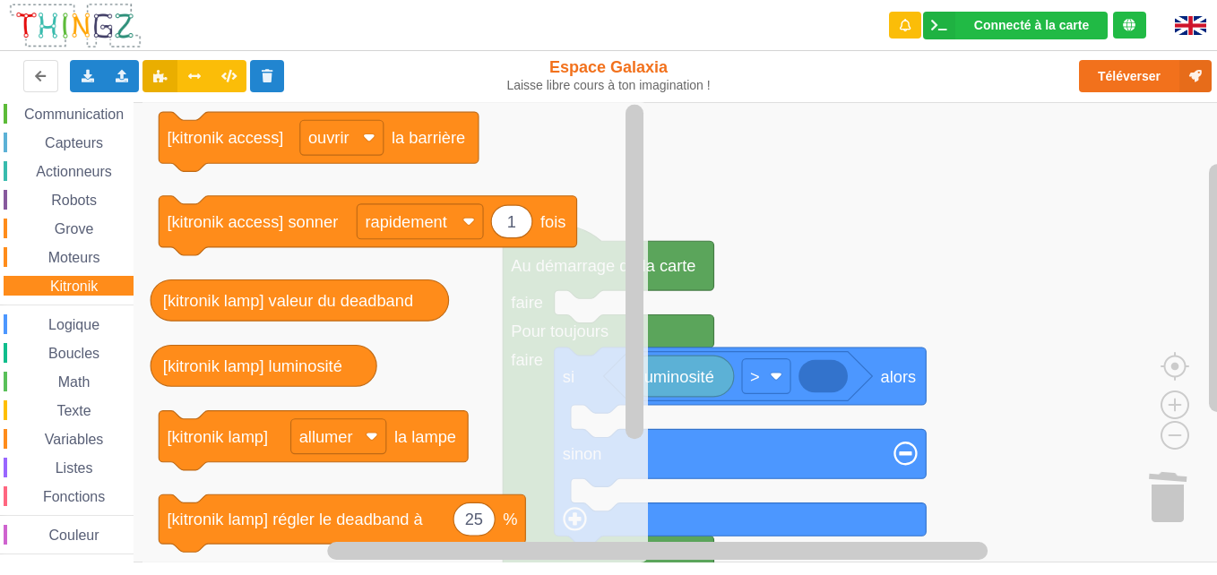
click at [47, 385] on span "Espace de travail de Blocky" at bounding box center [48, 382] width 14 height 14
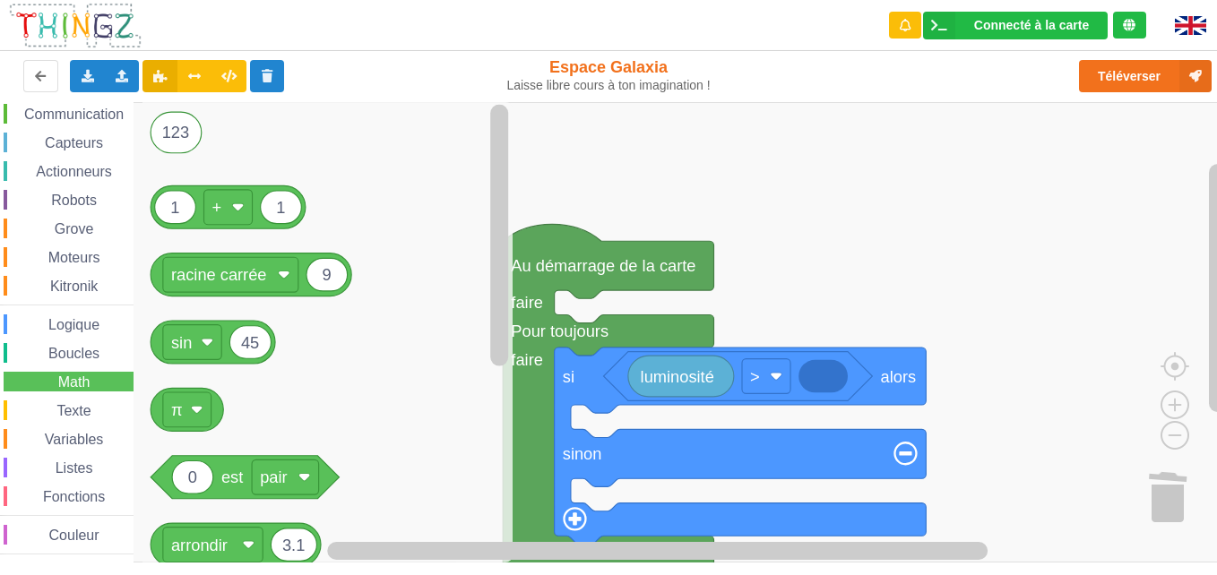
click at [64, 325] on span "Logique" at bounding box center [74, 324] width 56 height 15
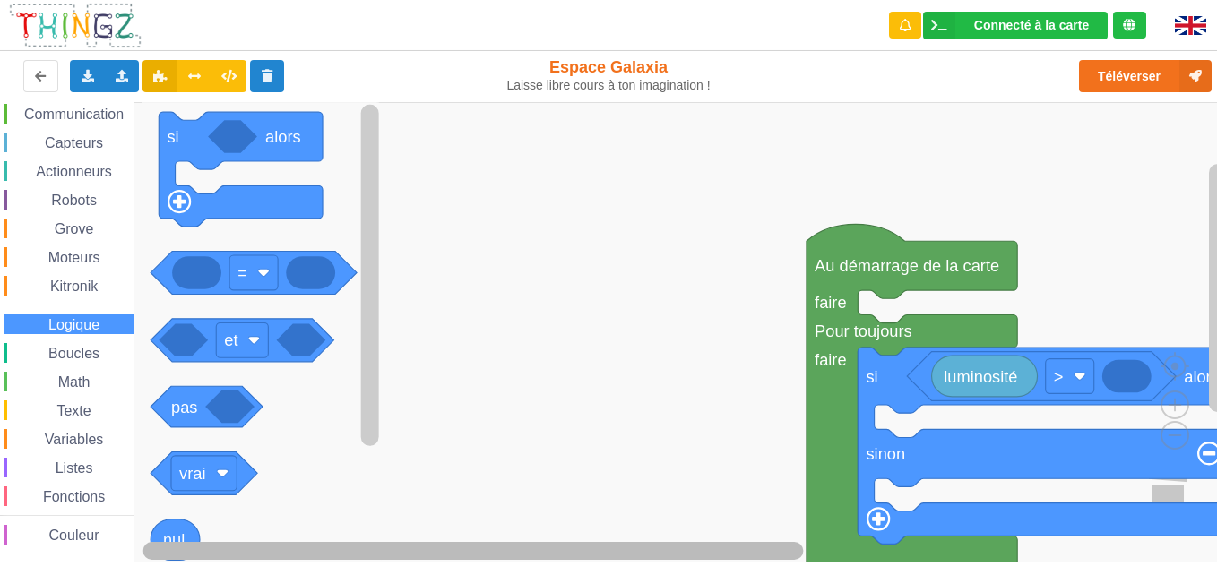
click at [301, 486] on div "Affichage Entrées/Sorties Communication Capteurs Actionneurs Robots Grove Moteu…" at bounding box center [614, 332] width 1229 height 460
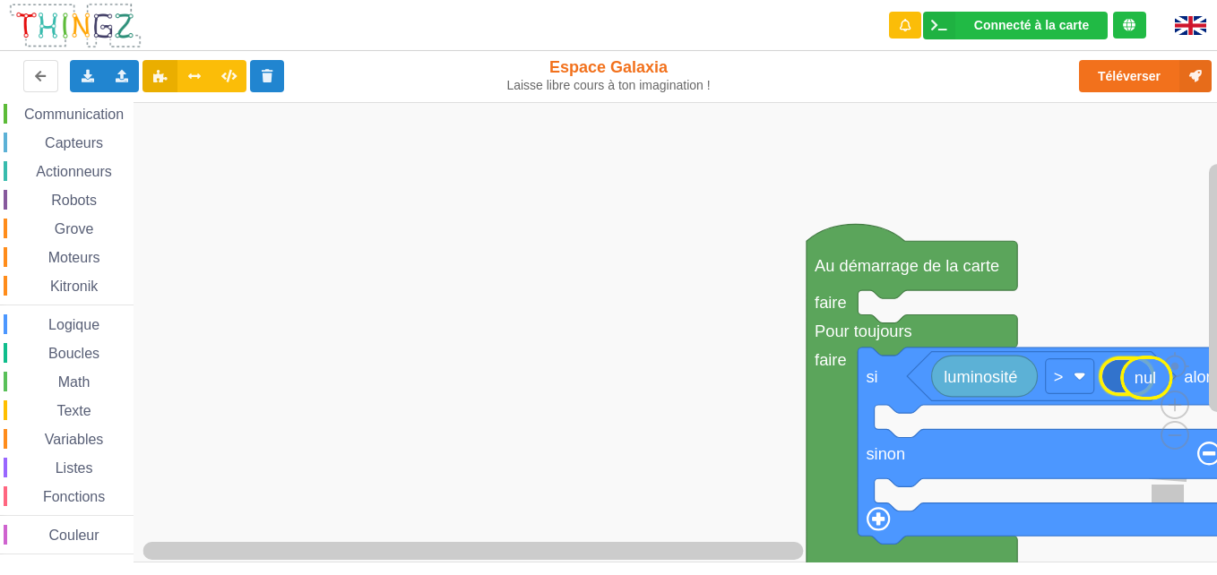
click at [1153, 366] on div "Affichage Entrées/Sorties Communication Capteurs Actionneurs Robots Grove Moteu…" at bounding box center [614, 332] width 1229 height 460
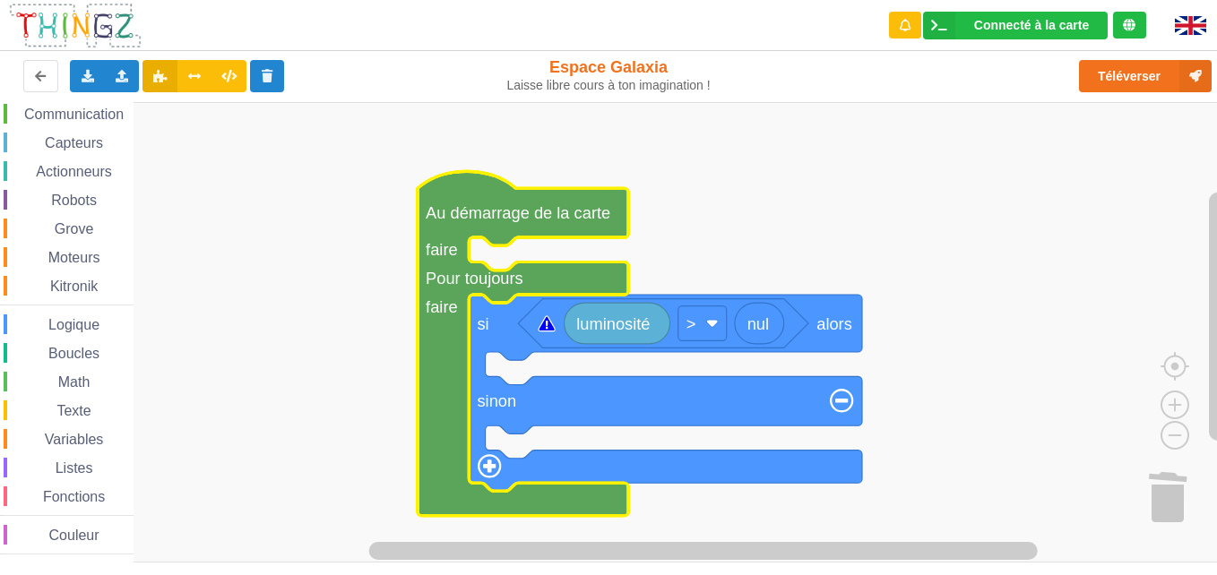
click at [547, 326] on icon "Espace de travail de Blocky" at bounding box center [546, 323] width 16 height 15
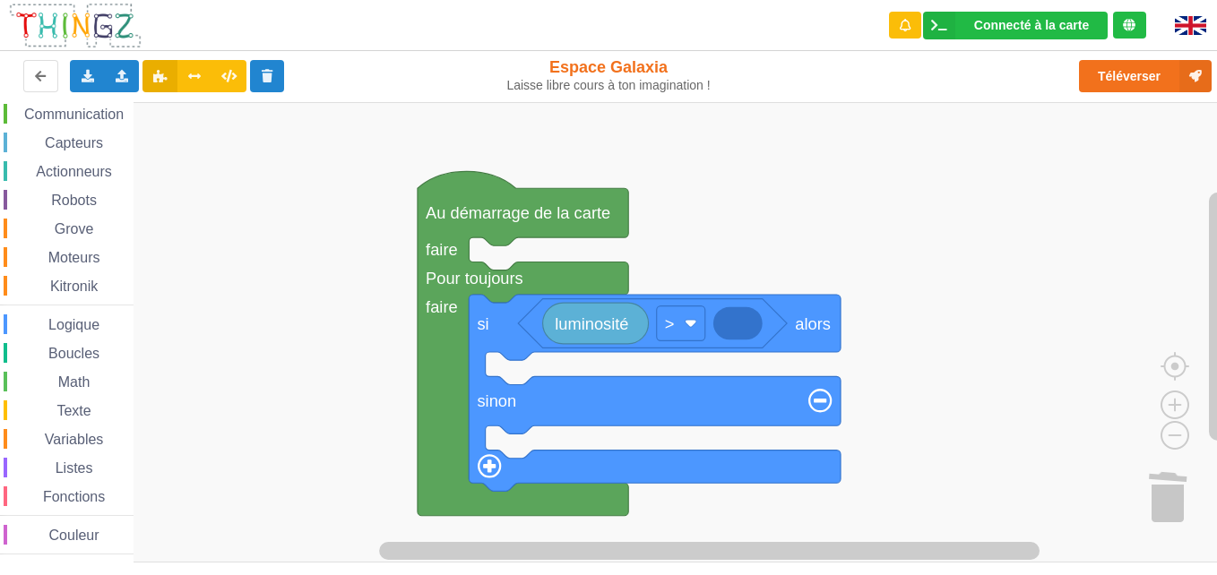
click at [56, 391] on div "Math" at bounding box center [69, 382] width 130 height 20
click at [771, 218] on rect "Espace de travail de Blocky" at bounding box center [614, 332] width 1229 height 460
click at [68, 382] on span "Math" at bounding box center [75, 381] width 38 height 15
click at [741, 334] on div "Affichage Entrées/Sorties Communication Capteurs Actionneurs Robots Grove Moteu…" at bounding box center [614, 332] width 1229 height 460
click at [742, 332] on text "123" at bounding box center [737, 323] width 27 height 19
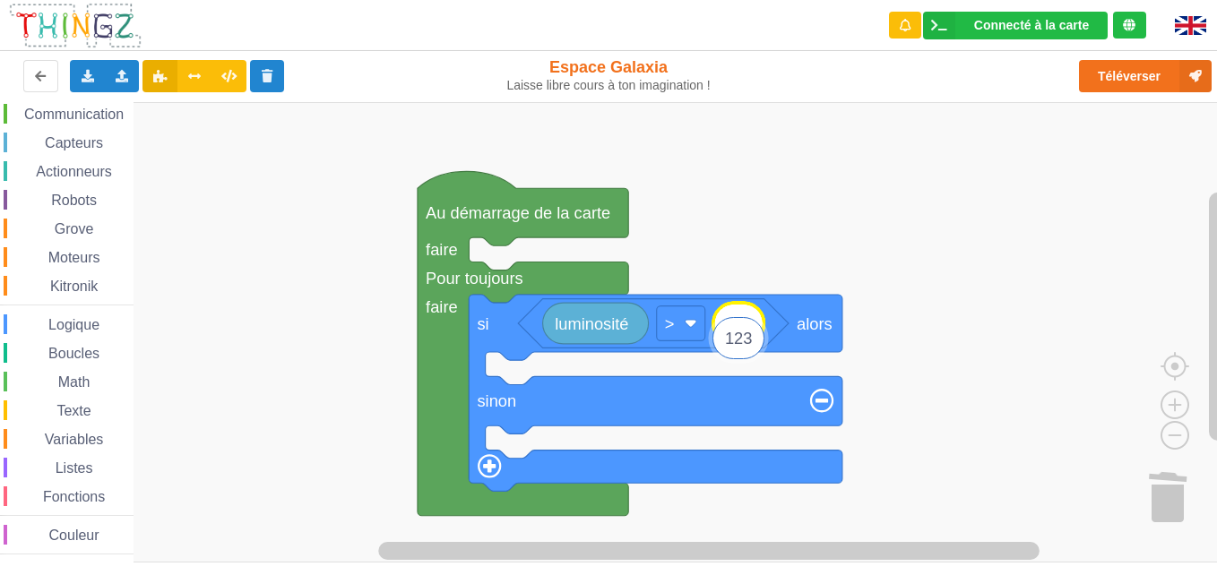
type input "3"
click at [992, 233] on rect "Espace de travail de Blocky" at bounding box center [614, 332] width 1229 height 460
click at [56, 161] on div "Actionneurs" at bounding box center [69, 171] width 130 height 20
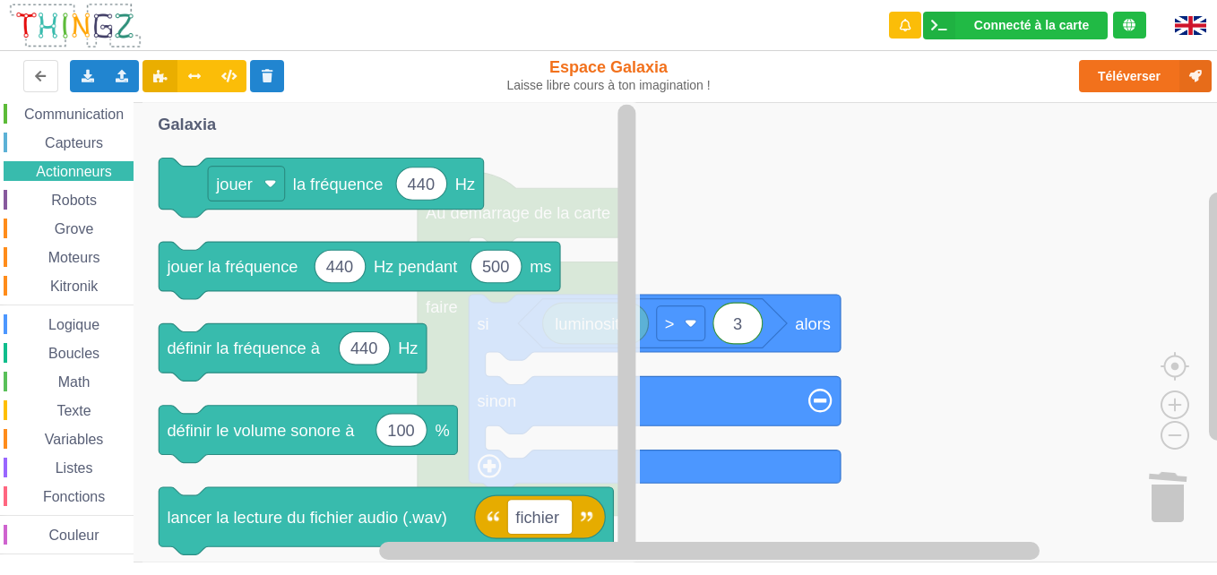
scroll to position [0, 0]
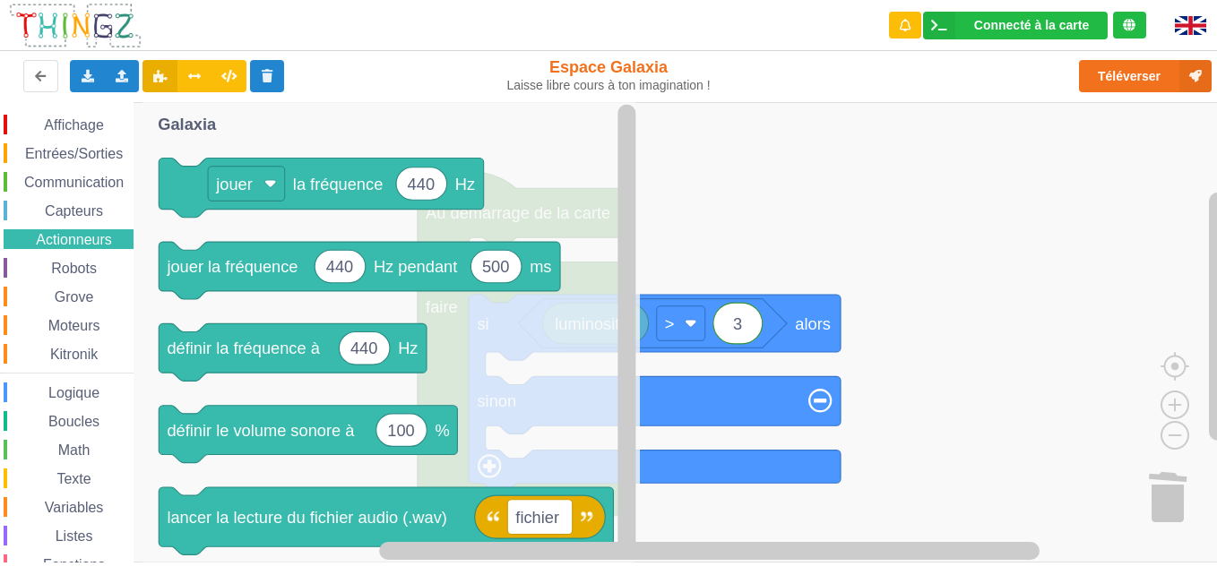
click at [68, 112] on div "Affichage Entrées/Sorties Communication Capteurs Actionneurs Robots Grove Moteu…" at bounding box center [66, 366] width 133 height 529
click at [68, 125] on span "Affichage" at bounding box center [73, 124] width 64 height 15
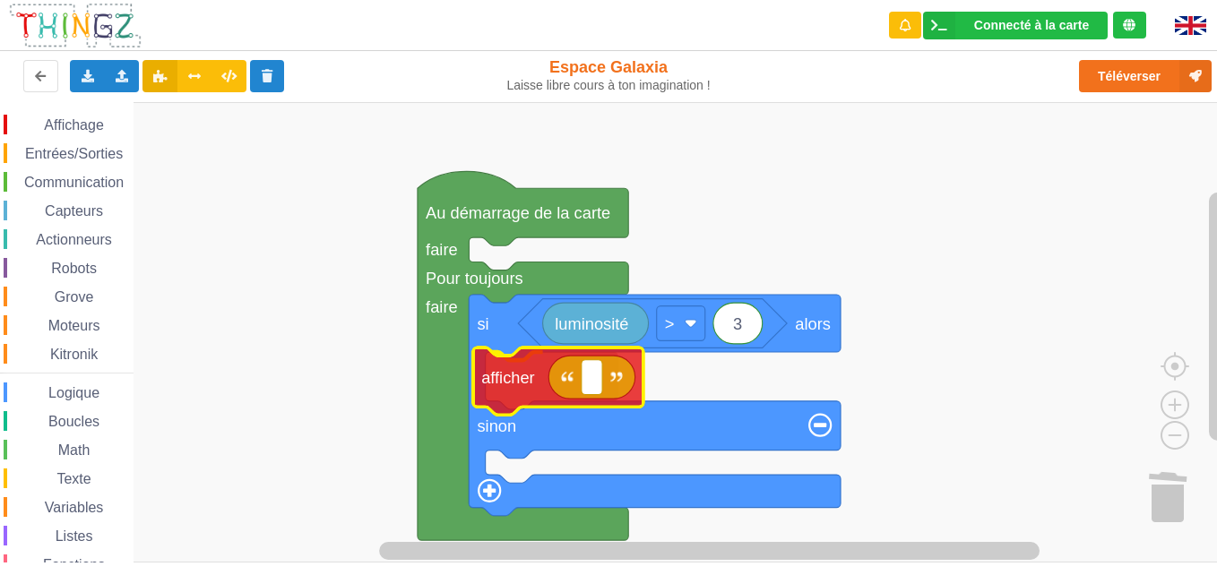
click at [512, 405] on div "Affichage Entrées/Sorties Communication Capteurs Actionneurs Robots Grove Moteu…" at bounding box center [614, 332] width 1229 height 460
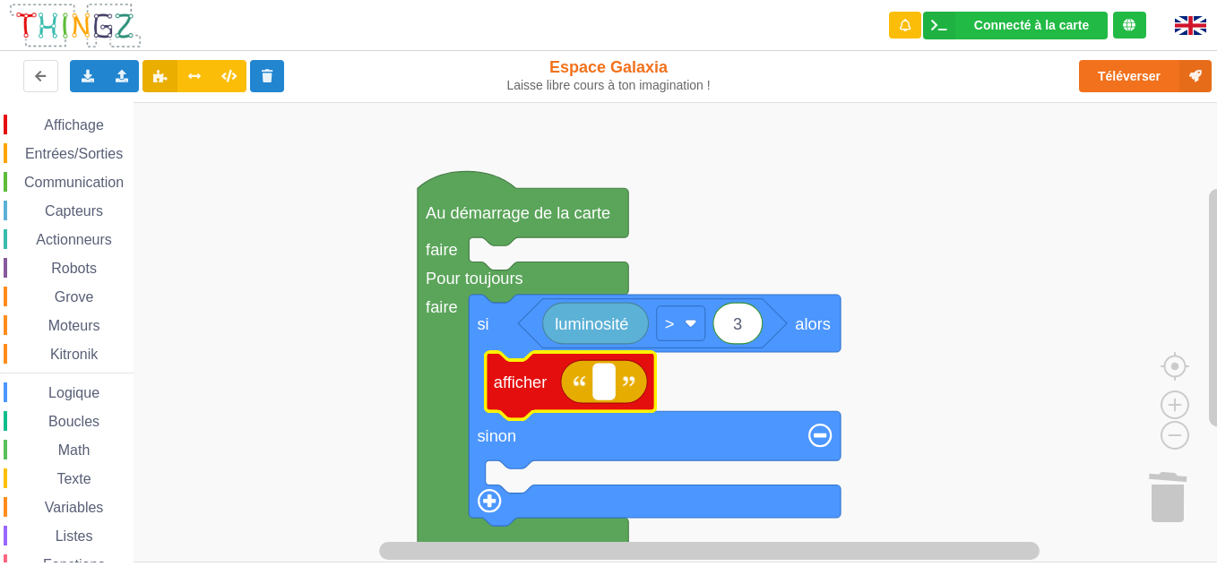
click at [593, 389] on rect "Espace de travail de Blocky" at bounding box center [603, 382] width 21 height 35
type input "1"
click at [82, 125] on span "Affichage" at bounding box center [73, 124] width 64 height 15
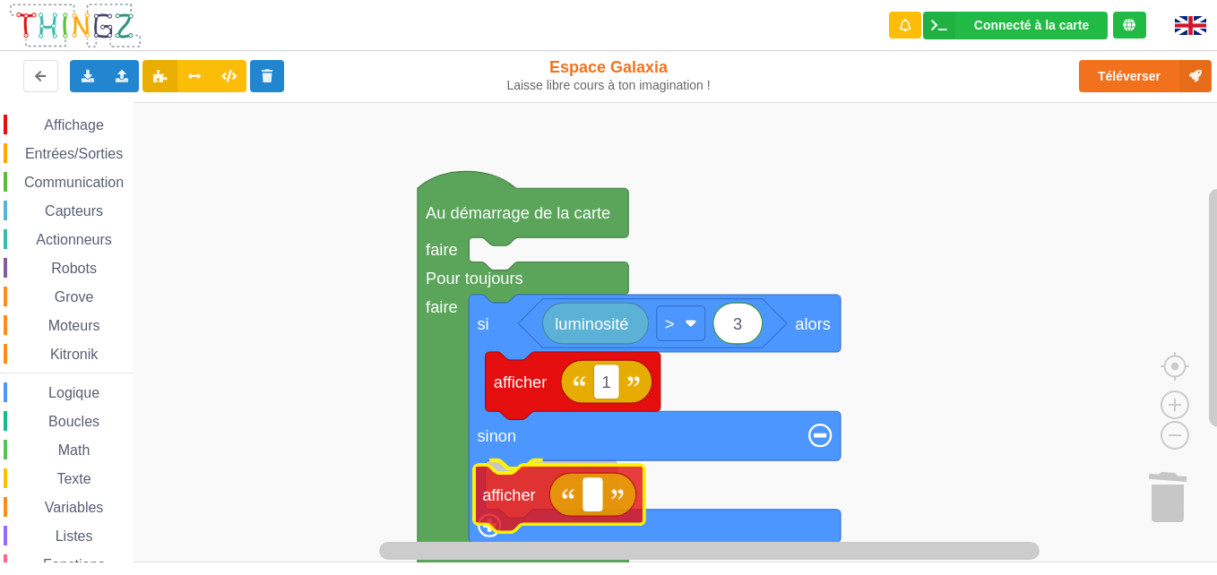
click at [503, 487] on div "Affichage Entrées/Sorties Communication Capteurs Actionneurs Robots Grove Moteu…" at bounding box center [614, 332] width 1229 height 460
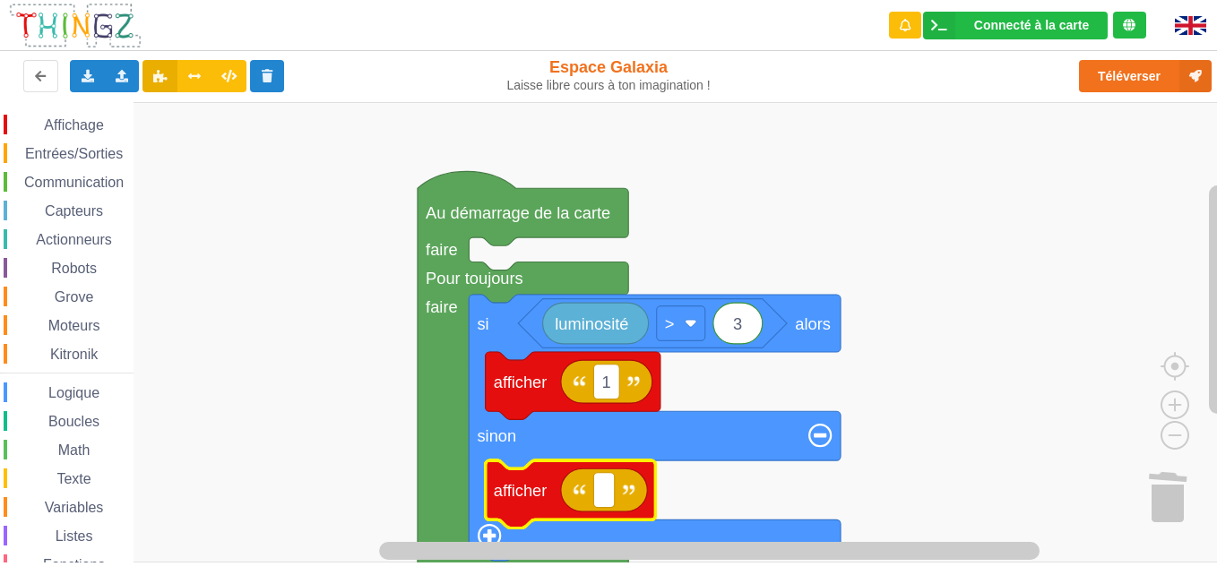
click at [951, 368] on rect "Espace de travail de Blocky" at bounding box center [614, 332] width 1229 height 460
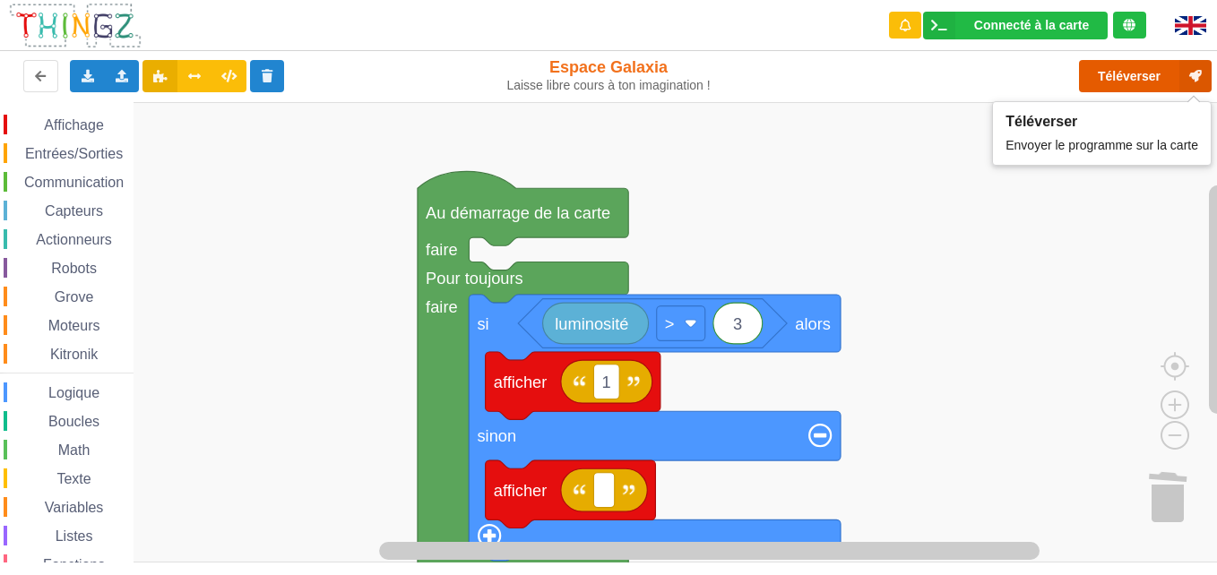
click at [1131, 64] on button "Téléverser" at bounding box center [1145, 76] width 133 height 32
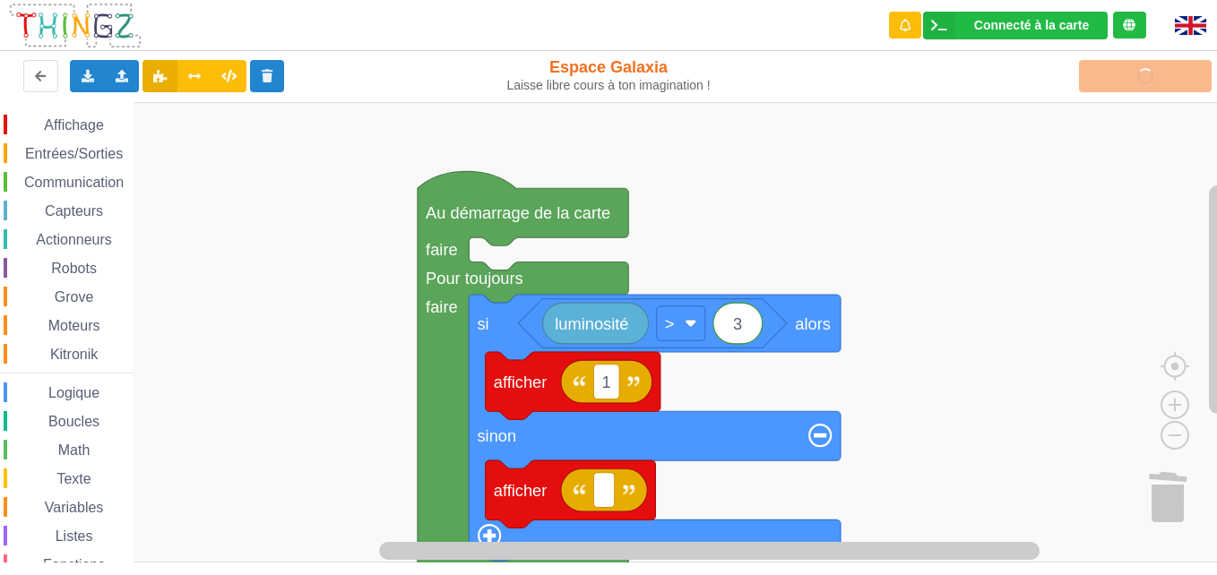
click at [1131, 64] on div "Téléverser" at bounding box center [974, 75] width 500 height 57
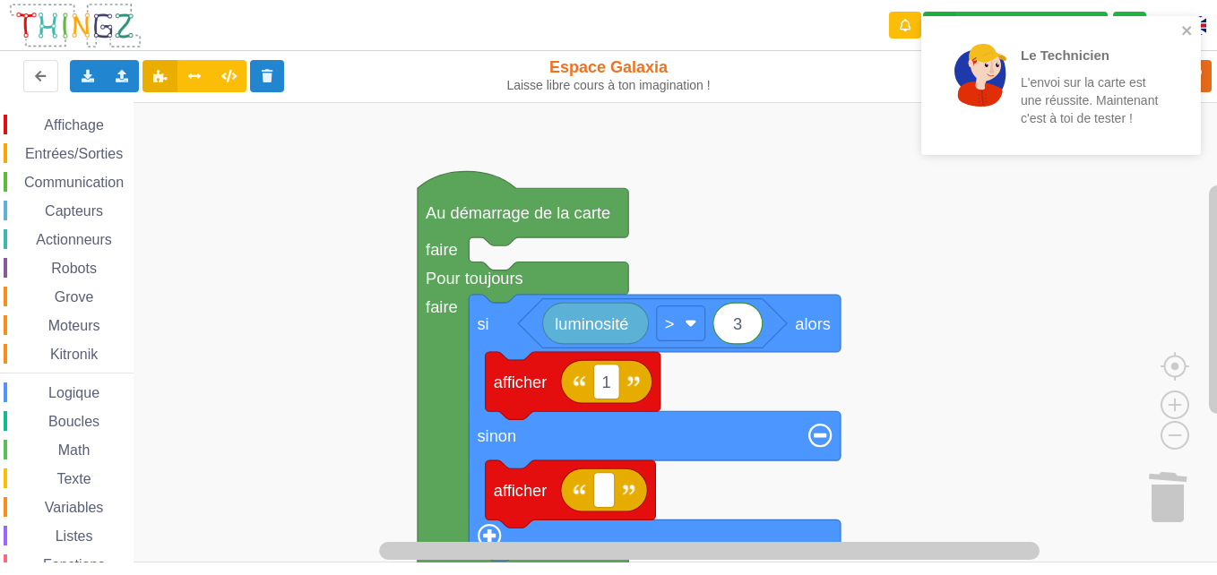
click at [1042, 128] on div "Le Technicien L'envoi sur la carte est une réussite. Maintenant c'est à toi de …" at bounding box center [1054, 85] width 231 height 103
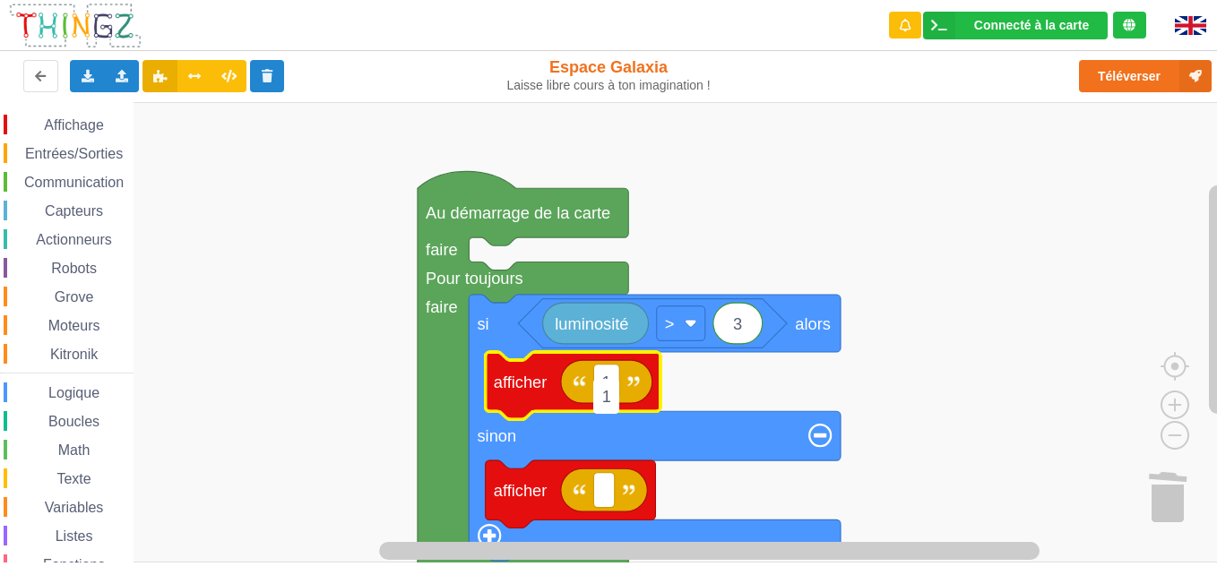
click at [211, 249] on rect "Espace de travail de Blocky" at bounding box center [614, 332] width 1229 height 460
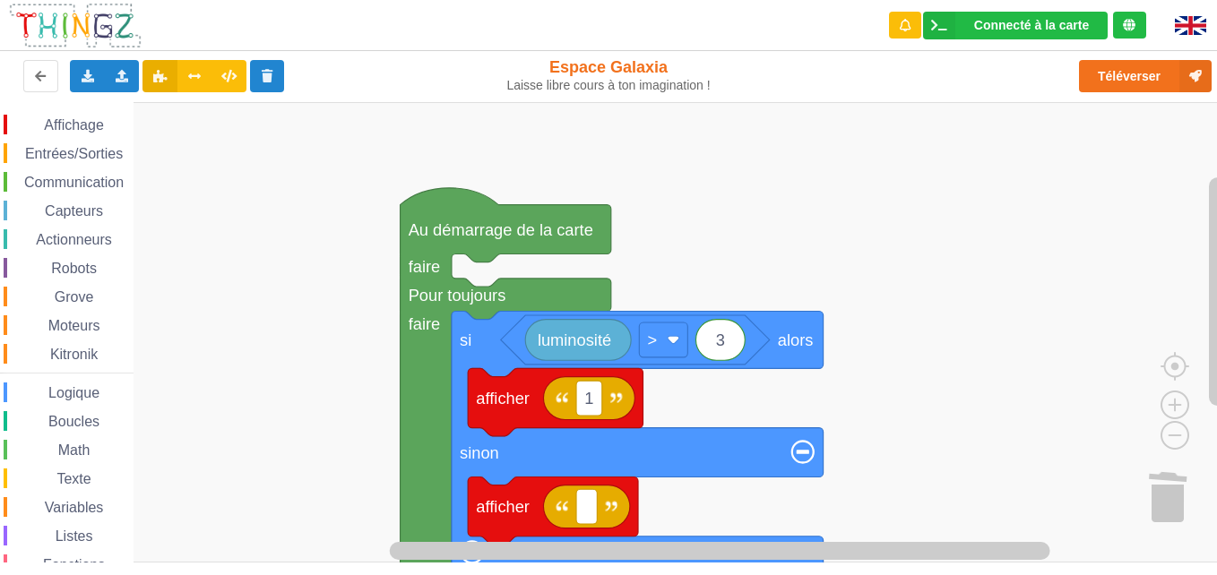
click at [84, 115] on div "Affichage" at bounding box center [69, 125] width 130 height 20
click at [857, 230] on div "Affichage Entrées/Sorties Communication Capteurs Actionneurs Robots Grove Moteu…" at bounding box center [614, 332] width 1229 height 460
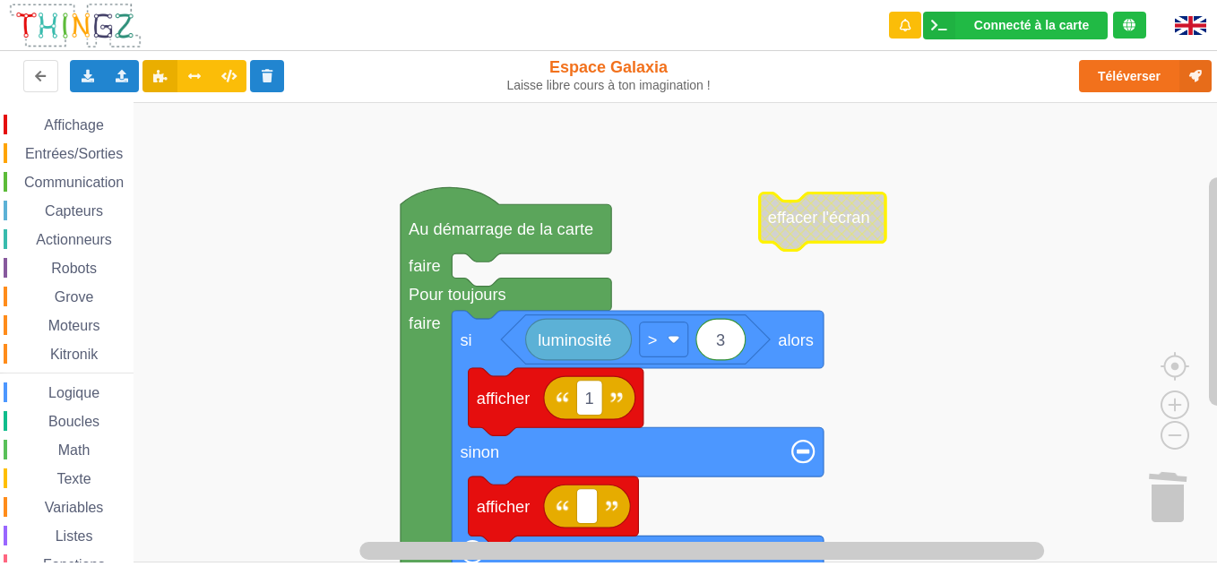
click at [857, 230] on icon "Espace de travail de Blocky" at bounding box center [822, 221] width 125 height 57
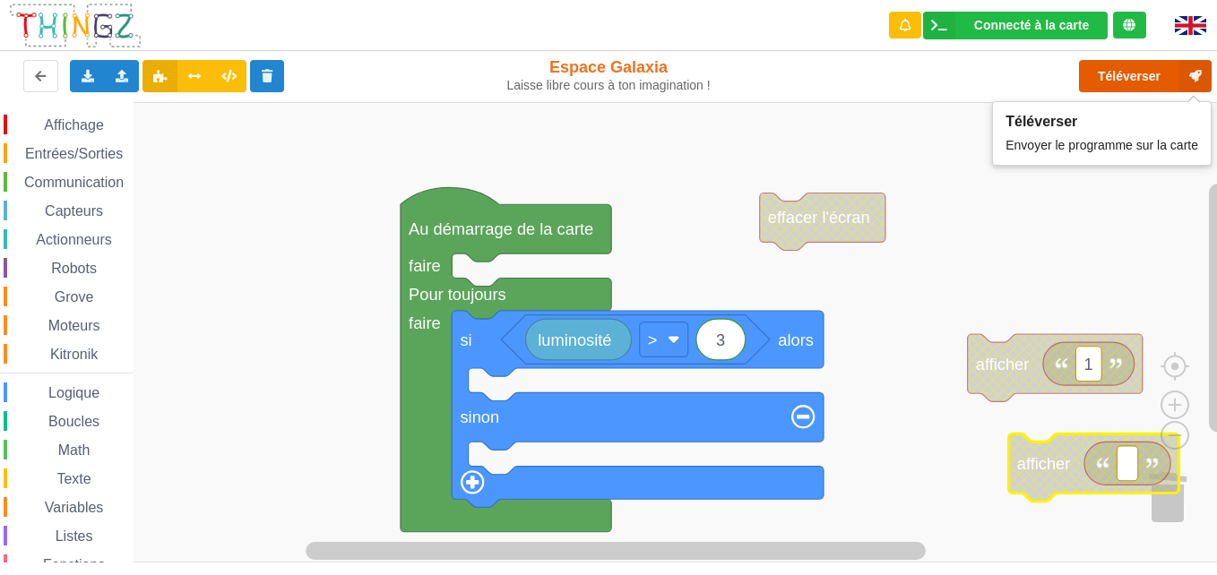
click at [1136, 78] on button "Téléverser" at bounding box center [1145, 76] width 133 height 32
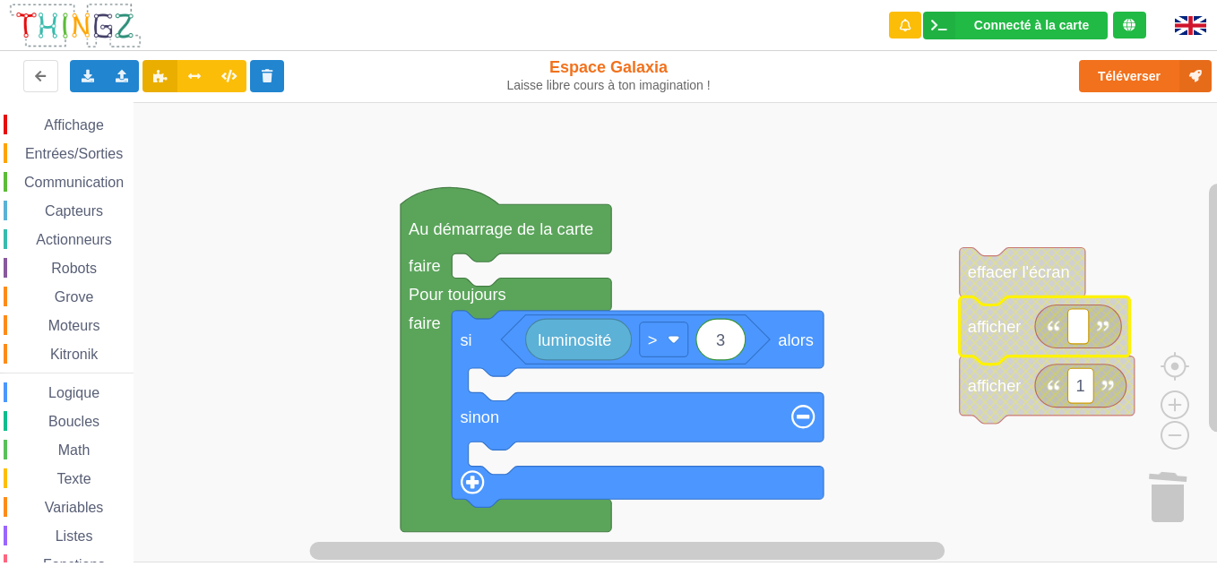
click at [988, 304] on icon "Espace de travail de Blocky" at bounding box center [1021, 275] width 125 height 57
